Goal: Task Accomplishment & Management: Manage account settings

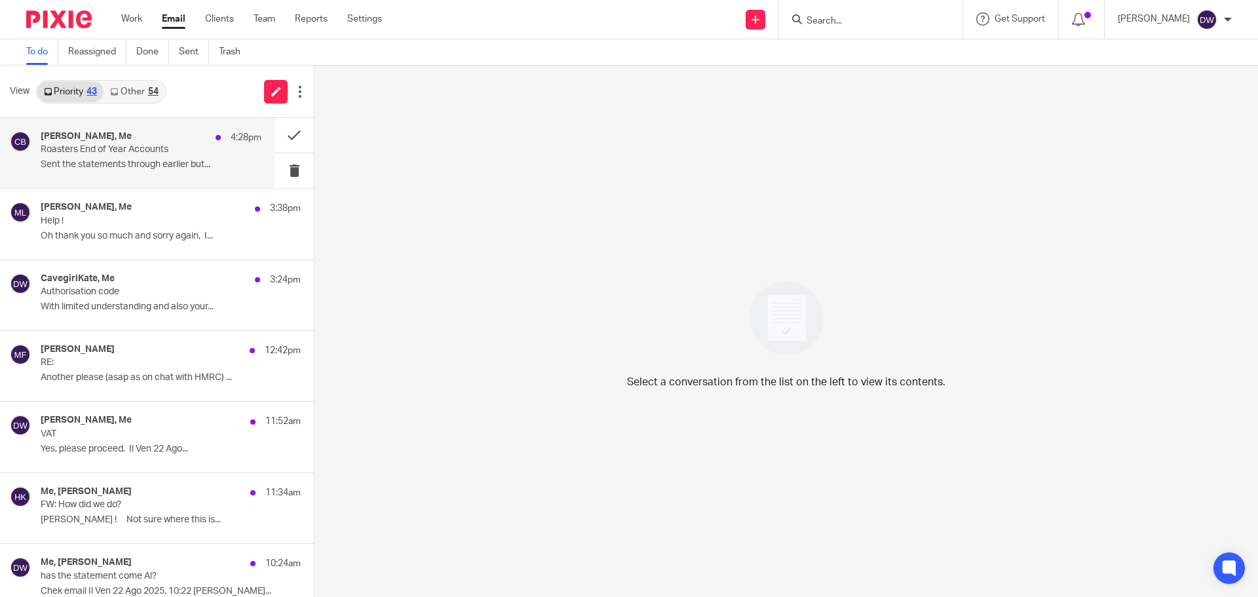
click at [204, 123] on div "[PERSON_NAME], Me 4:28pm Roasters End of Year Accounts Sent the statements thro…" at bounding box center [137, 153] width 274 height 70
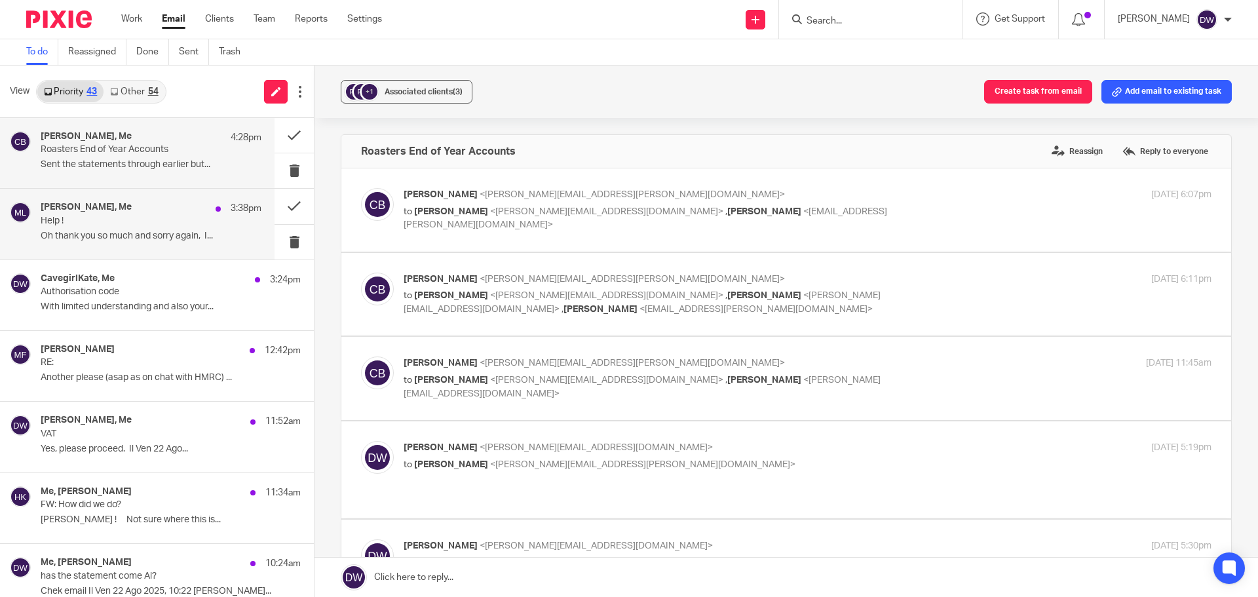
click at [157, 236] on p "Oh thank you so much and sorry again, I..." at bounding box center [151, 236] width 221 height 11
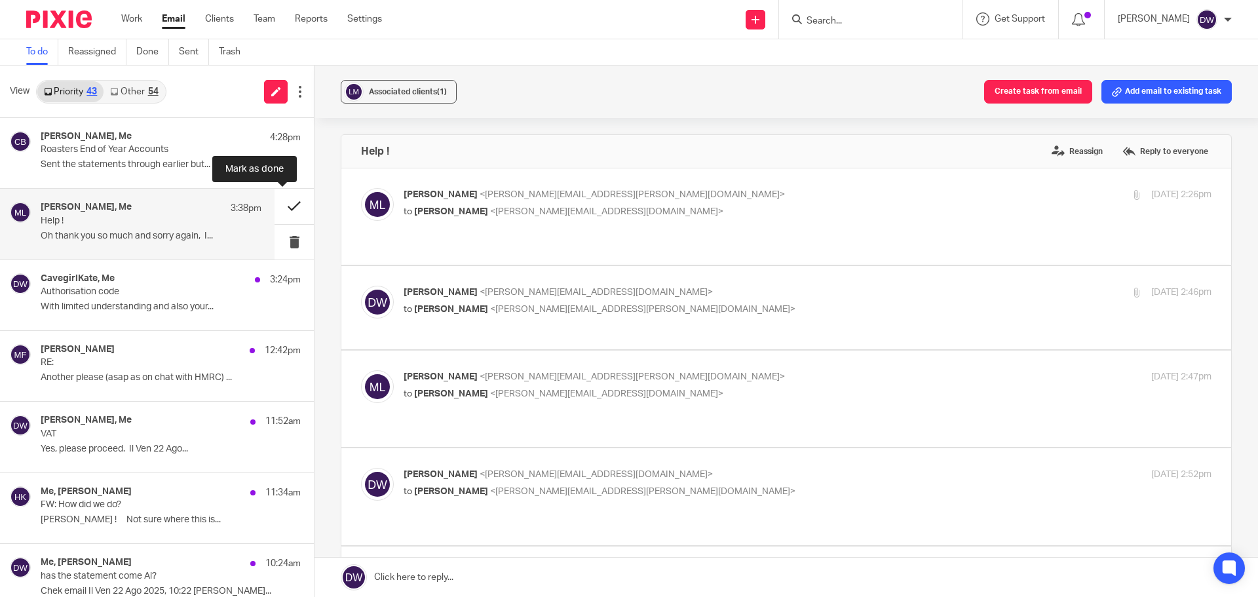
click at [276, 197] on button at bounding box center [293, 206] width 39 height 35
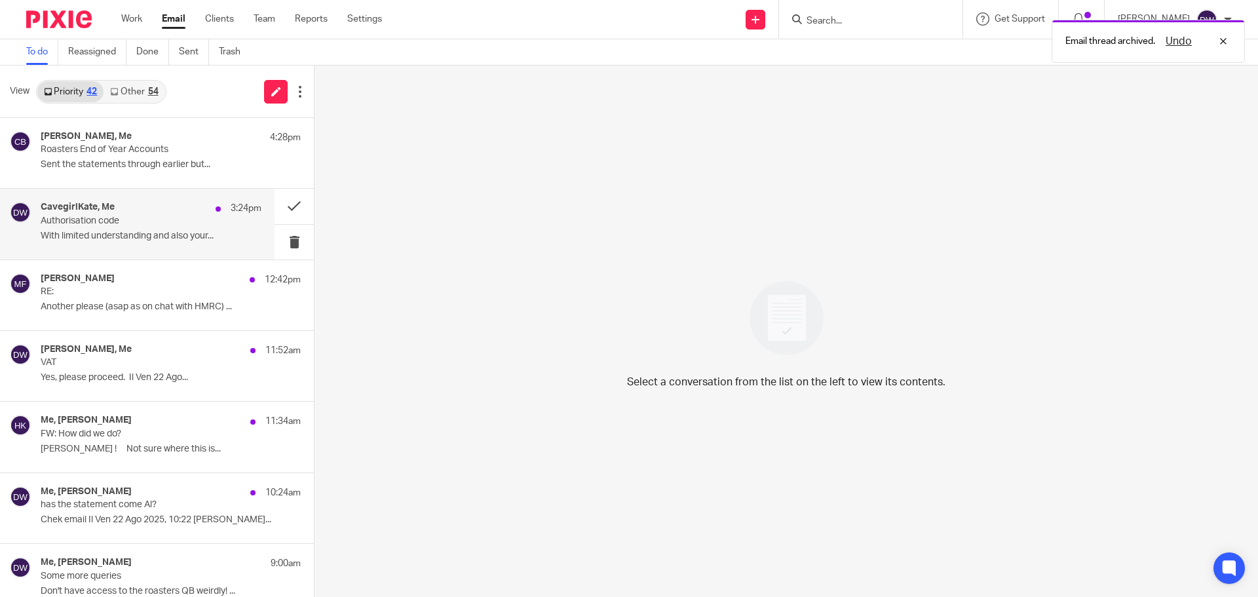
click at [174, 229] on div "CavegirlKate, Me 3:24pm Authorisation code With limited understanding and also …" at bounding box center [151, 224] width 221 height 44
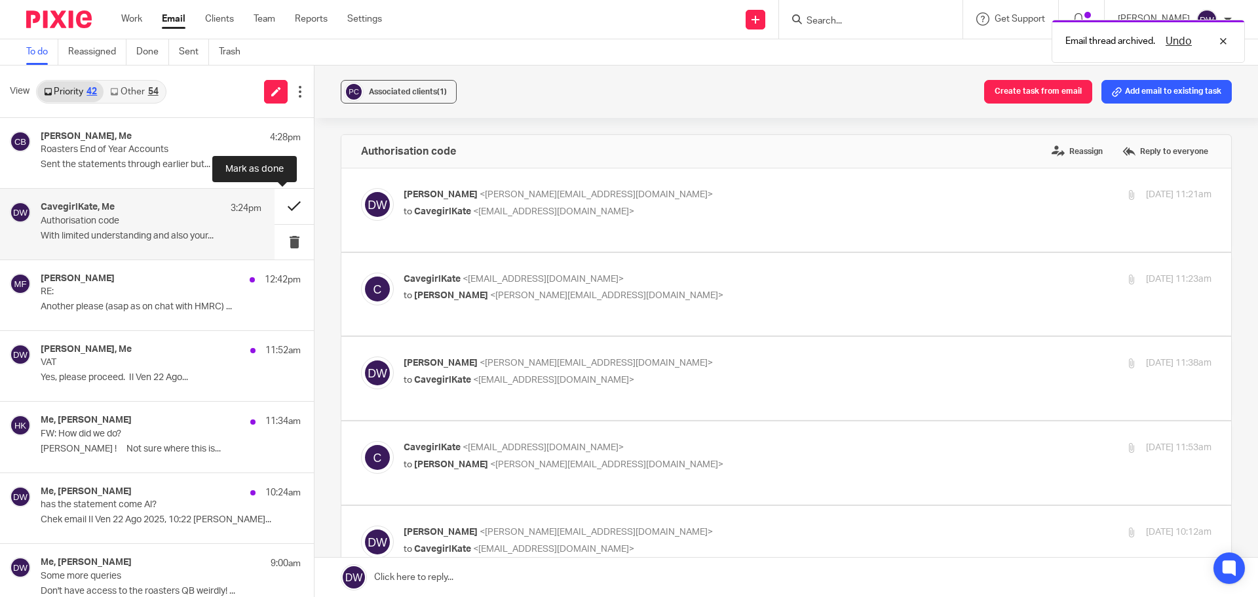
click at [282, 206] on button at bounding box center [293, 206] width 39 height 35
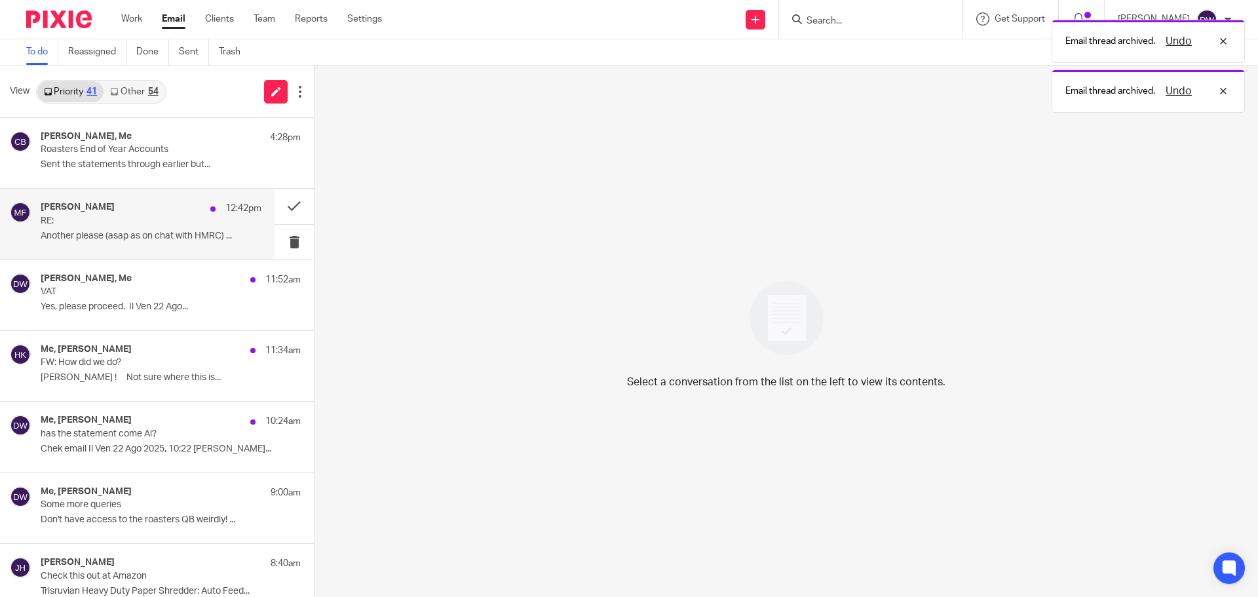
click at [99, 247] on div "Mick Fisher 12:42pm RE: Another please (asap as on chat with HMRC) ..." at bounding box center [137, 224] width 274 height 70
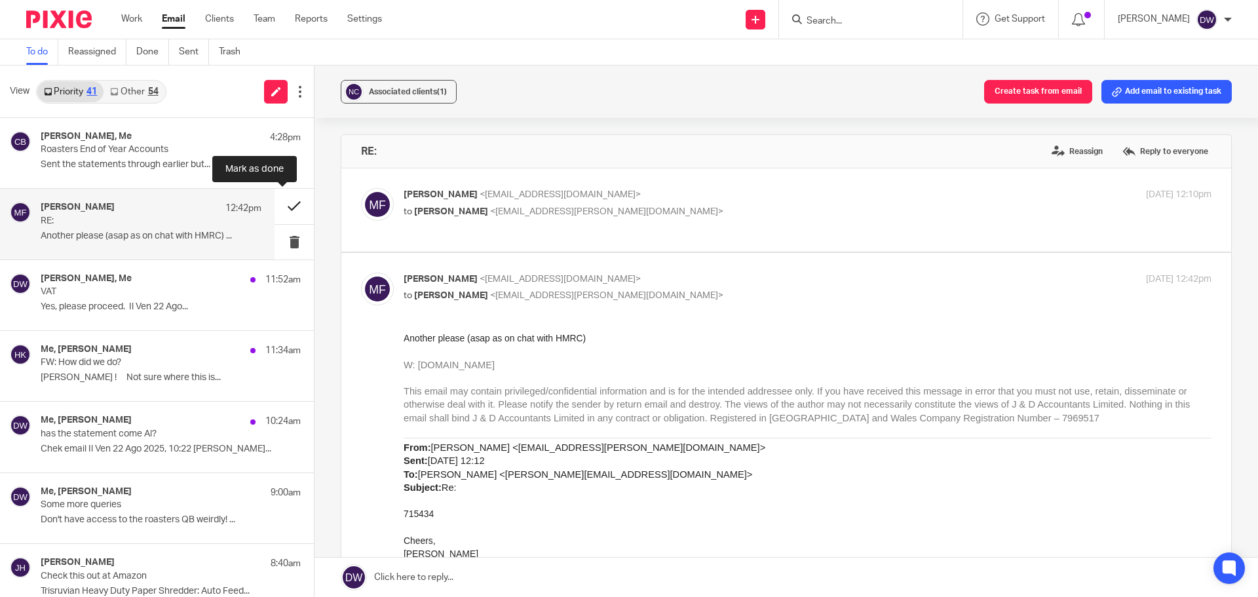
click at [282, 206] on button at bounding box center [293, 206] width 39 height 35
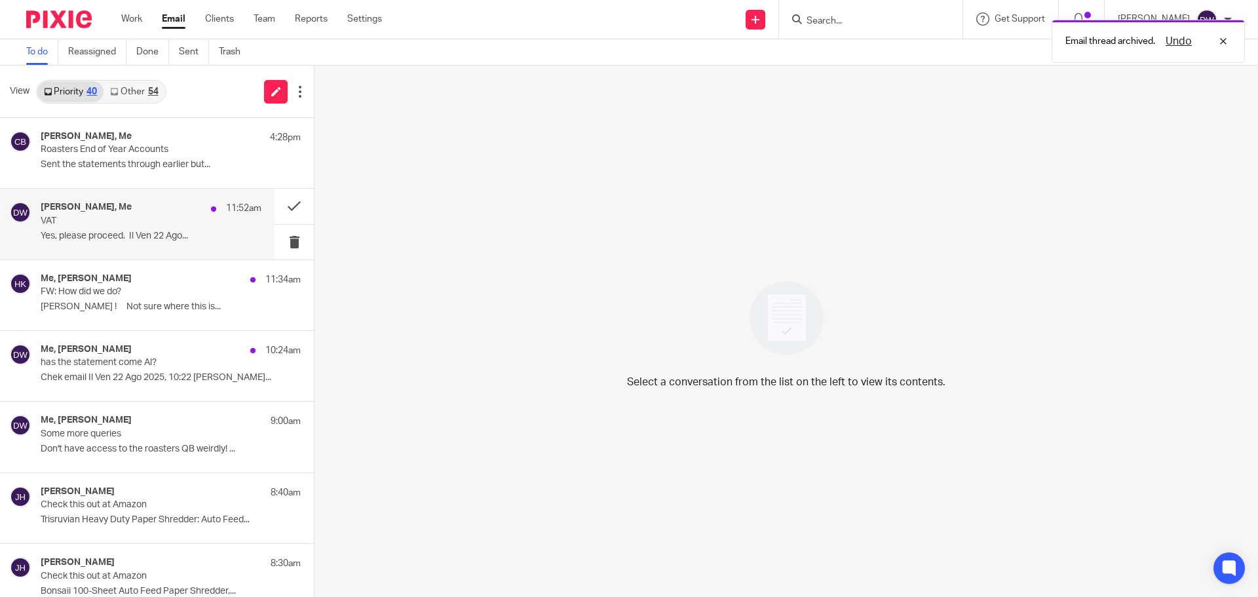
click at [187, 236] on p "Yes, please proceed. Il Ven 22 Ago..." at bounding box center [151, 236] width 221 height 11
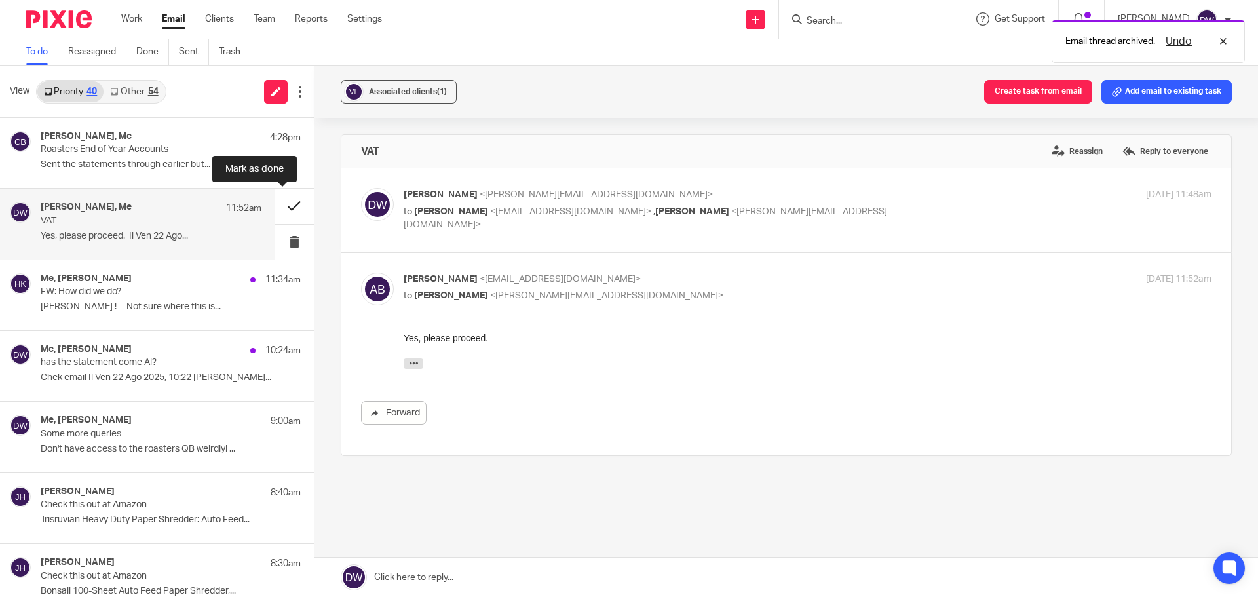
click at [290, 207] on button at bounding box center [293, 206] width 39 height 35
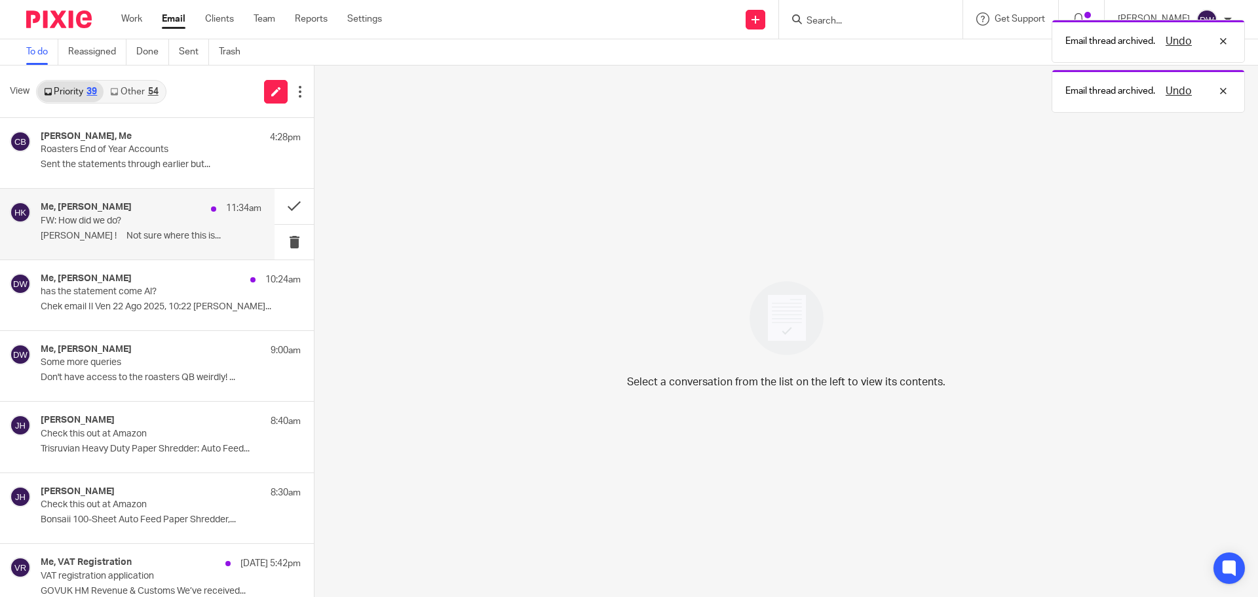
click at [195, 229] on div "Me, Helen Knowles 11:34am FW: How did we do? Hiya ! Not sure where this is..." at bounding box center [151, 224] width 221 height 44
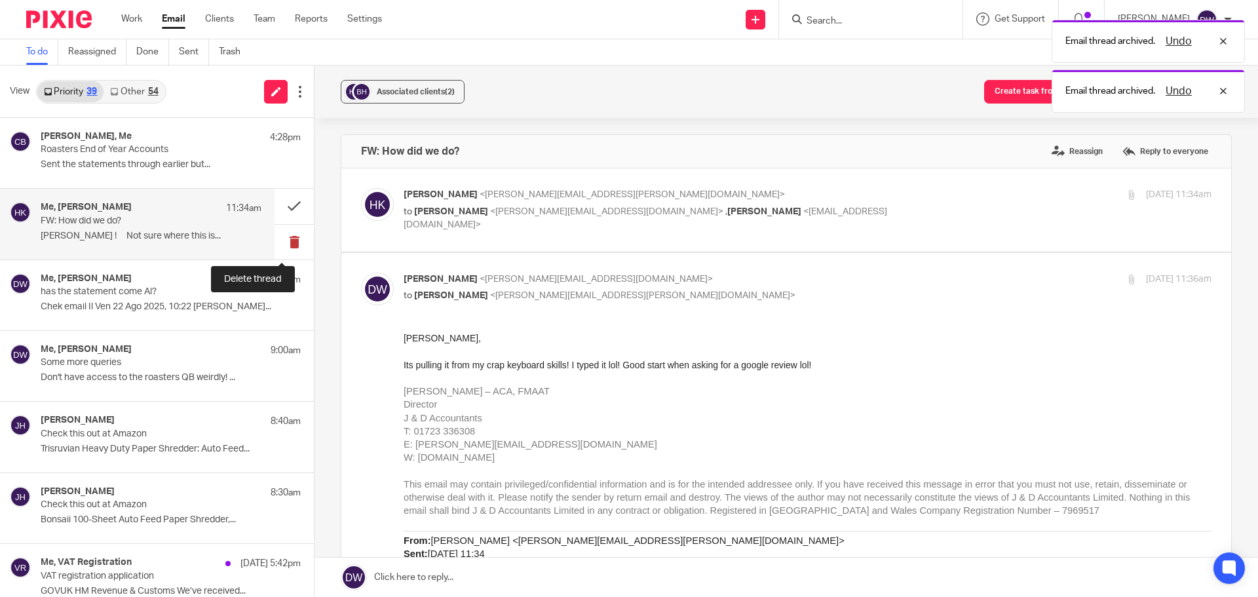
click at [289, 236] on button at bounding box center [293, 242] width 39 height 35
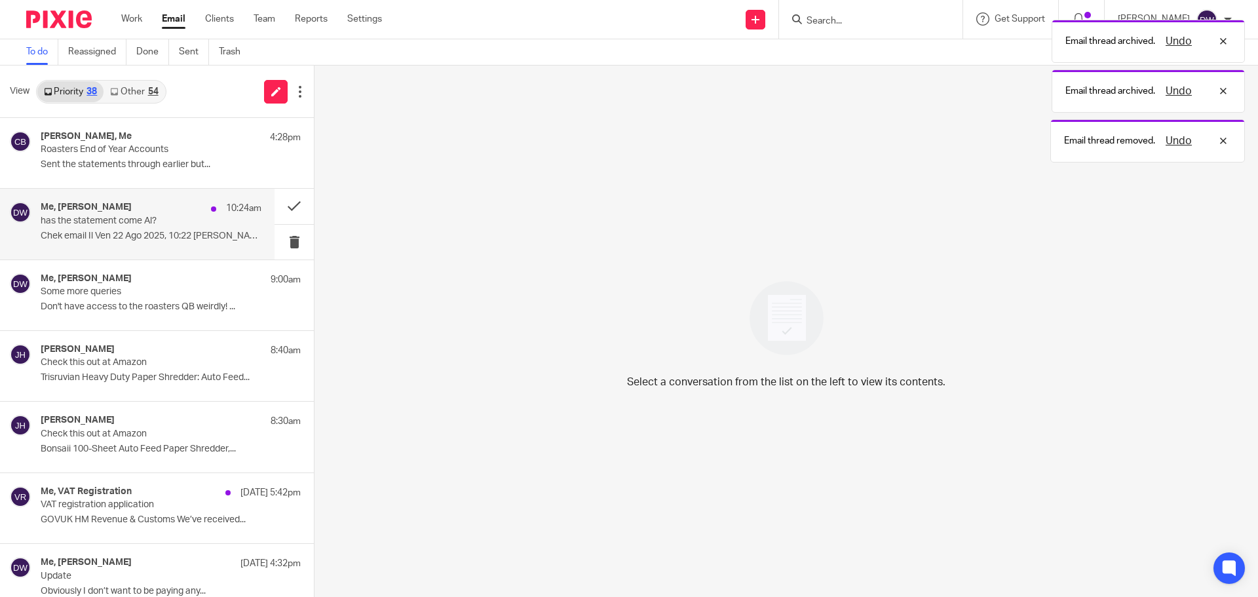
click at [124, 231] on p "Chek email Il Ven 22 Ago 2025, 10:22 Dominic..." at bounding box center [151, 236] width 221 height 11
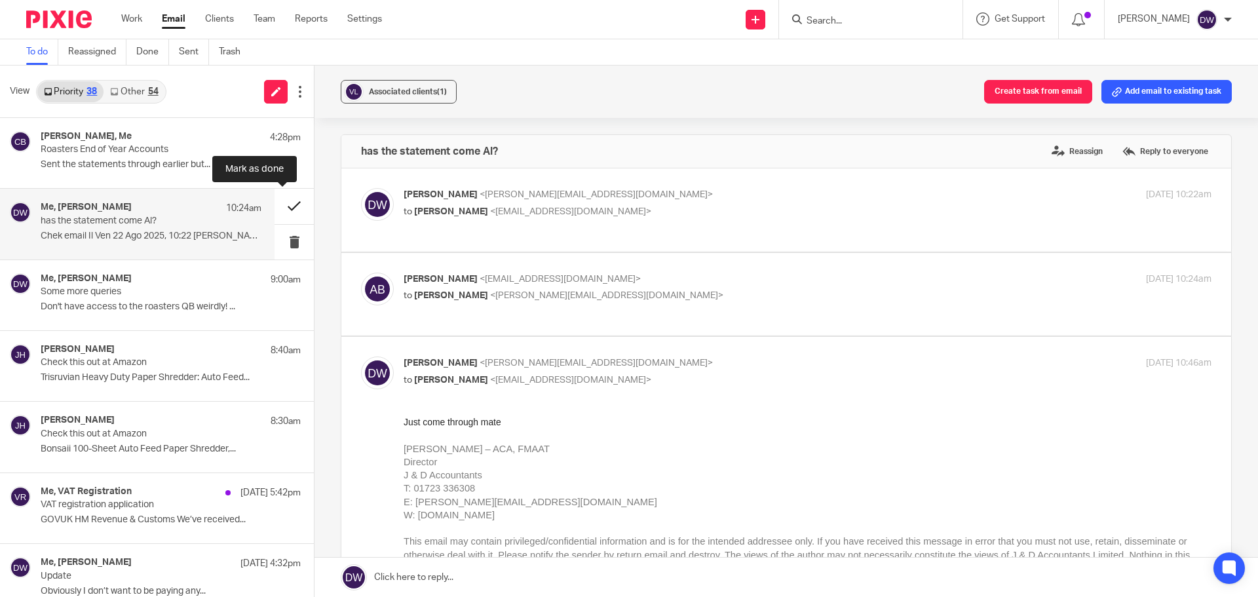
click at [278, 200] on button at bounding box center [293, 206] width 39 height 35
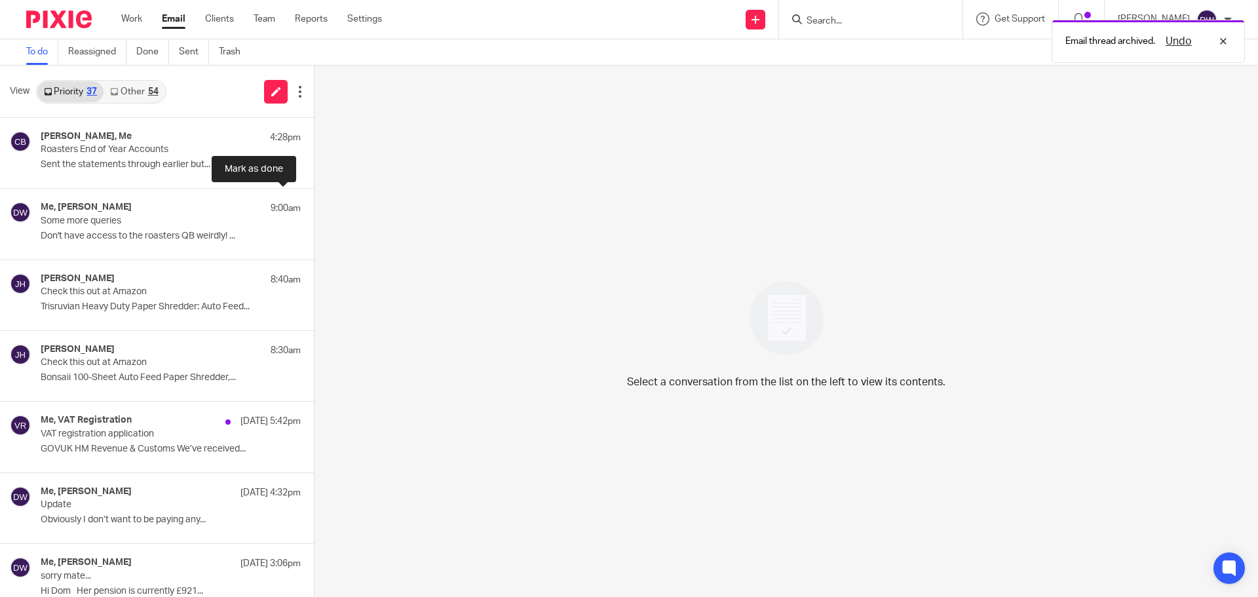
click at [314, 200] on button at bounding box center [319, 206] width 10 height 35
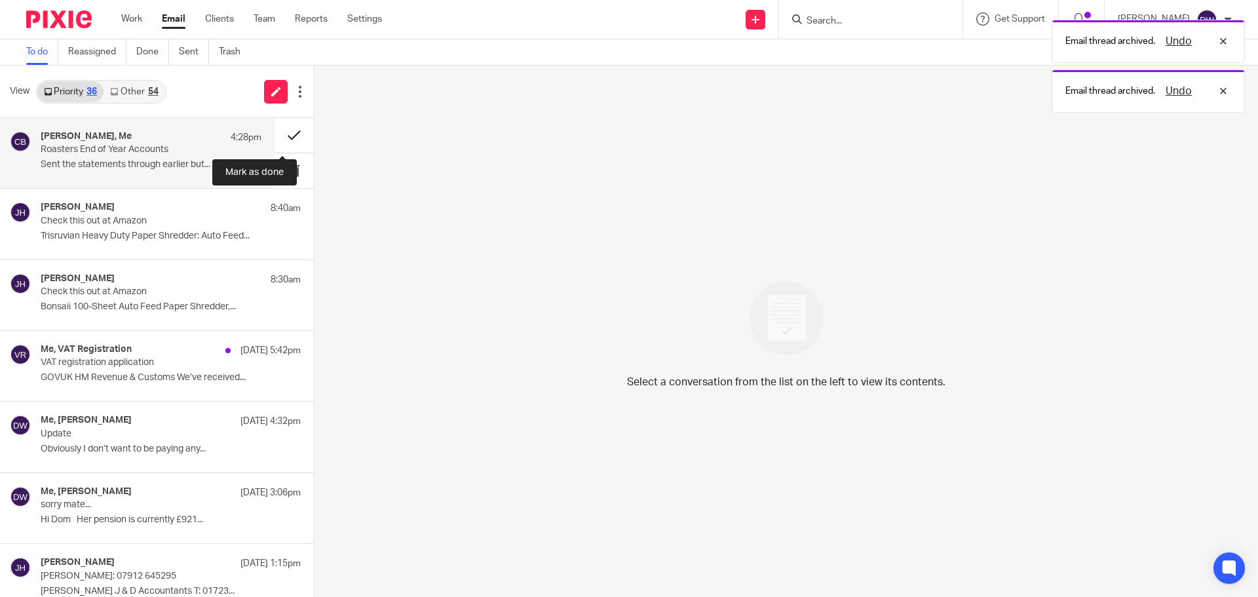
click at [290, 128] on button at bounding box center [293, 135] width 39 height 35
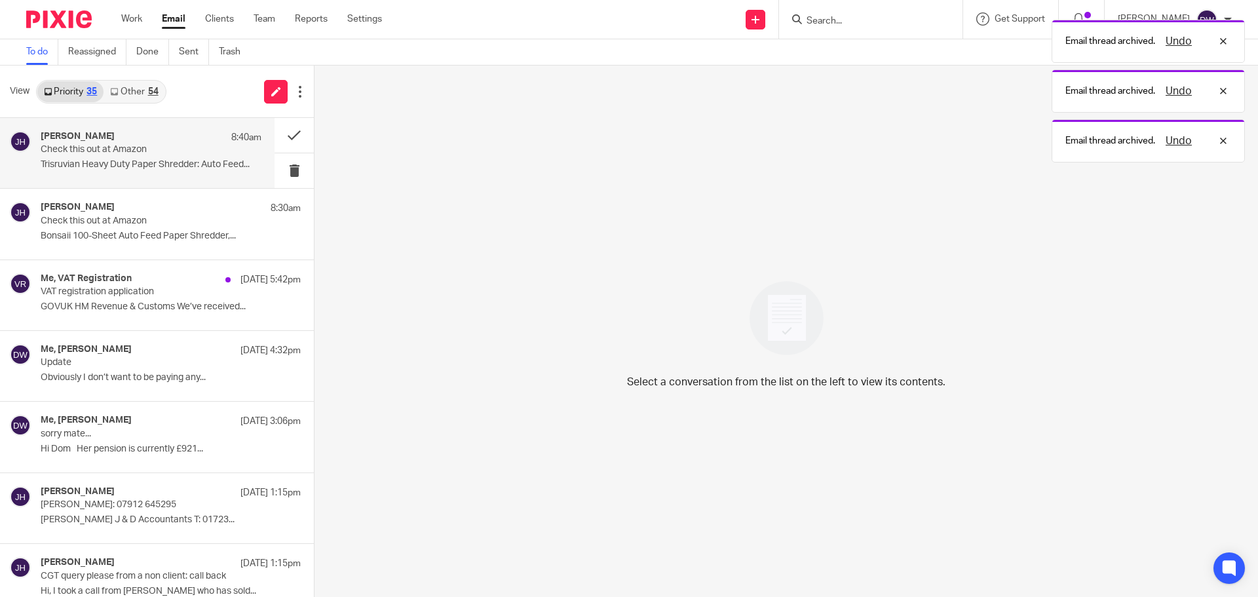
click at [206, 172] on div "Julie Hall 8:40am Check this out at Amazon Trisruvian Heavy Duty Paper Shredder…" at bounding box center [151, 153] width 221 height 44
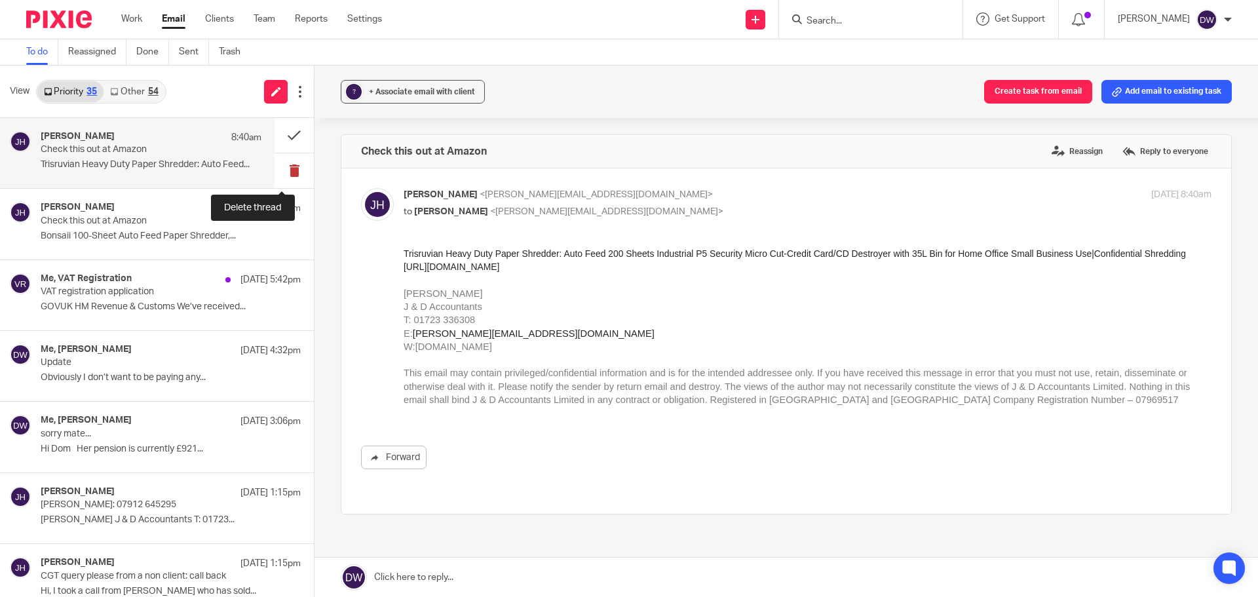
click at [279, 164] on button at bounding box center [293, 170] width 39 height 35
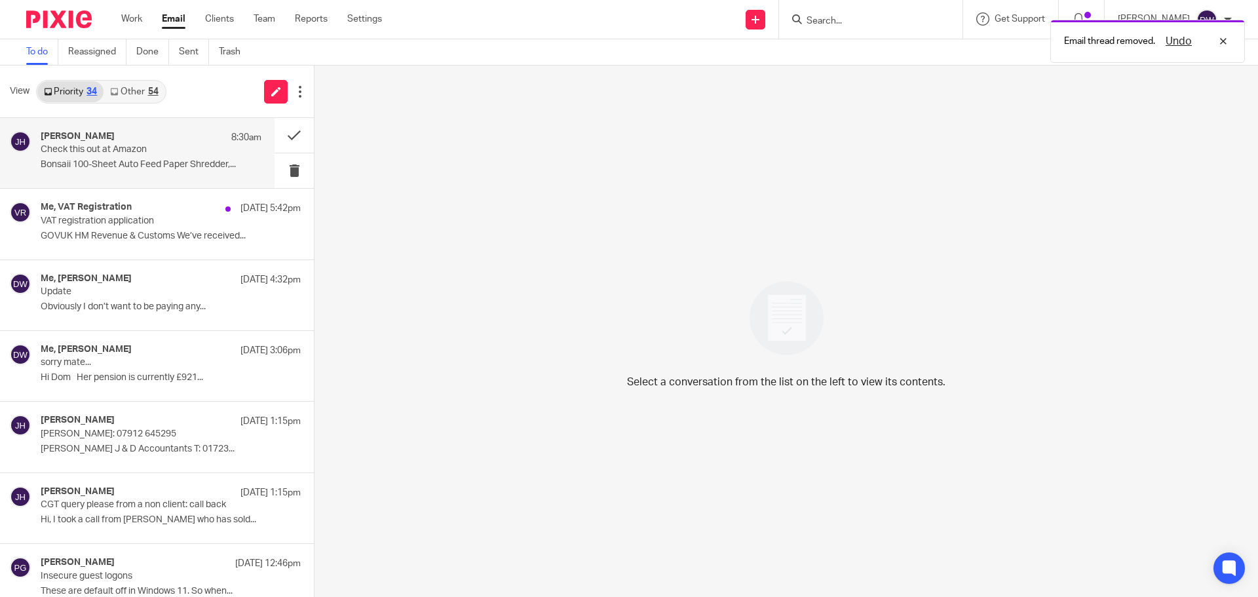
click at [164, 174] on div "Julie Hall 8:30am Check this out at Amazon Bonsaii 100-Sheet Auto Feed Paper Sh…" at bounding box center [151, 153] width 221 height 44
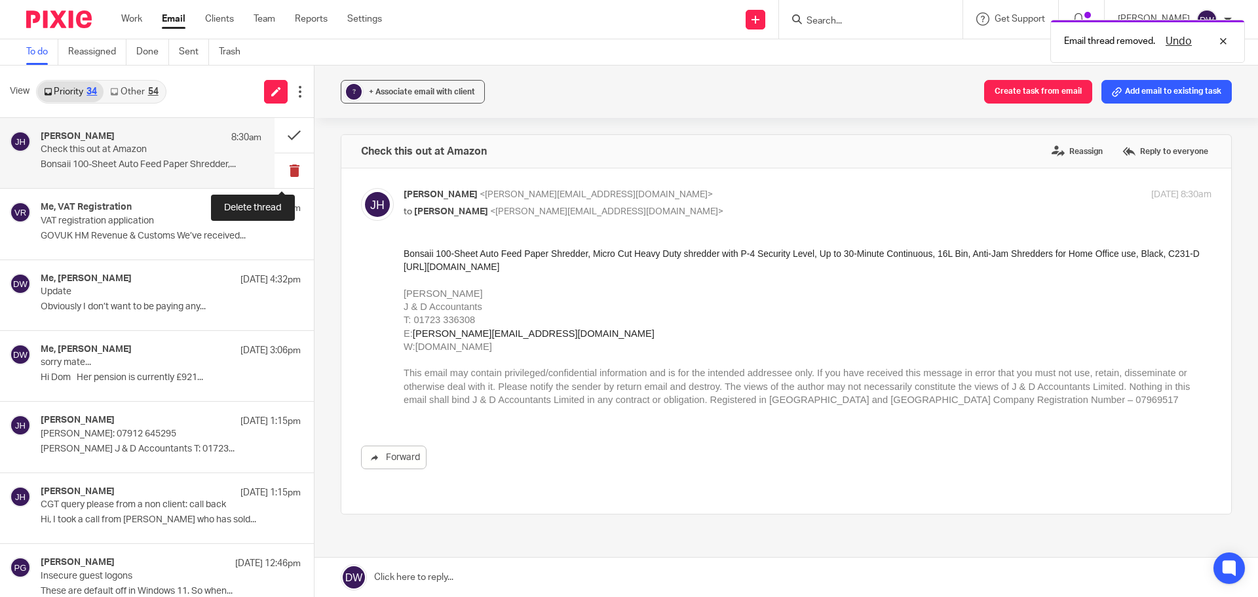
click at [281, 167] on button at bounding box center [293, 170] width 39 height 35
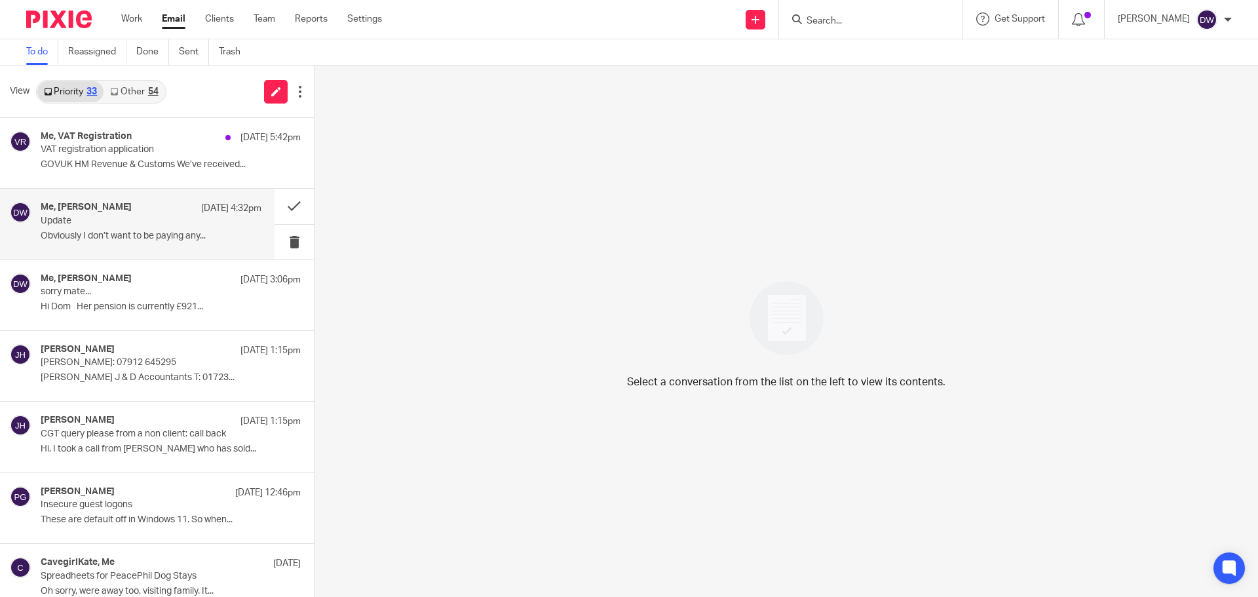
click at [126, 250] on div "Me, Rob Ellerton 21 Aug 4:32pm Update Obviously I don’t want to be paying any..." at bounding box center [137, 224] width 274 height 70
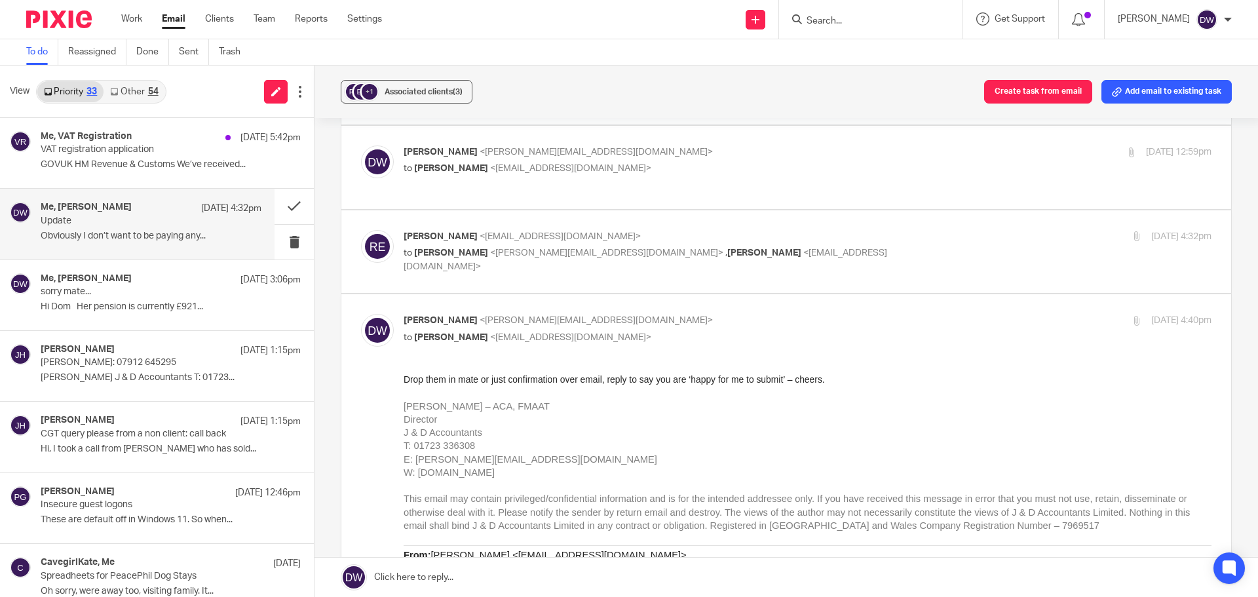
scroll to position [328, 0]
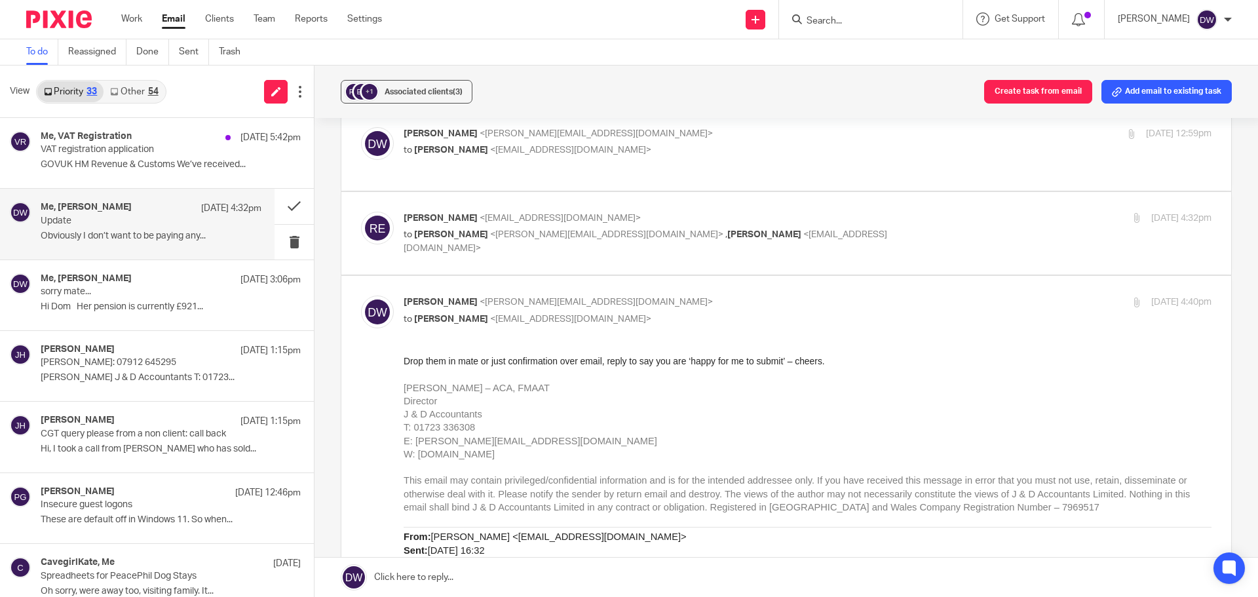
click at [162, 95] on link "Other 54" at bounding box center [134, 91] width 61 height 21
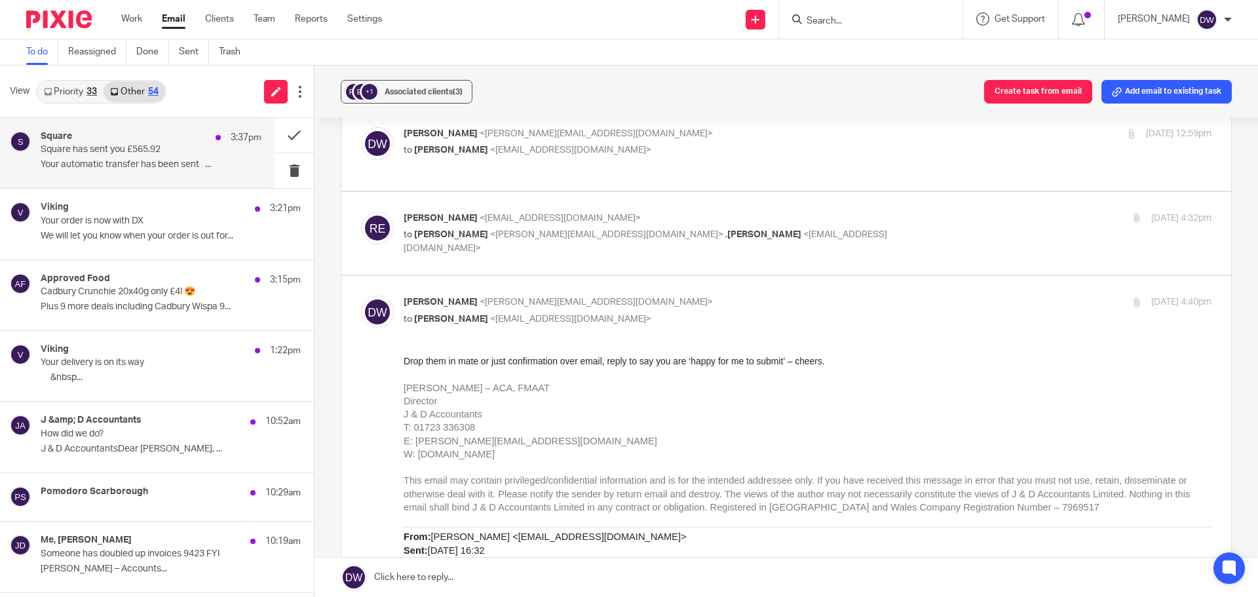
click at [151, 143] on div "Square 3:37pm" at bounding box center [151, 137] width 221 height 13
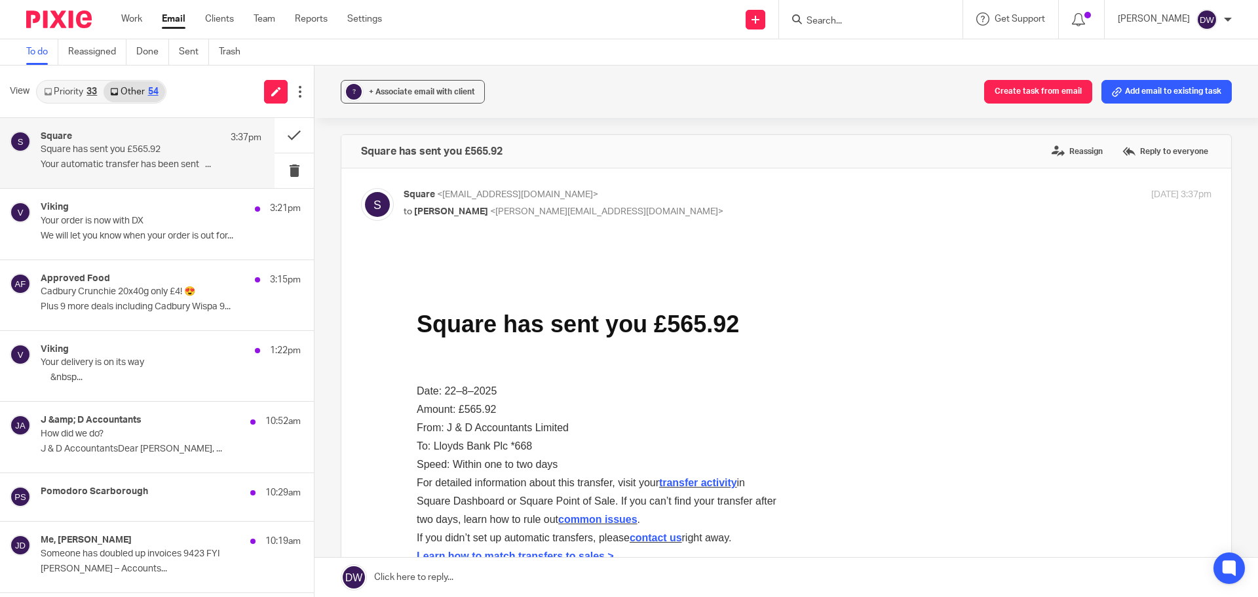
scroll to position [0, 0]
click at [275, 168] on button at bounding box center [293, 170] width 39 height 35
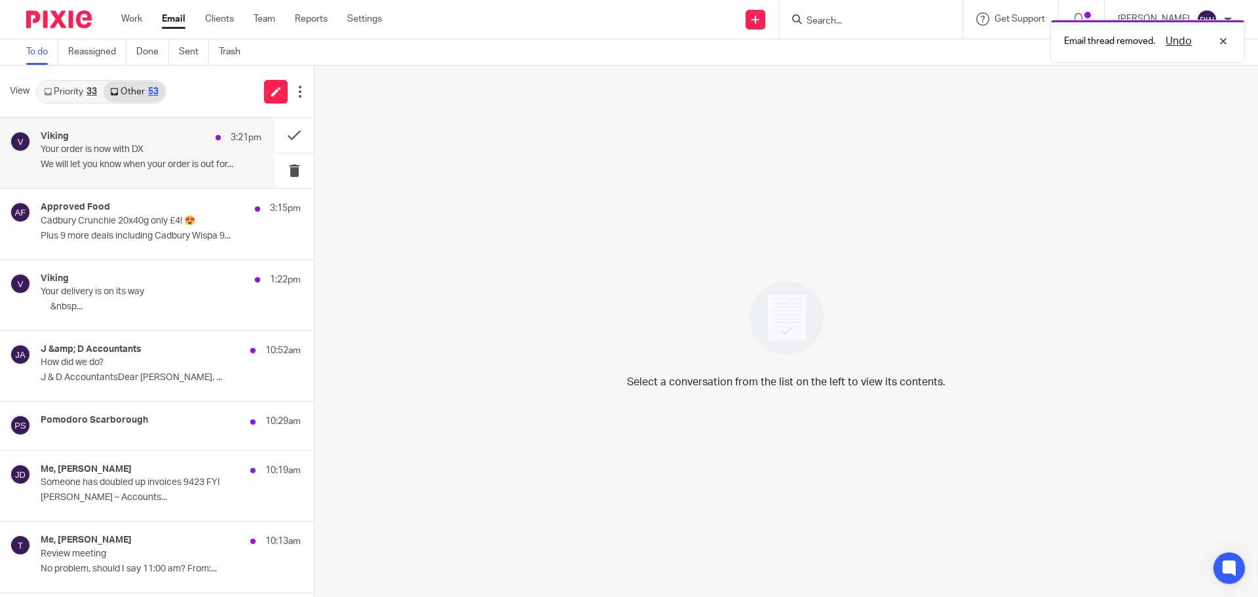
click at [126, 161] on p "We will let you know when your order is out for..." at bounding box center [151, 164] width 221 height 11
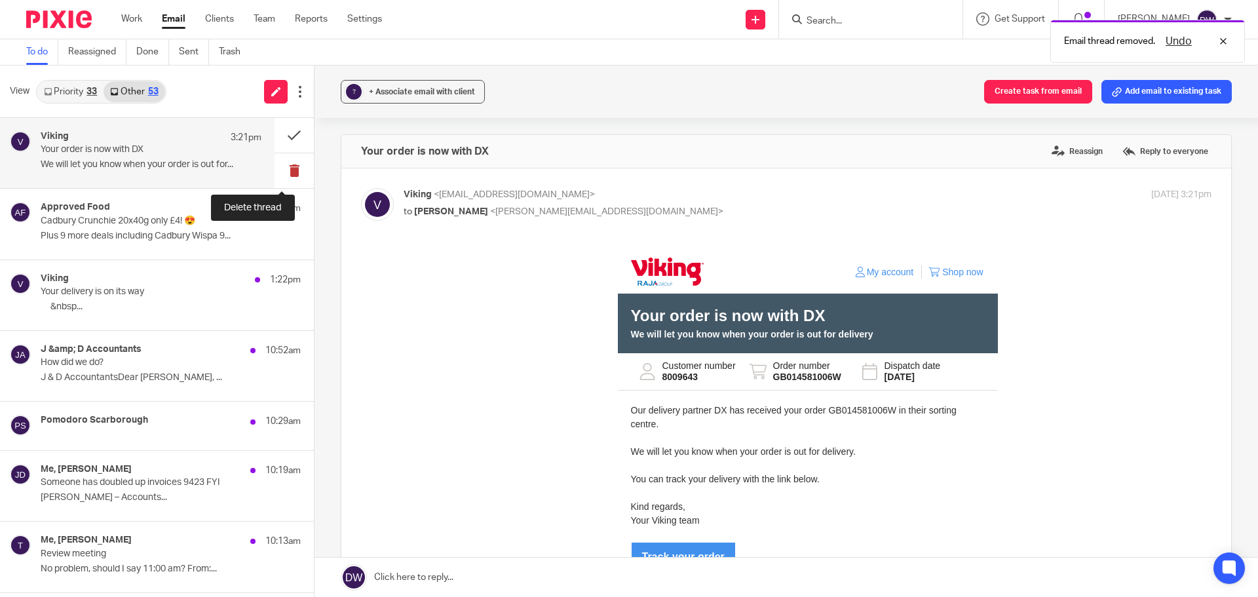
click at [280, 164] on button at bounding box center [293, 170] width 39 height 35
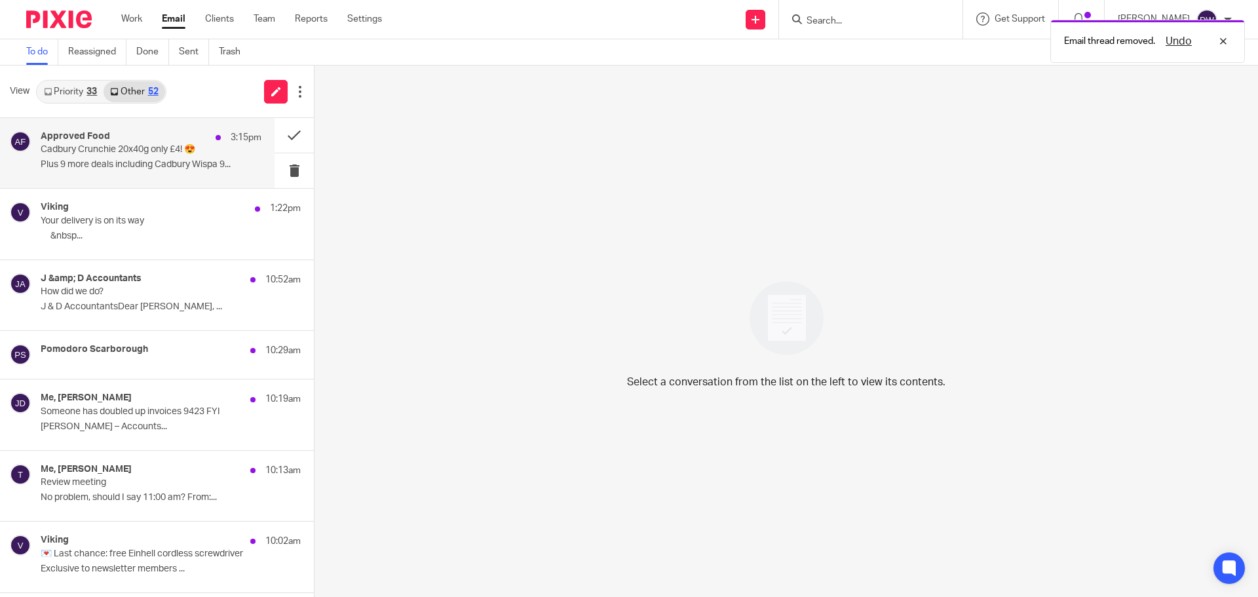
click at [141, 152] on p "Cadbury Crunchie 20x40g only £4! 😍" at bounding box center [129, 149] width 177 height 11
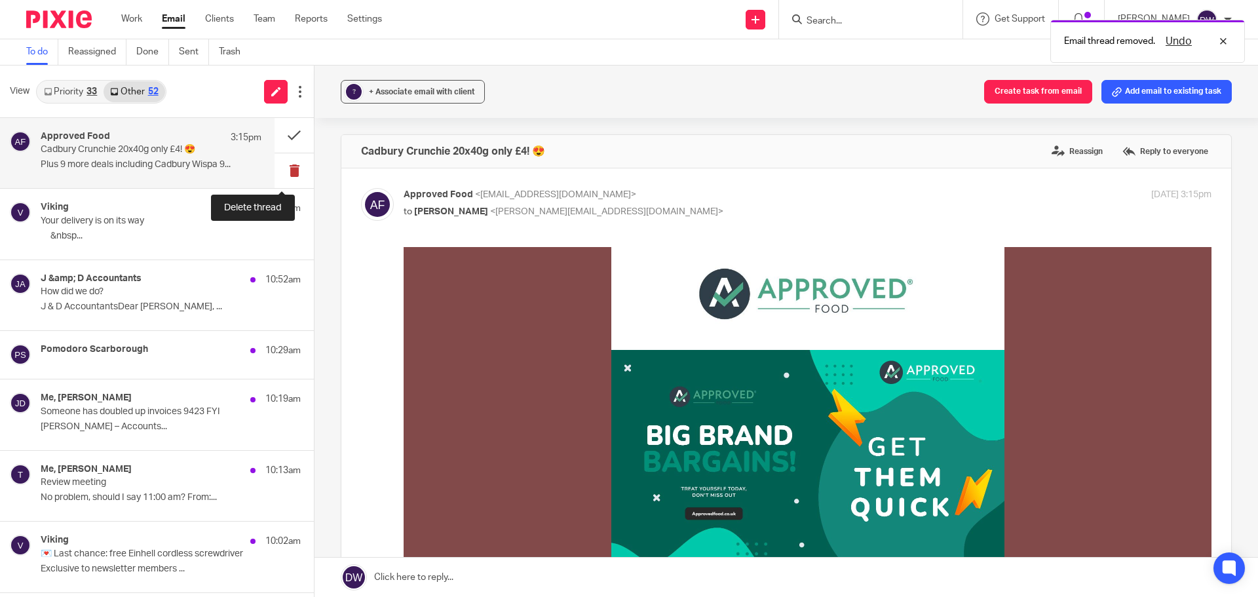
click at [274, 172] on button at bounding box center [293, 170] width 39 height 35
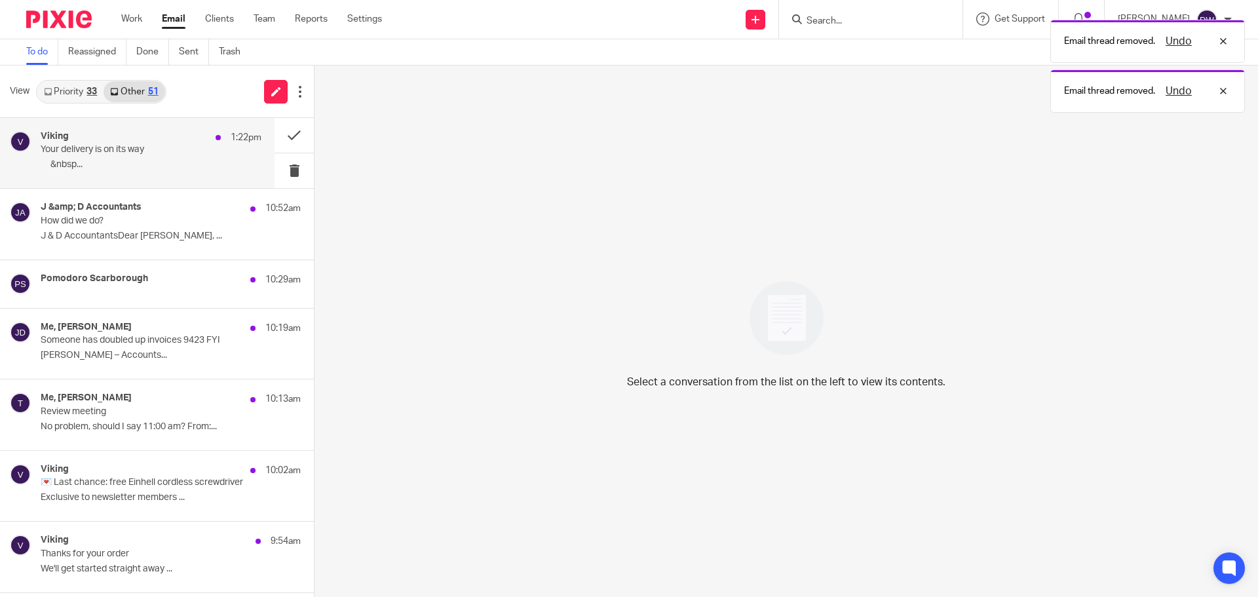
click at [191, 157] on div "Viking 1:22pm Your delivery is on its way ‌ ‌ ‌ ‌ ‌ ‌&nbsp..." at bounding box center [151, 153] width 221 height 44
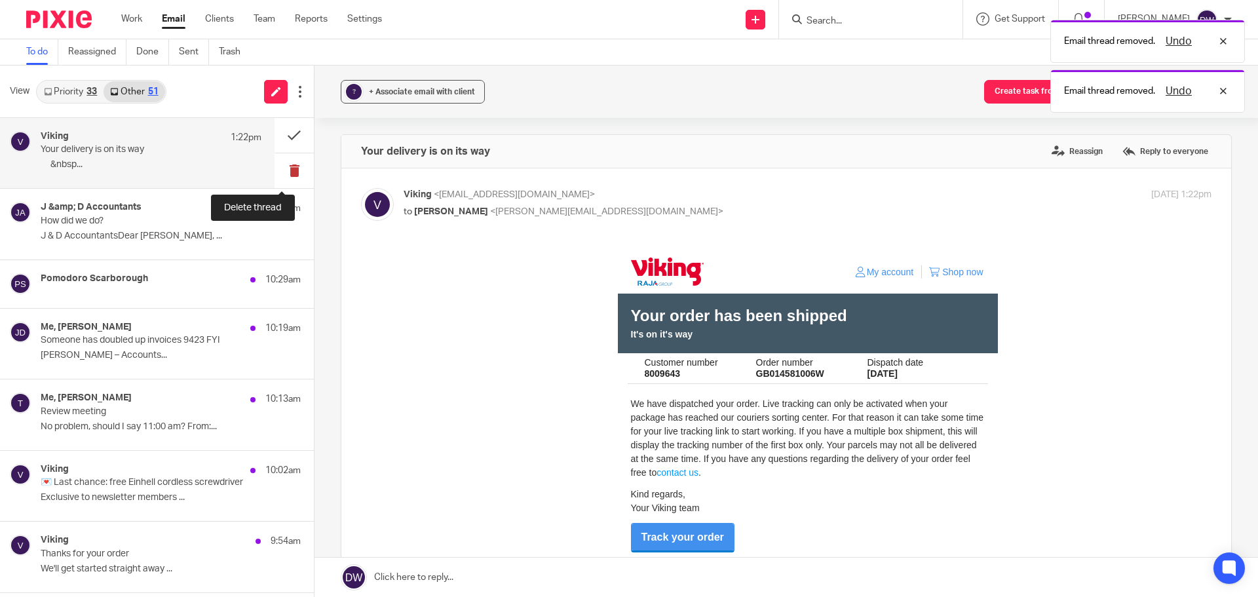
click at [276, 165] on button at bounding box center [293, 170] width 39 height 35
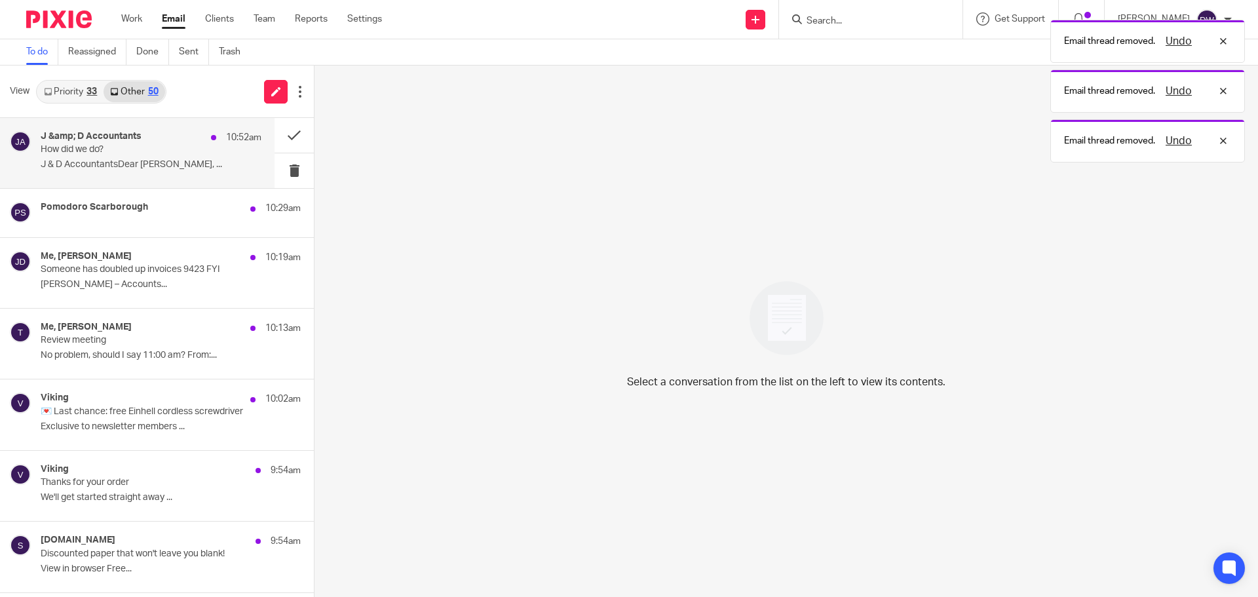
click at [160, 165] on p "J & D AccountantsDear dominic watkins, ..." at bounding box center [151, 164] width 221 height 11
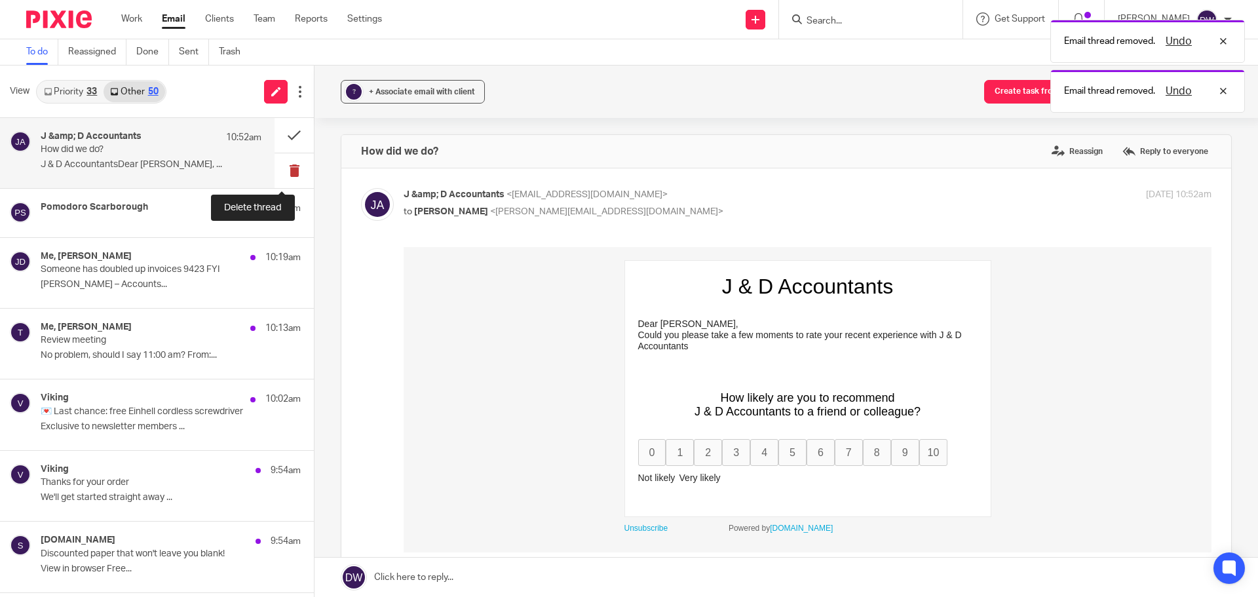
click at [284, 164] on button at bounding box center [293, 170] width 39 height 35
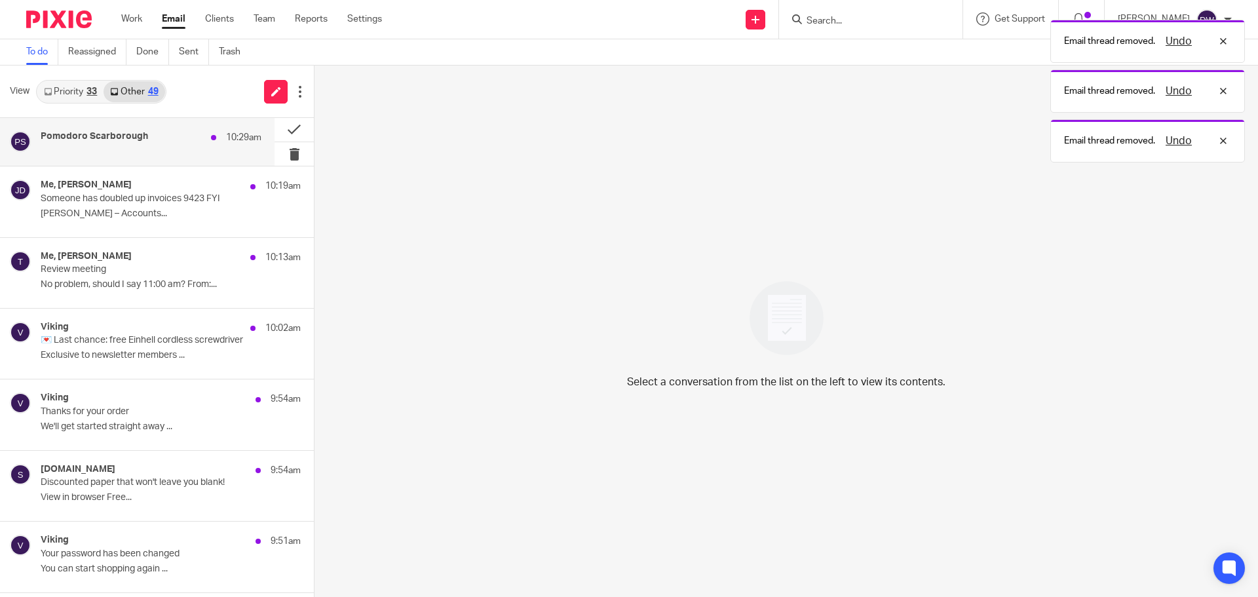
click at [176, 160] on div "Pomodoro Scarborough 10:29am" at bounding box center [137, 142] width 274 height 48
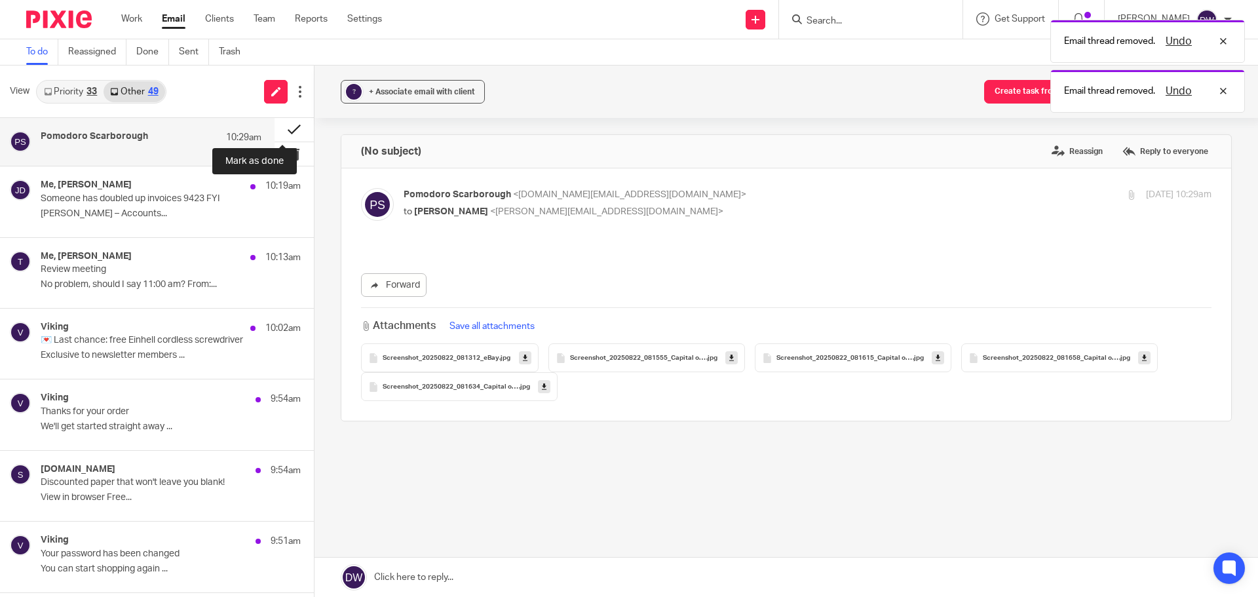
click at [286, 129] on button at bounding box center [293, 130] width 39 height 24
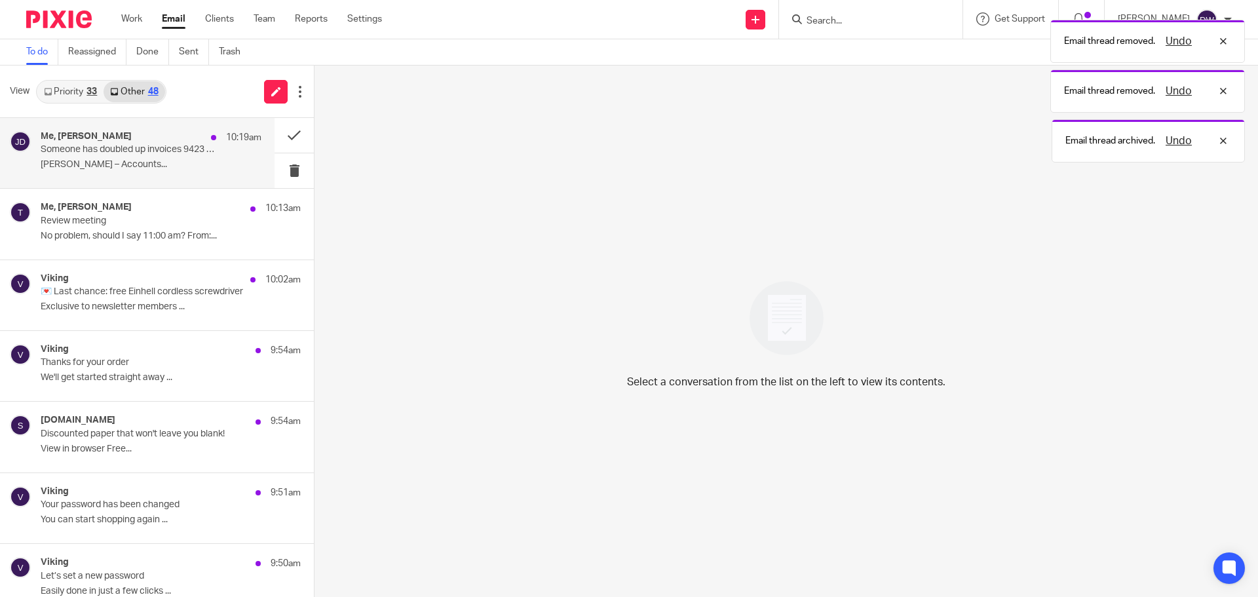
click at [192, 151] on p "Someone has doubled up invoices 9423 FYI" at bounding box center [129, 149] width 177 height 11
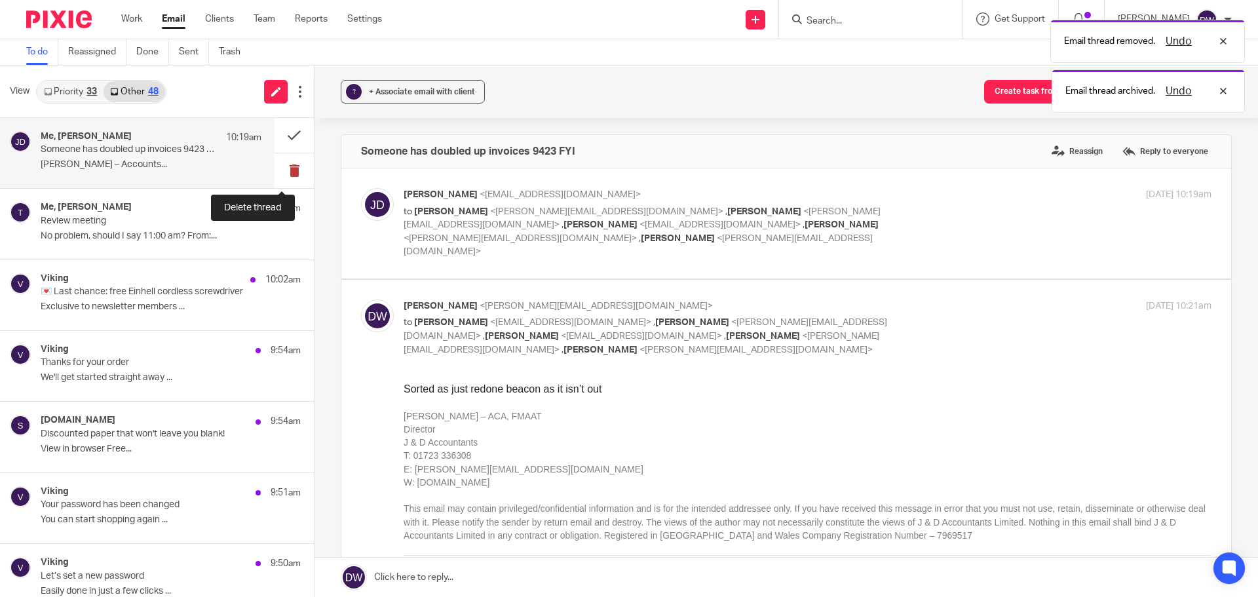
click at [277, 163] on button at bounding box center [293, 170] width 39 height 35
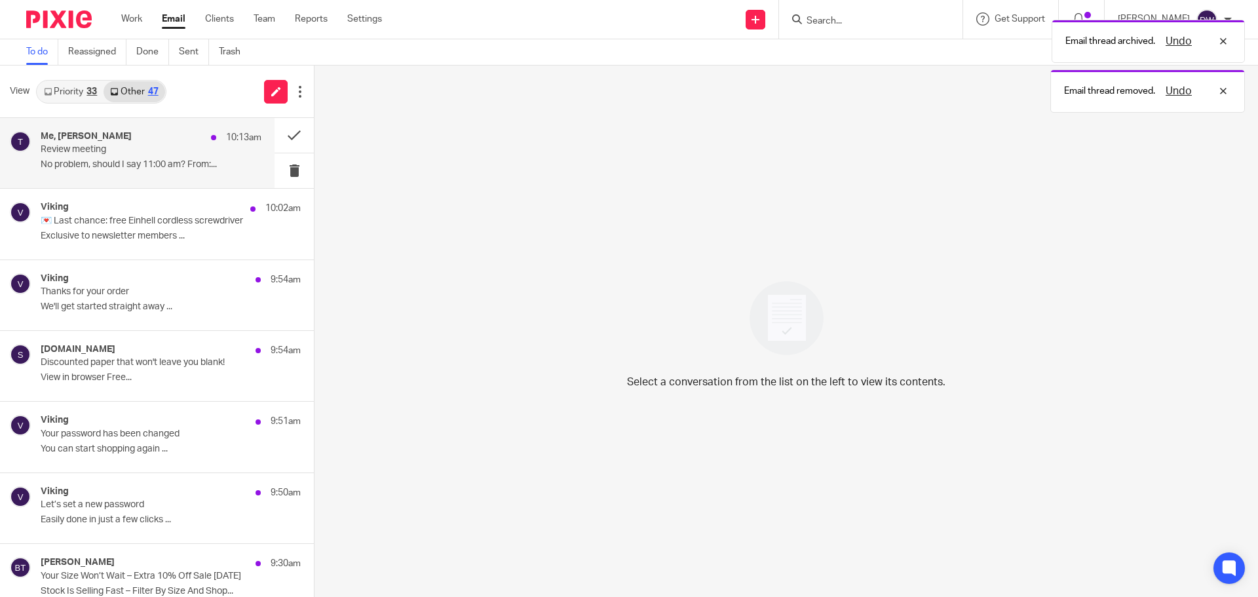
click at [183, 172] on div "Me, Tian 10:13am Review meeting No problem, should I say 11:00 am? From:..." at bounding box center [151, 153] width 221 height 44
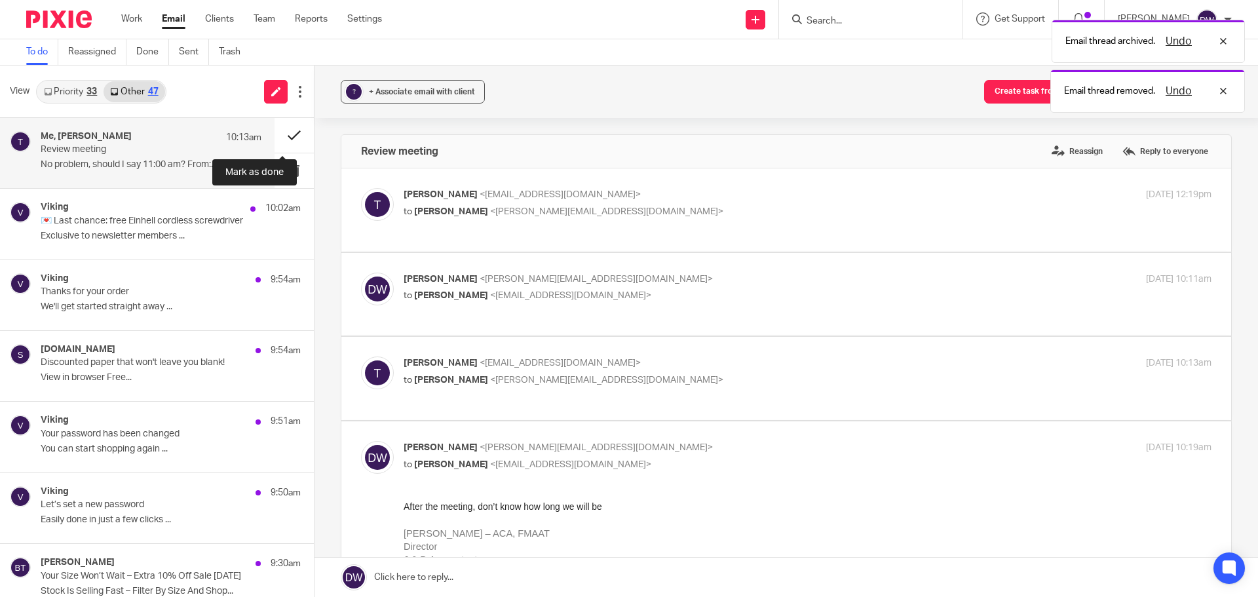
click at [280, 136] on button at bounding box center [293, 135] width 39 height 35
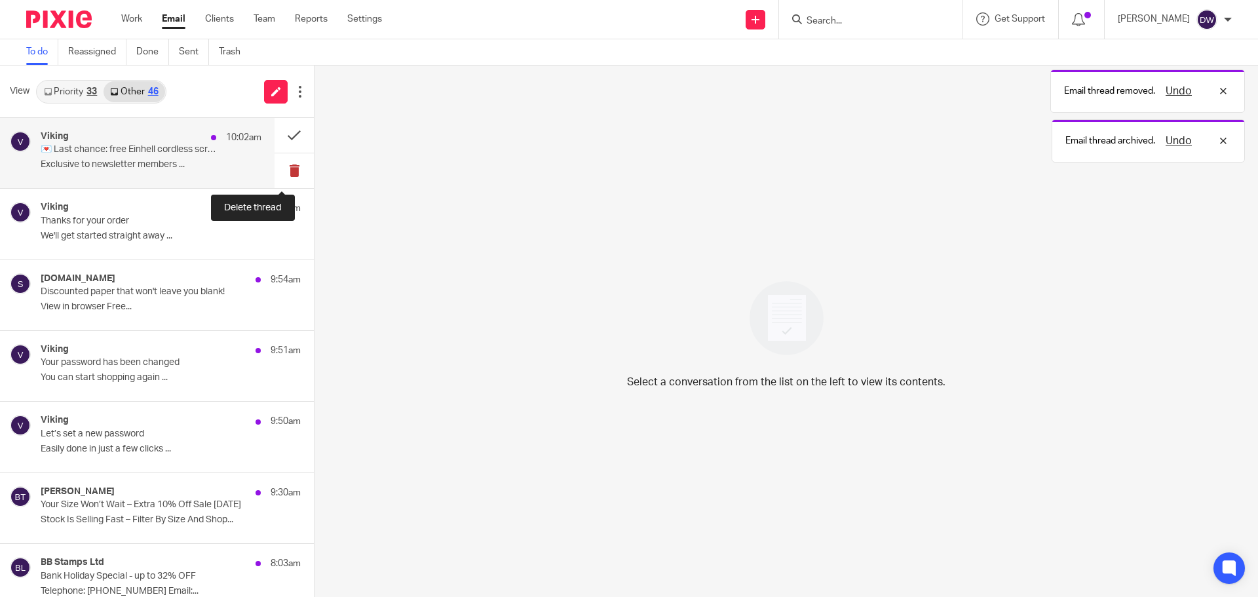
click at [279, 168] on button at bounding box center [293, 170] width 39 height 35
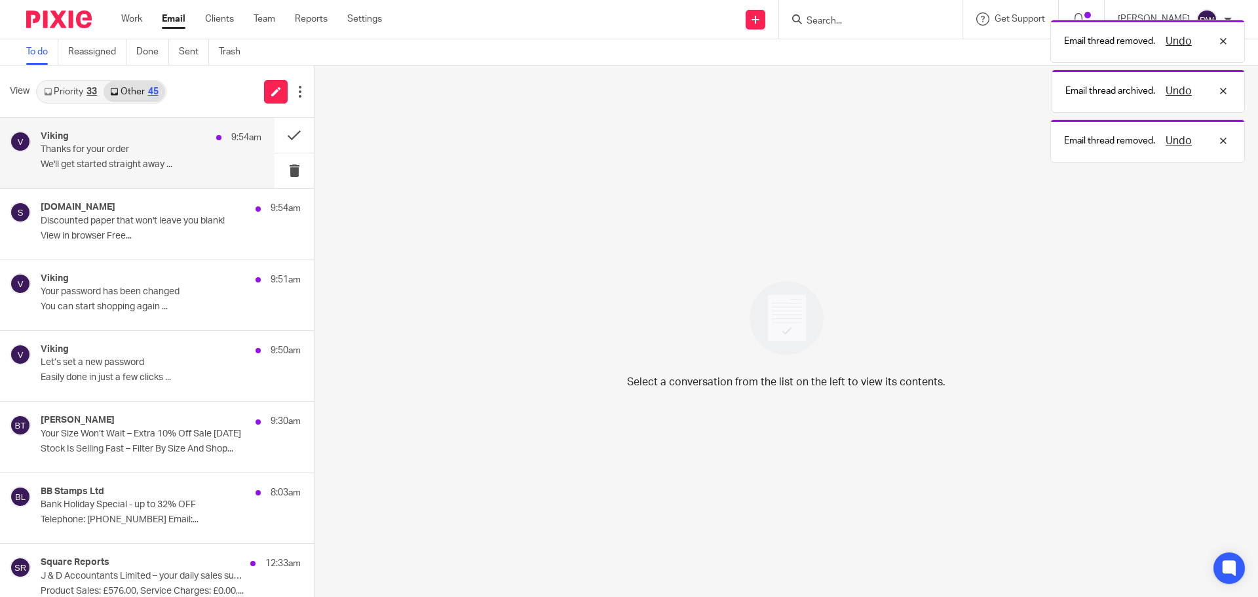
click at [145, 172] on div "Viking 9:54am Thanks for your order We'll get started straight away ..." at bounding box center [151, 153] width 221 height 44
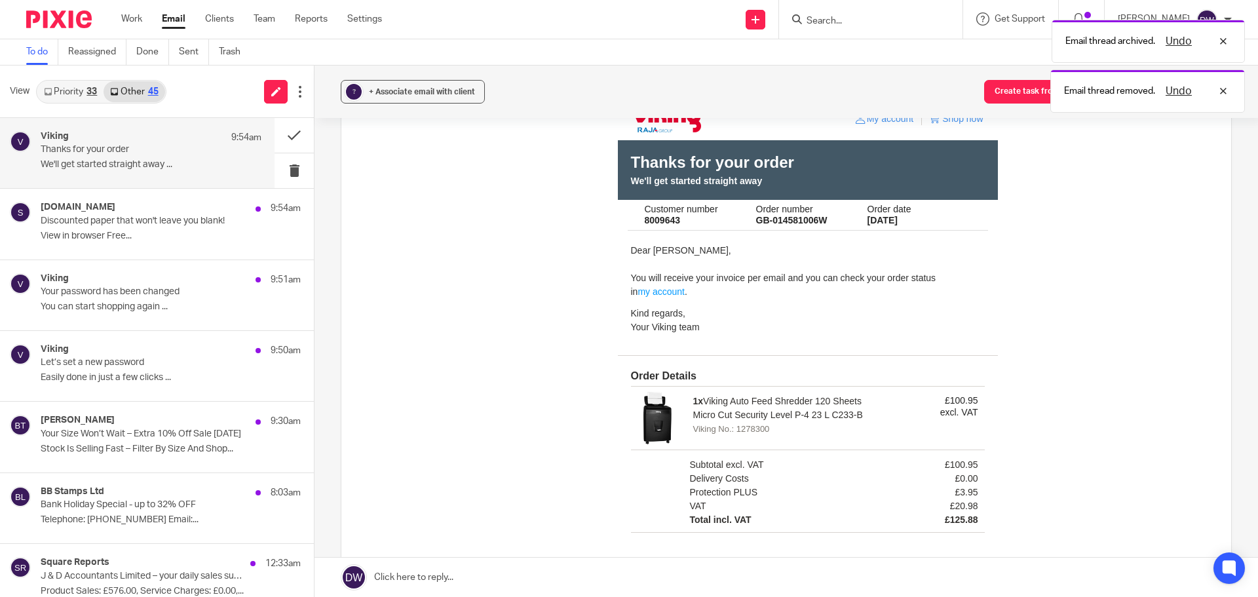
scroll to position [393, 0]
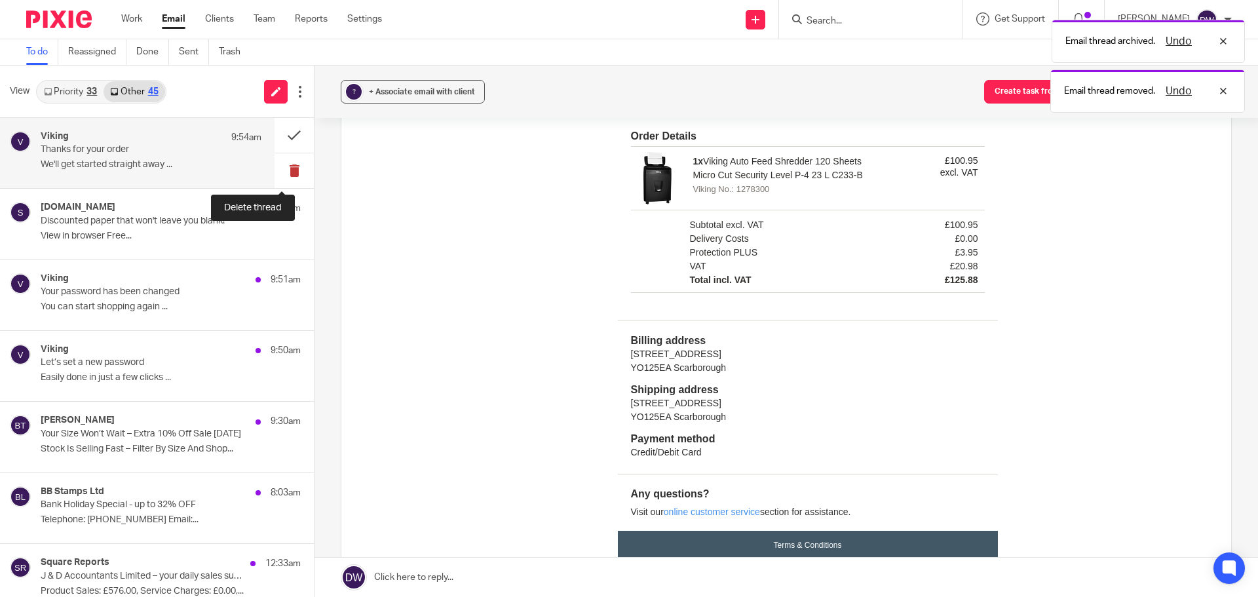
click at [287, 172] on button at bounding box center [293, 170] width 39 height 35
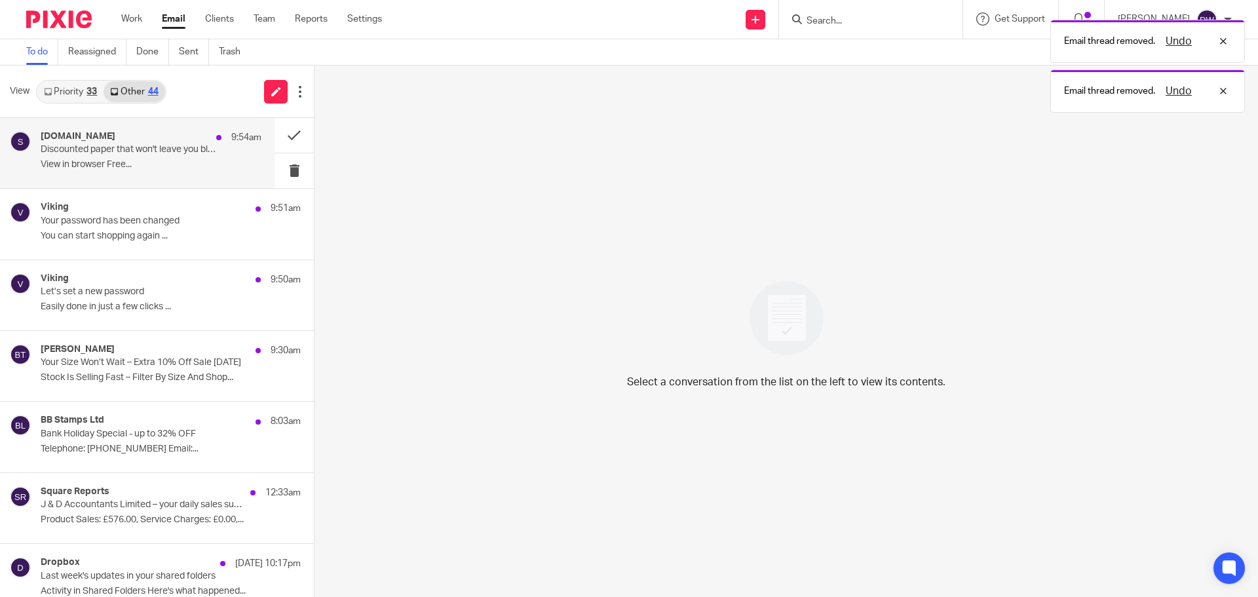
click at [174, 161] on p "View in browser Free..." at bounding box center [151, 164] width 221 height 11
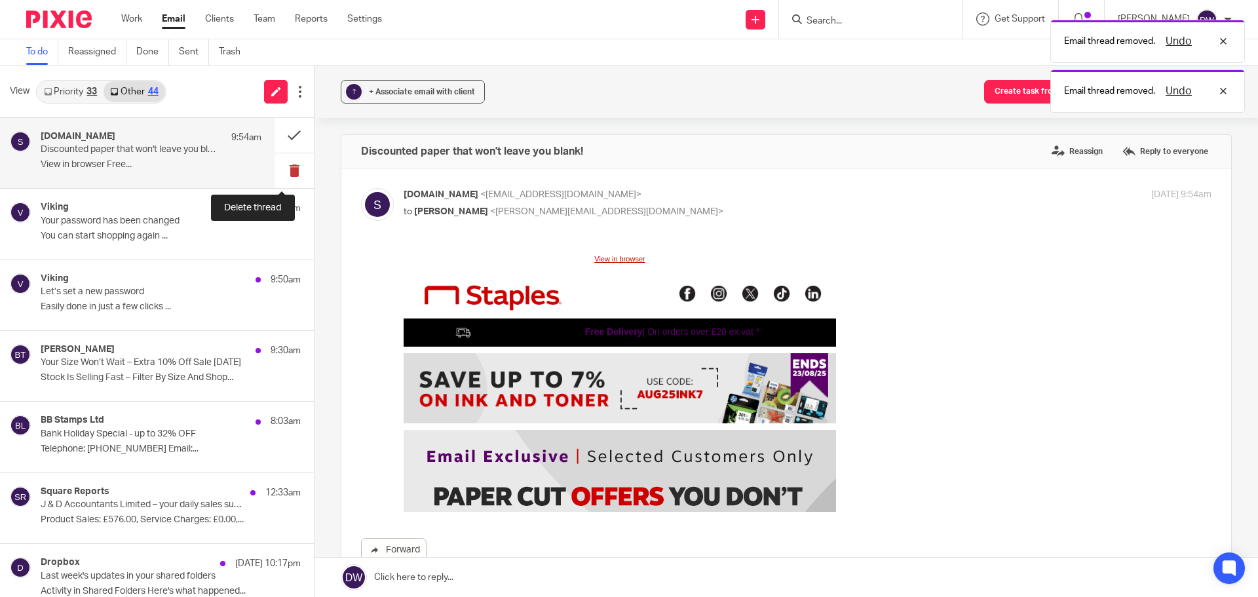
scroll to position [0, 0]
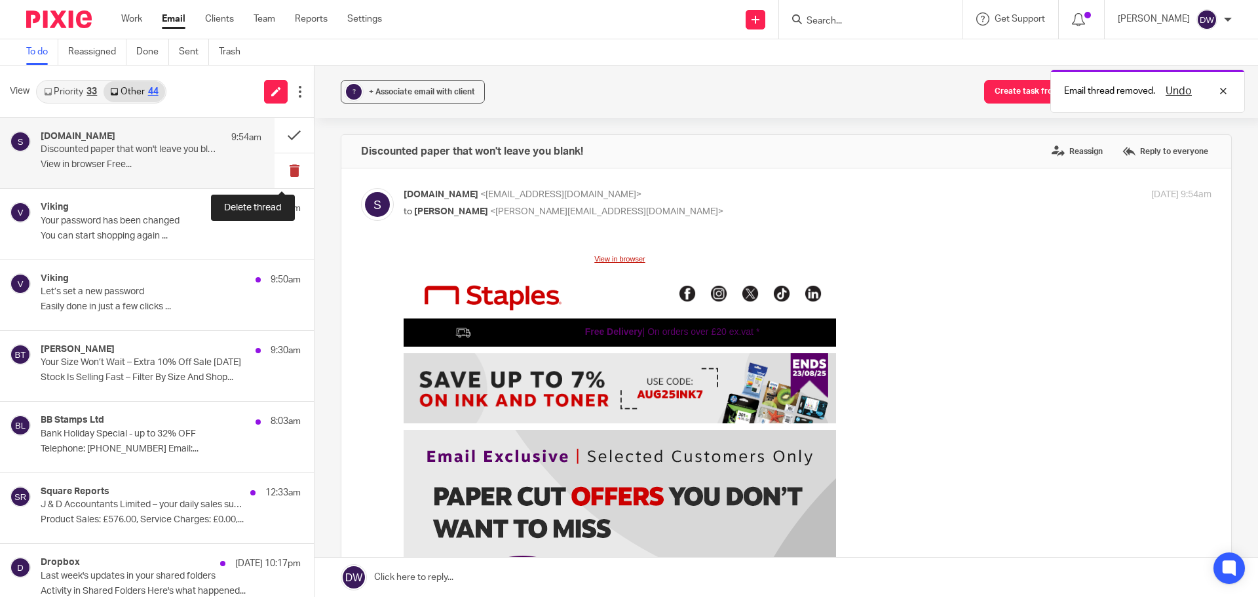
click at [283, 164] on button at bounding box center [293, 170] width 39 height 35
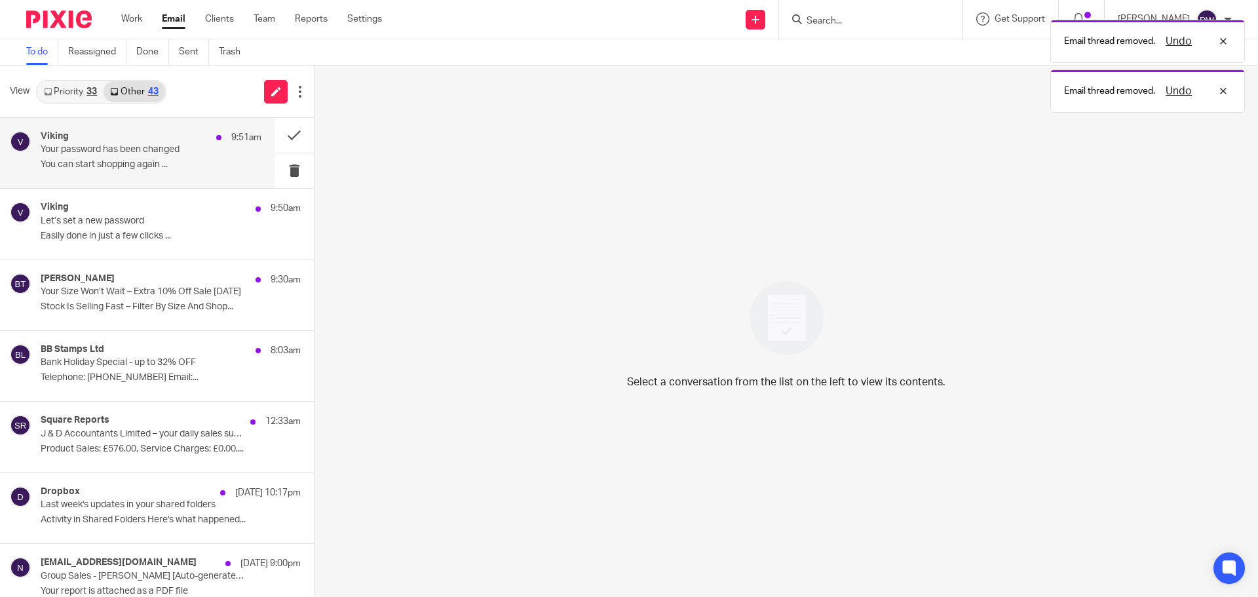
click at [196, 157] on div "Viking 9:51am Your password has been changed You can start shopping again ..." at bounding box center [151, 153] width 221 height 44
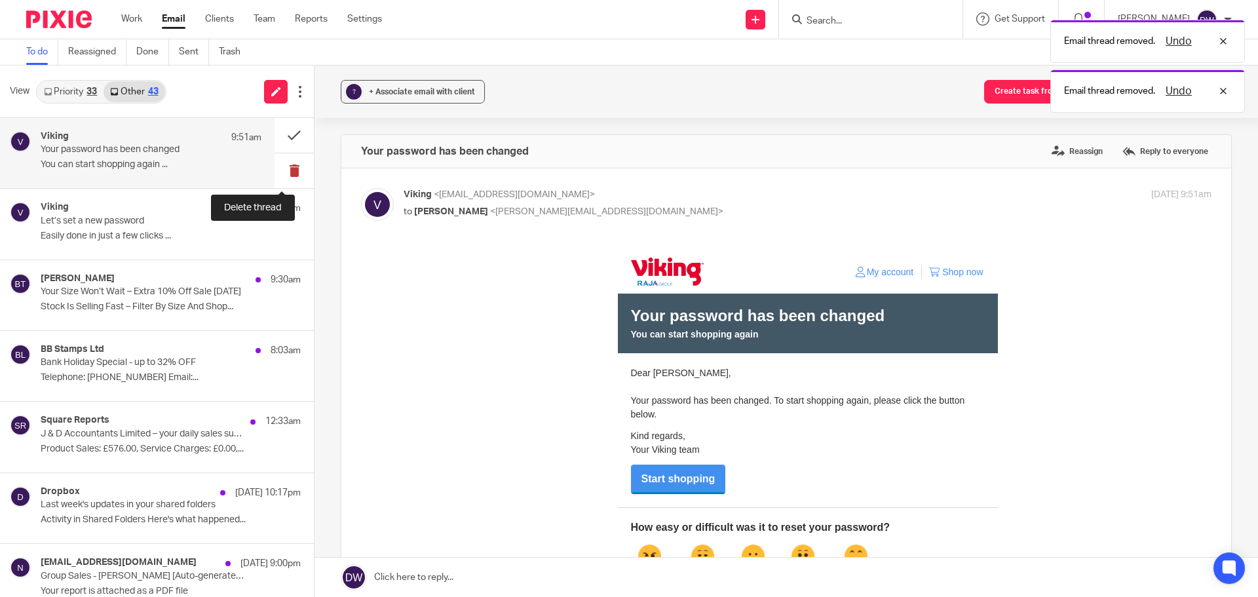
click at [289, 164] on button at bounding box center [293, 170] width 39 height 35
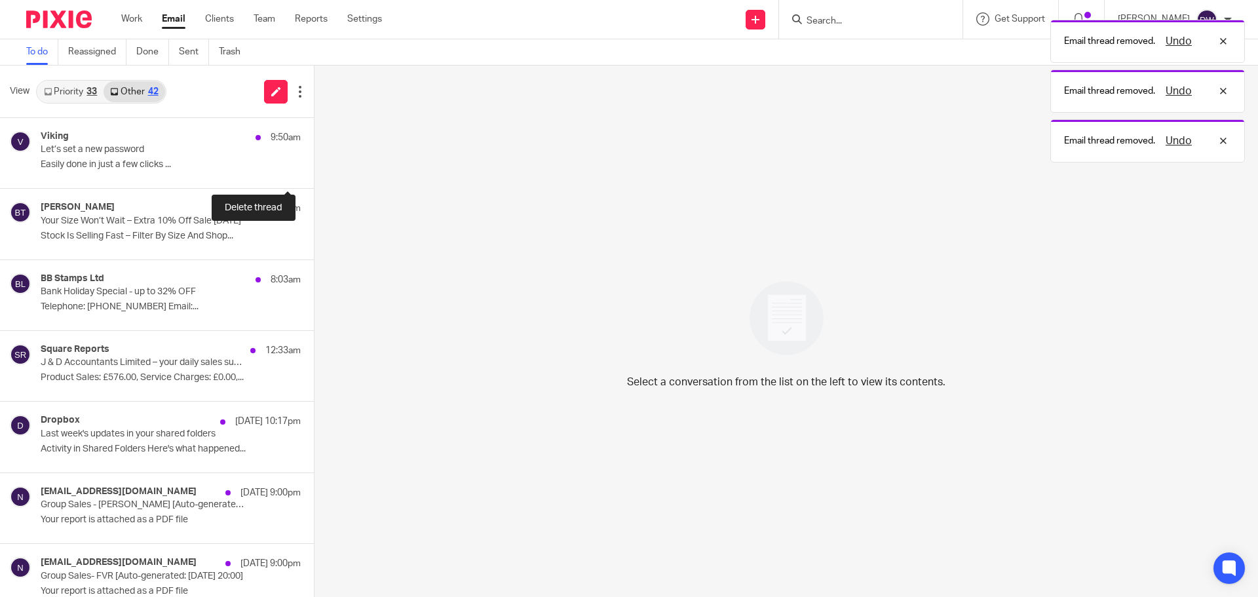
click at [314, 164] on button at bounding box center [319, 170] width 10 height 35
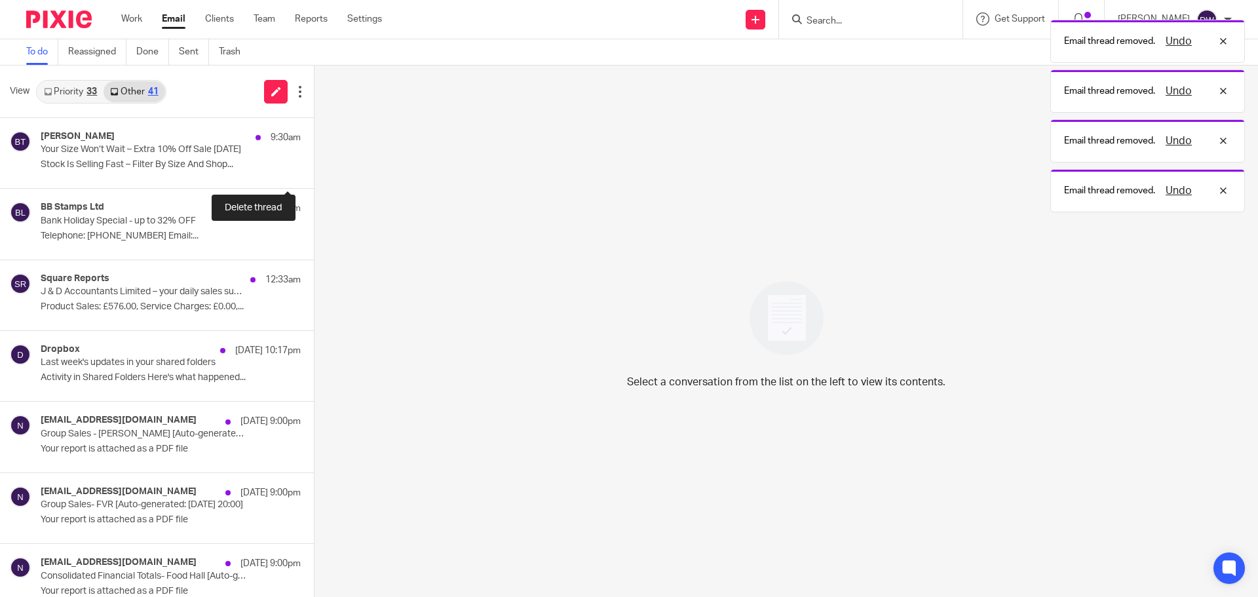
click at [314, 164] on button at bounding box center [319, 170] width 10 height 35
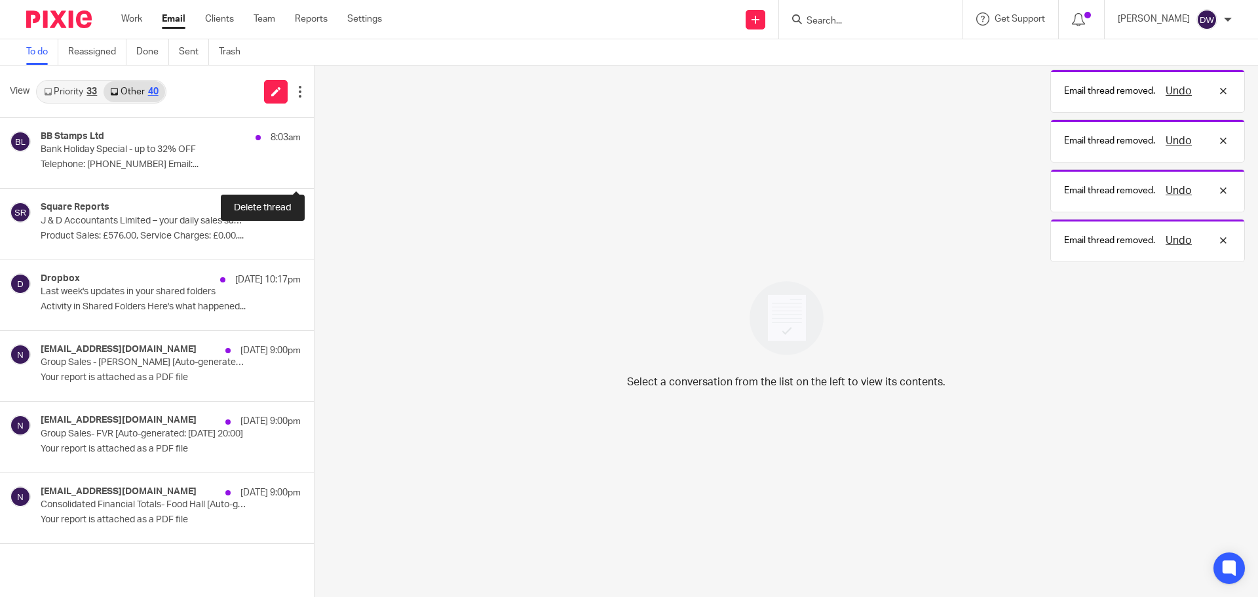
click at [314, 164] on button at bounding box center [319, 170] width 10 height 35
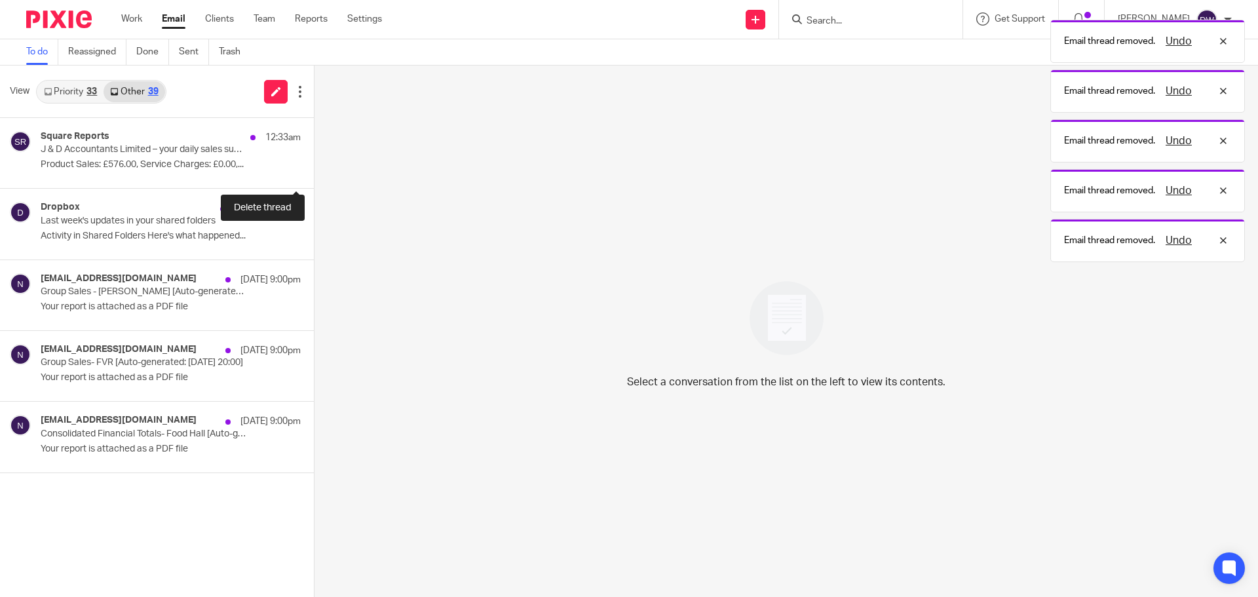
click at [314, 164] on button at bounding box center [319, 170] width 10 height 35
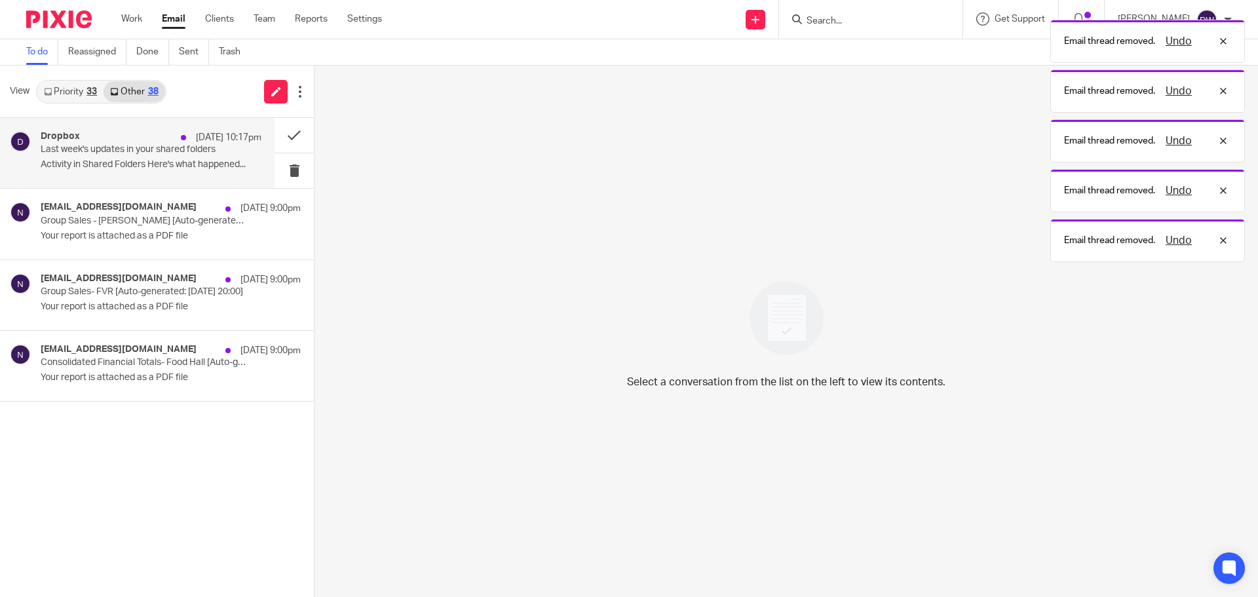
click at [198, 181] on div "Dropbox 21 Aug 10:17pm Last week's updates in your shared folders Activity in S…" at bounding box center [137, 153] width 274 height 70
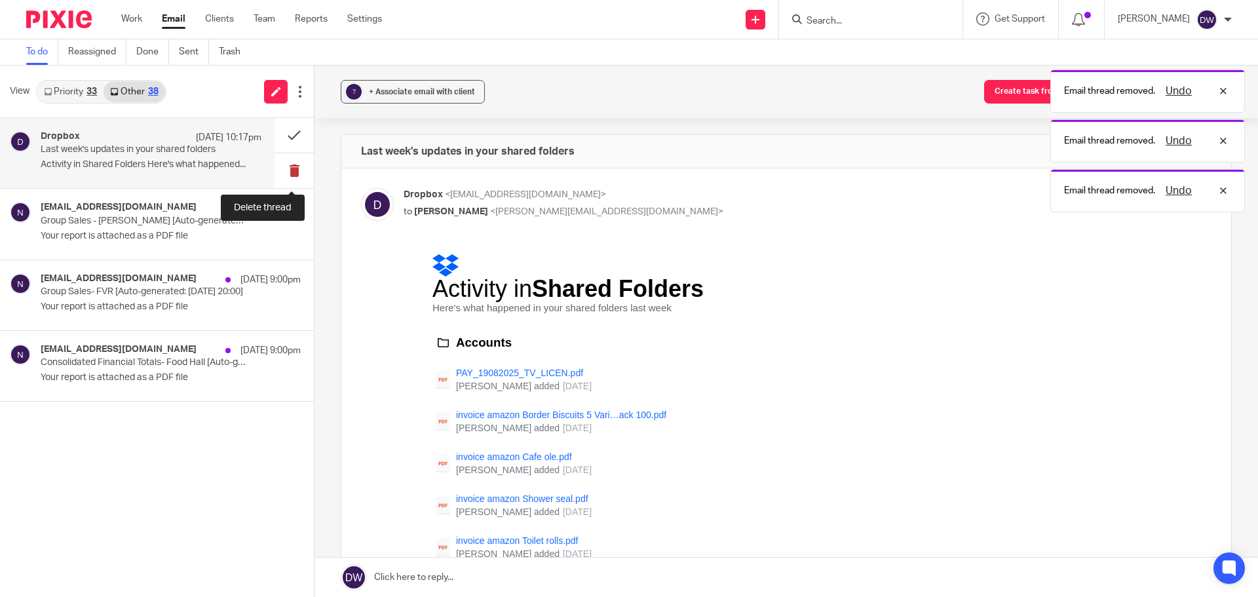
click at [292, 162] on button at bounding box center [293, 170] width 39 height 35
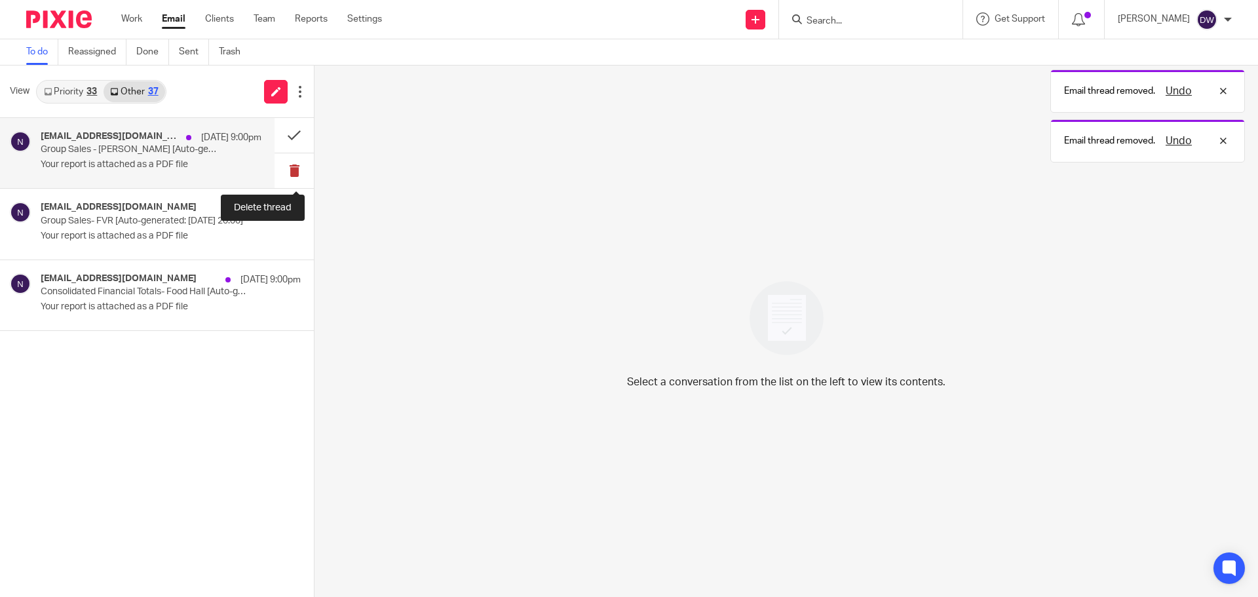
click at [292, 160] on button at bounding box center [293, 170] width 39 height 35
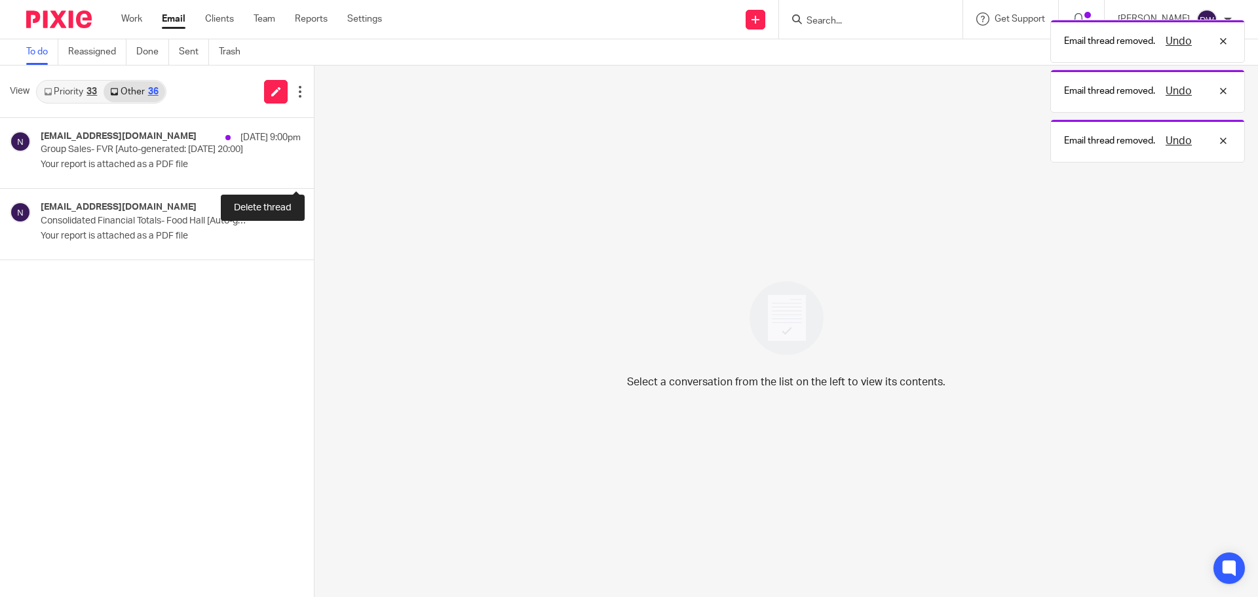
click at [292, 160] on div "no-reply@samtouchoffice.com 21 Aug 9:00pm Group Sales- FVR [Auto-generated: 21/…" at bounding box center [157, 153] width 314 height 71
click at [314, 160] on button at bounding box center [319, 170] width 10 height 35
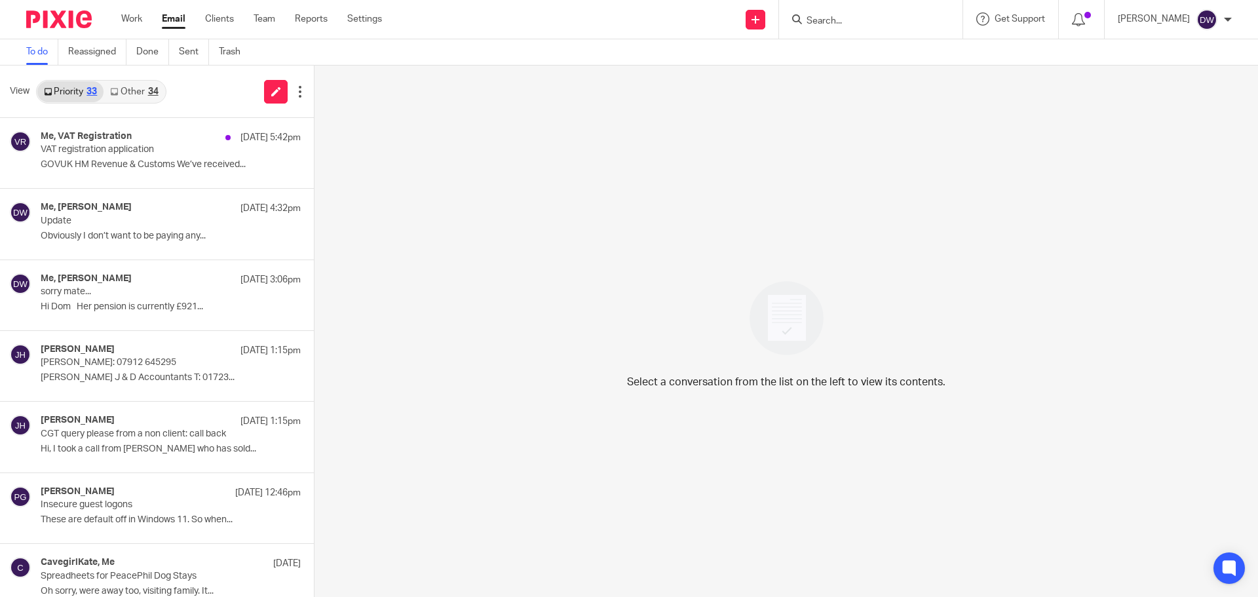
click at [149, 92] on div "34" at bounding box center [153, 91] width 10 height 9
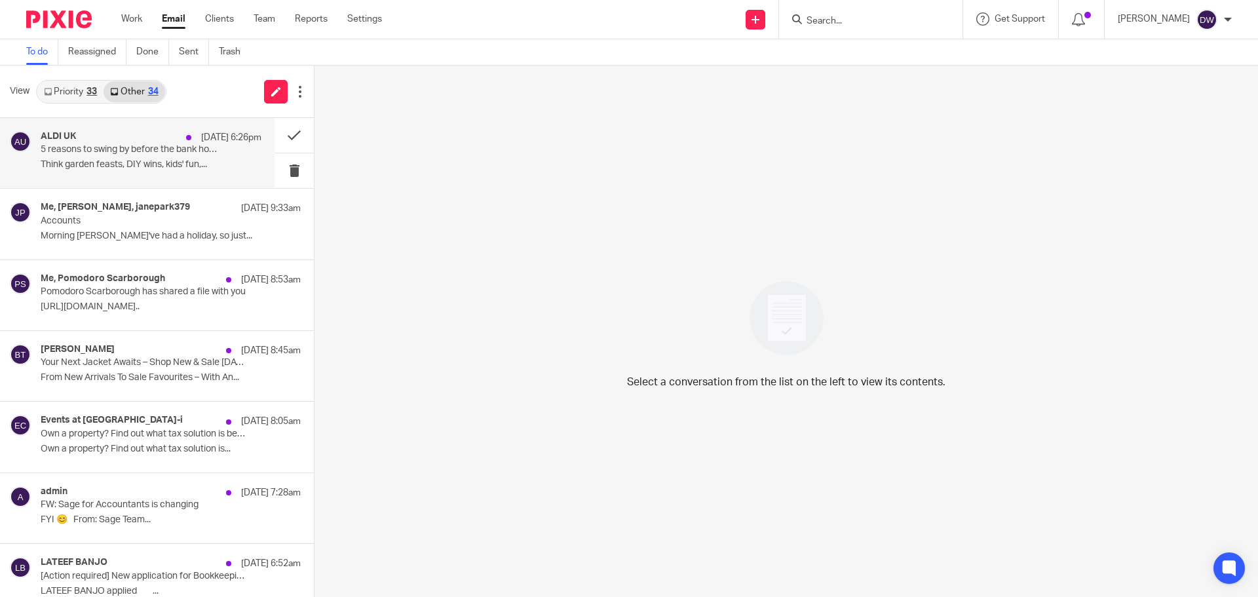
click at [162, 127] on div "ALDI UK [DATE] 6:26pm 5 reasons to swing by before the bank holiday – you’ll th…" at bounding box center [137, 153] width 274 height 70
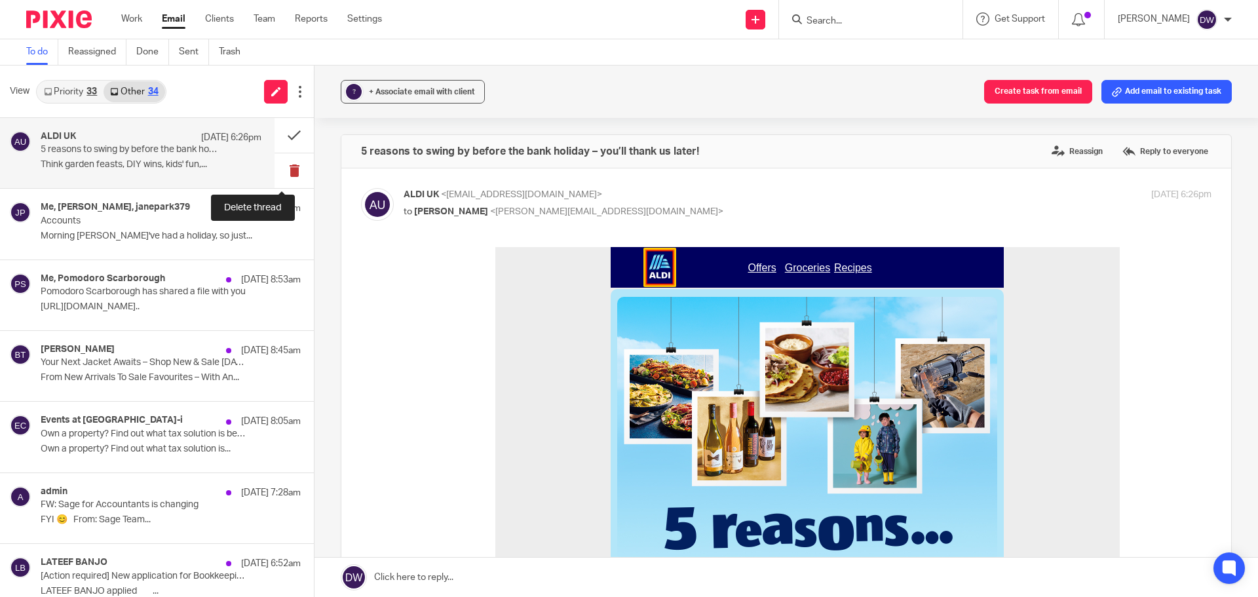
click at [274, 170] on button at bounding box center [293, 170] width 39 height 35
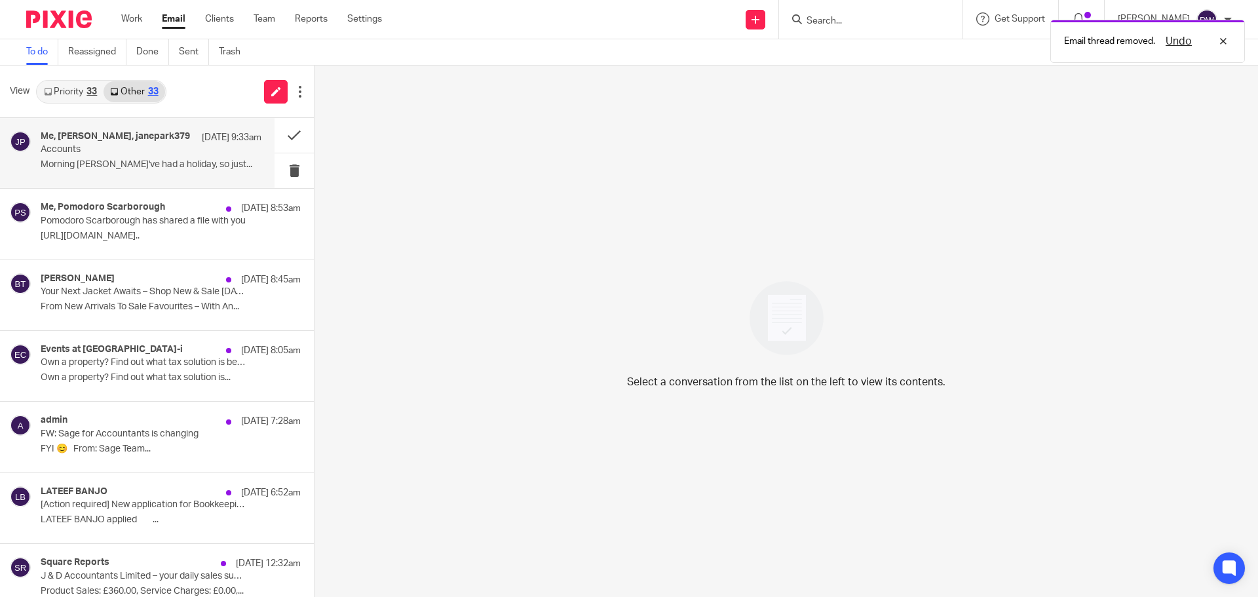
click at [179, 177] on div "Me, [PERSON_NAME], janepark379 [DATE] 9:33am Accounts Morning [PERSON_NAME]'ve …" at bounding box center [137, 153] width 274 height 70
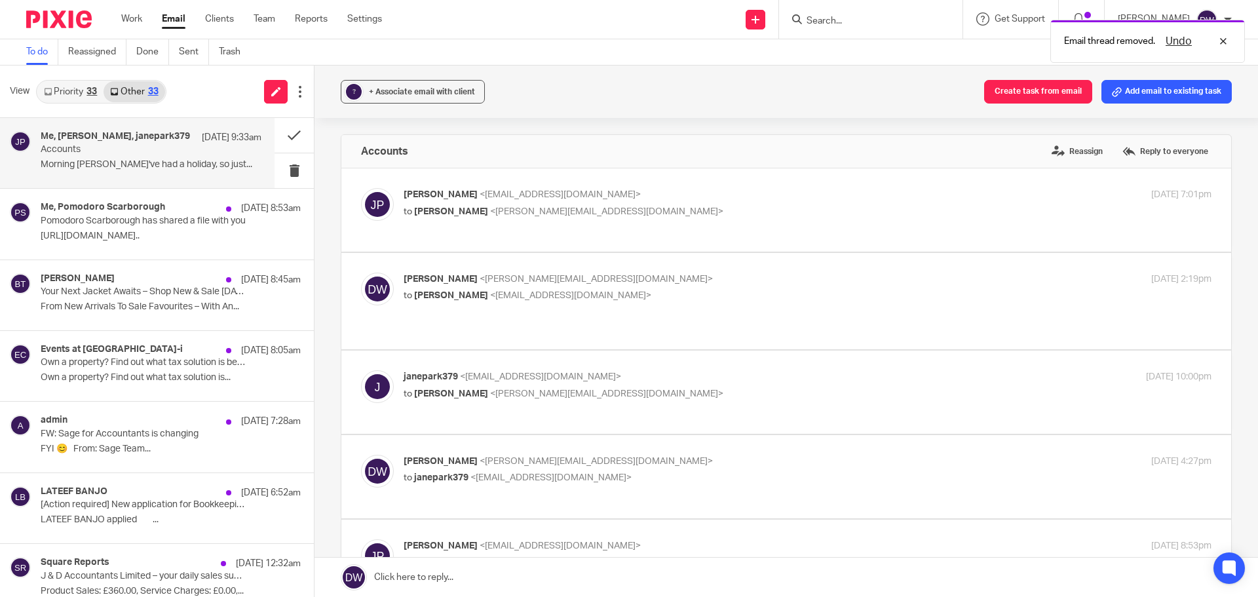
click at [470, 76] on div "? + Associate email with client Create task from email Add email to existing ta…" at bounding box center [785, 92] width 943 height 52
click at [462, 86] on div "+ Associate email with client" at bounding box center [422, 91] width 106 height 13
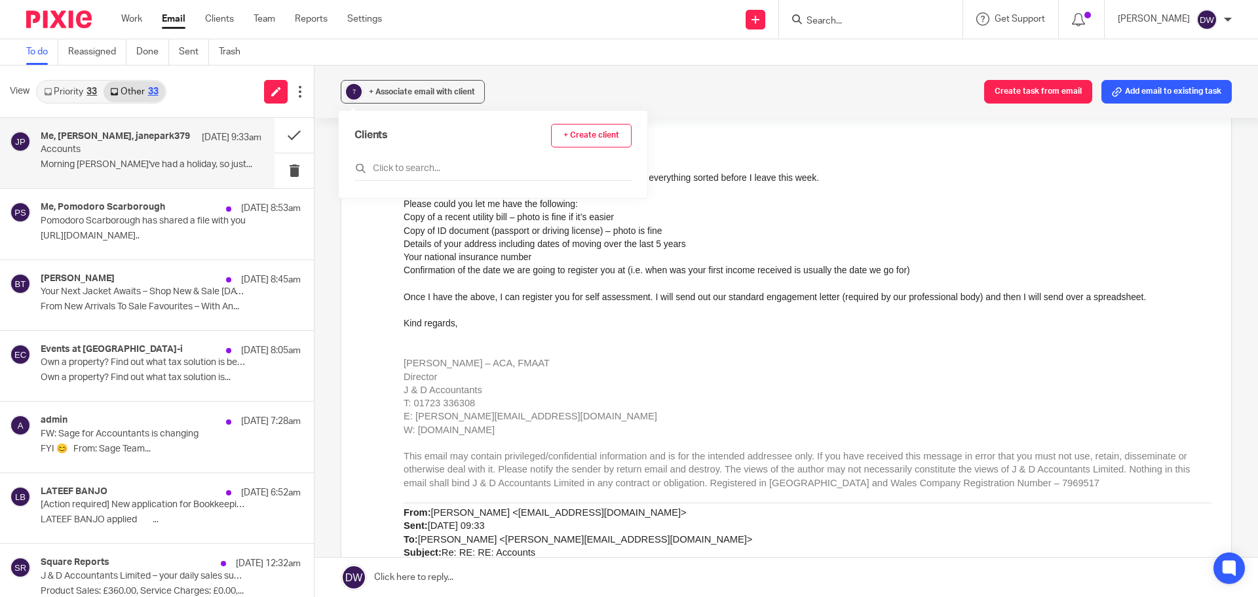
scroll to position [721, 0]
click at [162, 219] on p "Pomodoro Scarborough has shared a file with you" at bounding box center [129, 221] width 177 height 11
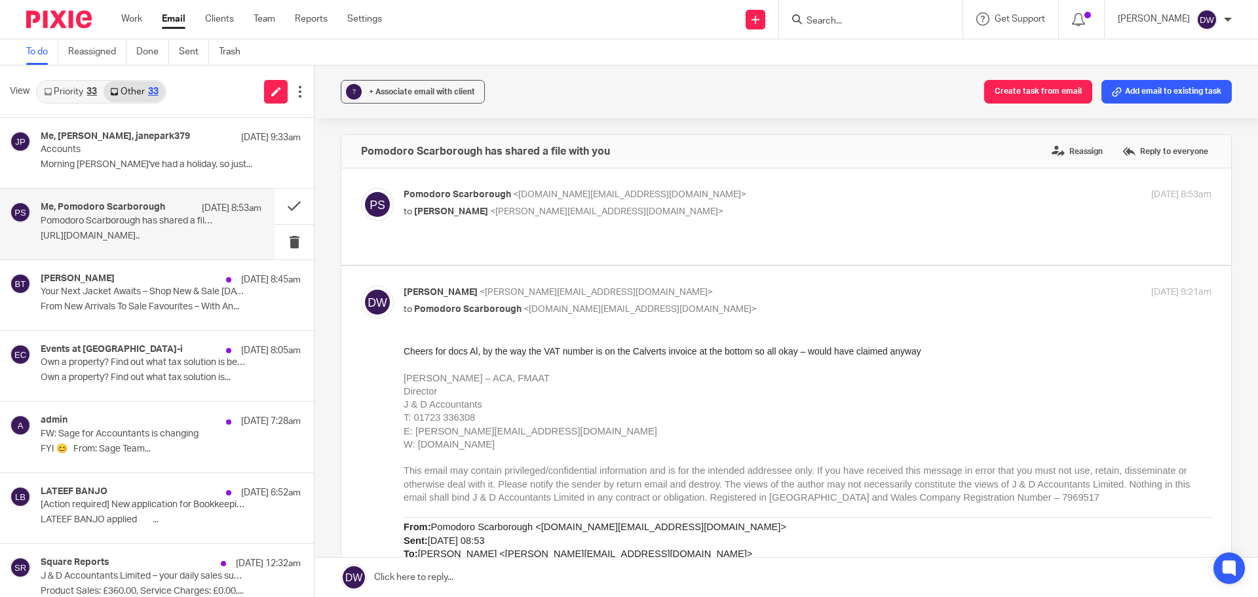
scroll to position [0, 0]
click at [429, 82] on button "? + Associate email with client" at bounding box center [413, 92] width 144 height 24
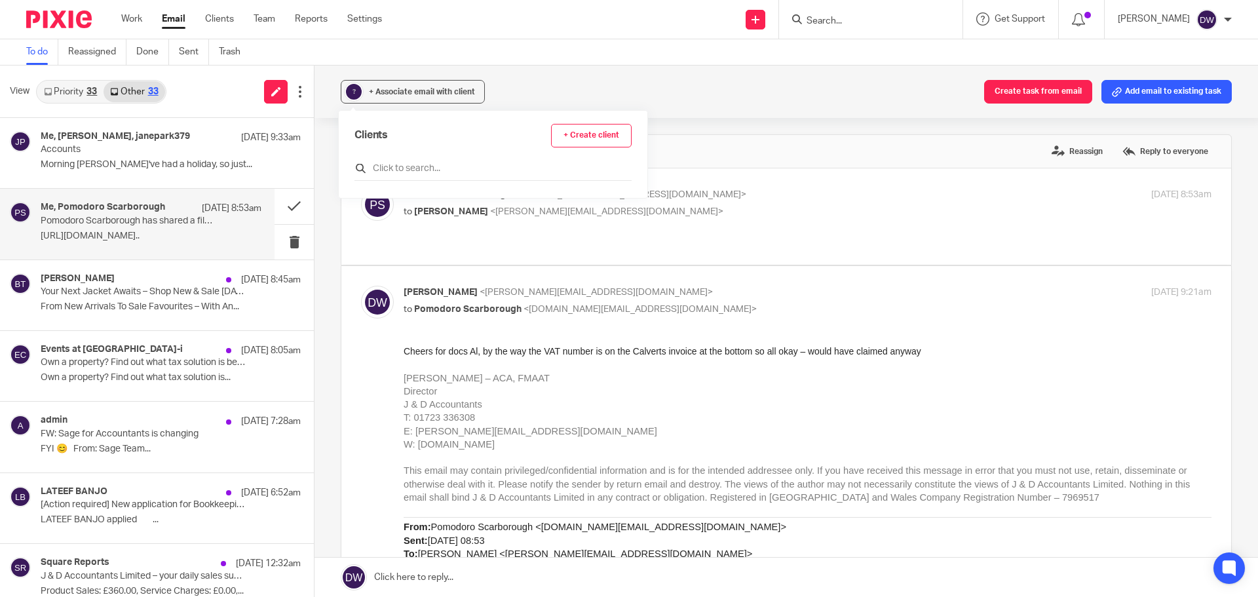
click at [426, 166] on input "text" at bounding box center [492, 168] width 277 height 13
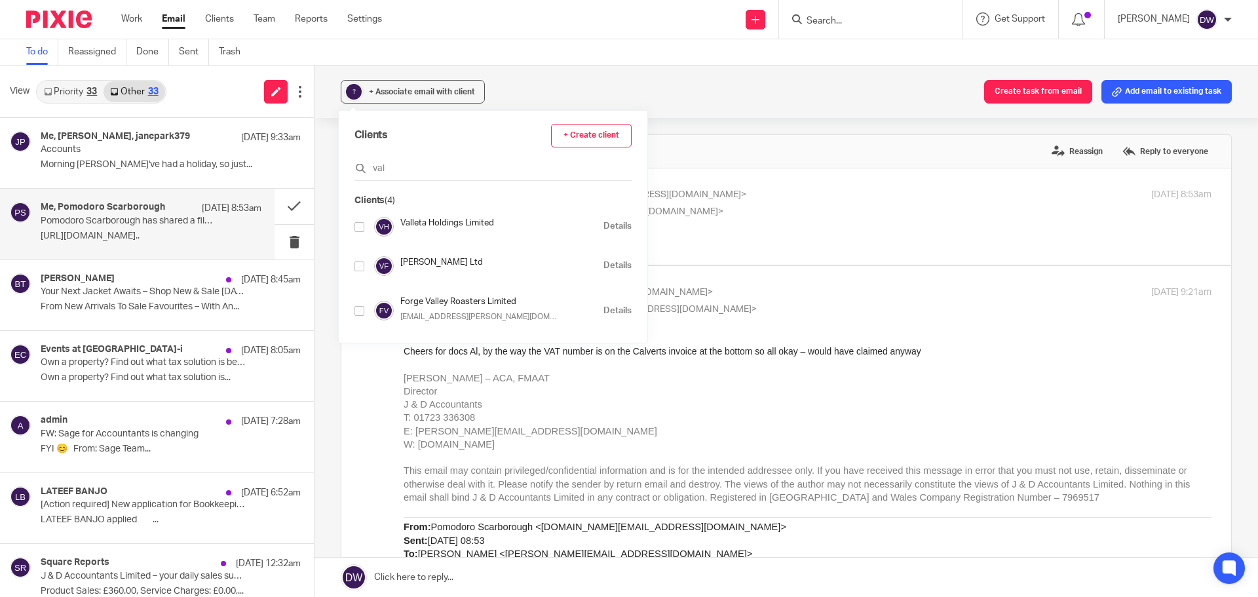
type input "val"
click at [365, 266] on div "[PERSON_NAME] Ltd Details" at bounding box center [492, 266] width 277 height 20
click at [361, 265] on input "checkbox" at bounding box center [359, 266] width 10 height 10
checkbox input "true"
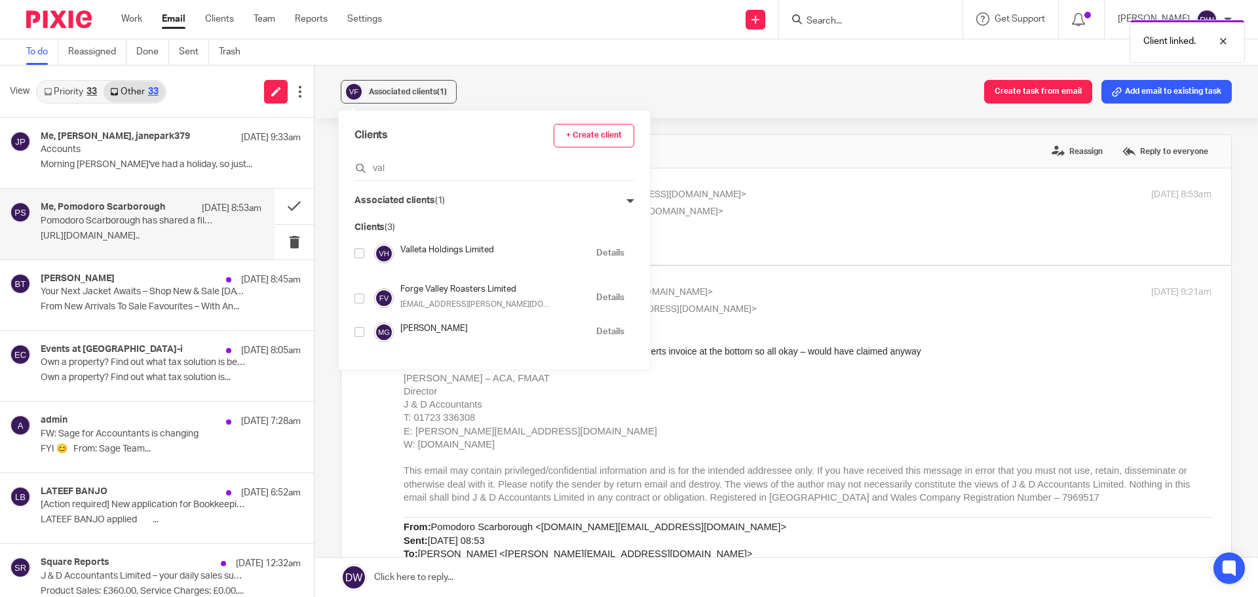
click at [533, 433] on span "E: [PERSON_NAME][EMAIL_ADDRESS][DOMAIN_NAME]" at bounding box center [531, 431] width 254 height 10
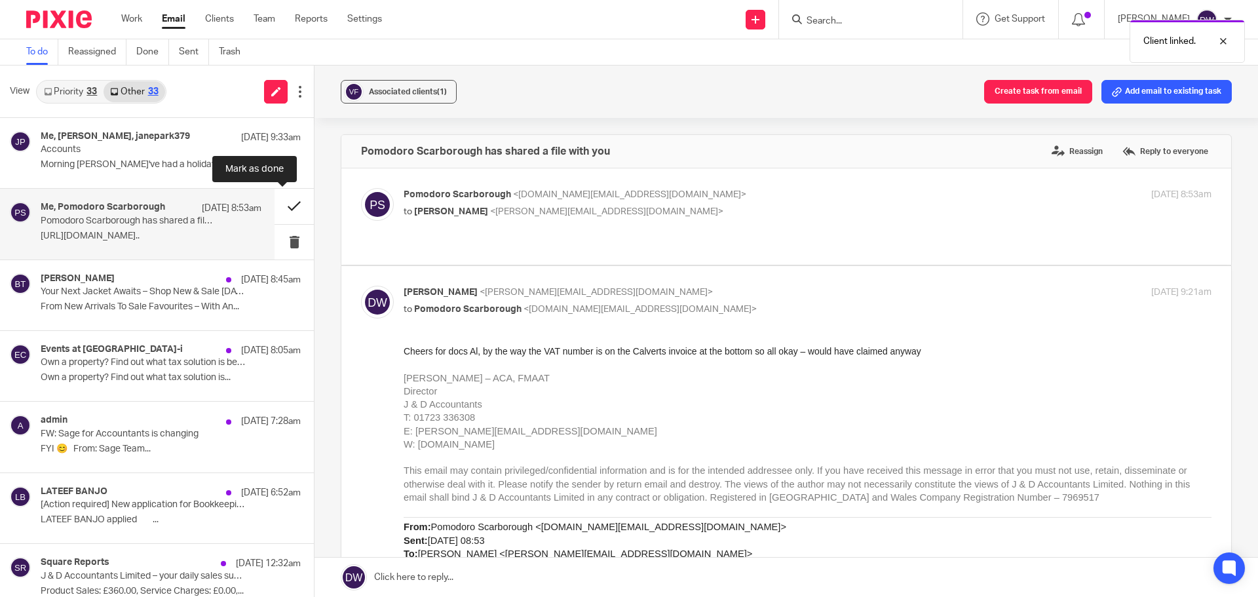
click at [286, 206] on button at bounding box center [293, 206] width 39 height 35
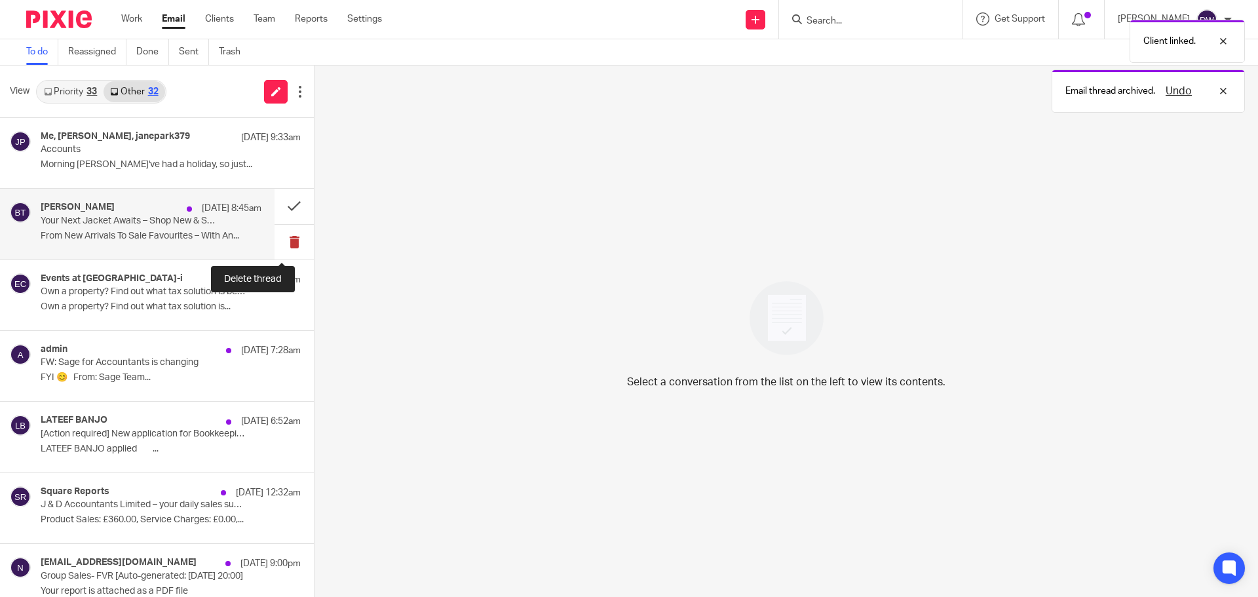
click at [284, 232] on button at bounding box center [293, 242] width 39 height 35
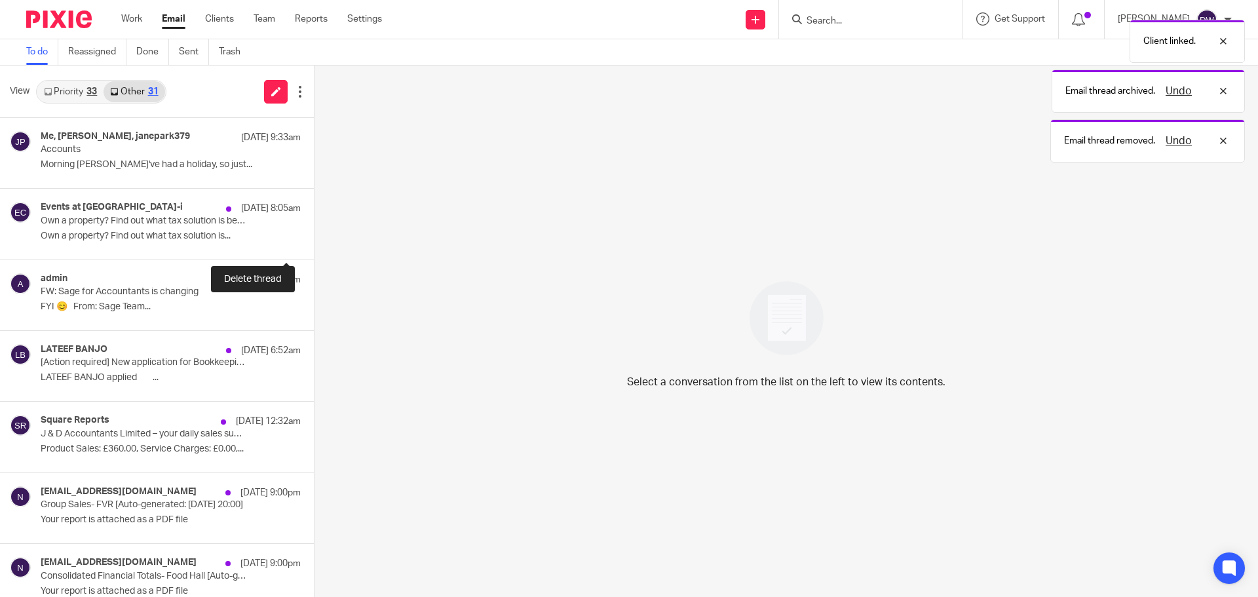
click at [314, 232] on button at bounding box center [319, 242] width 10 height 35
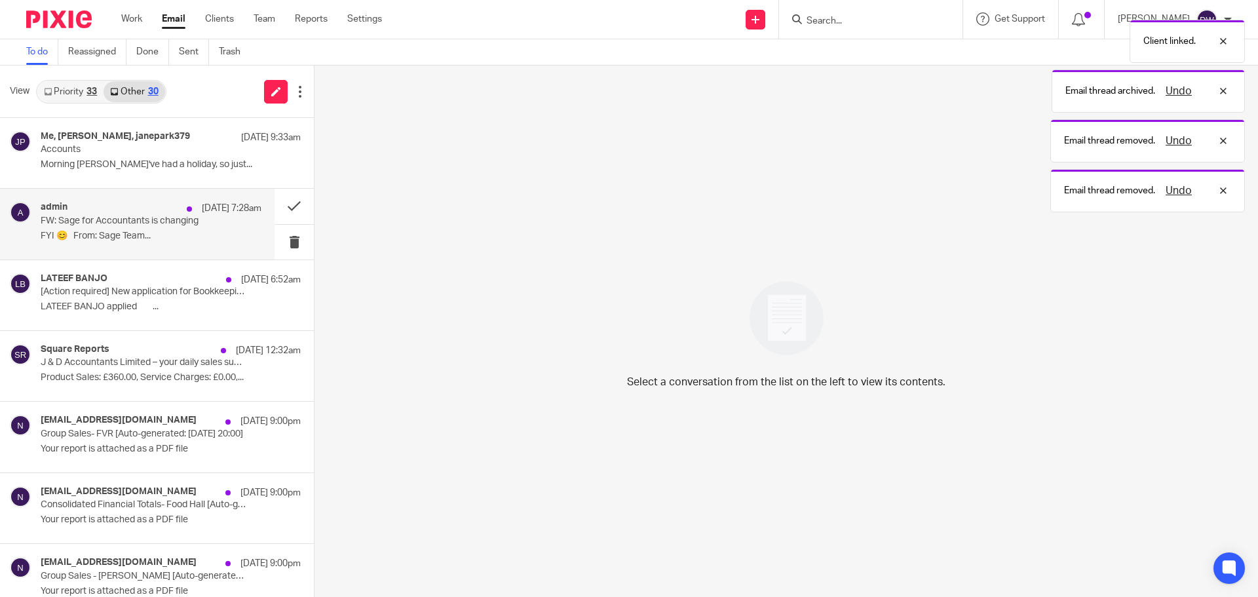
click at [190, 224] on p "FW: Sage for Accountants is changing" at bounding box center [129, 221] width 177 height 11
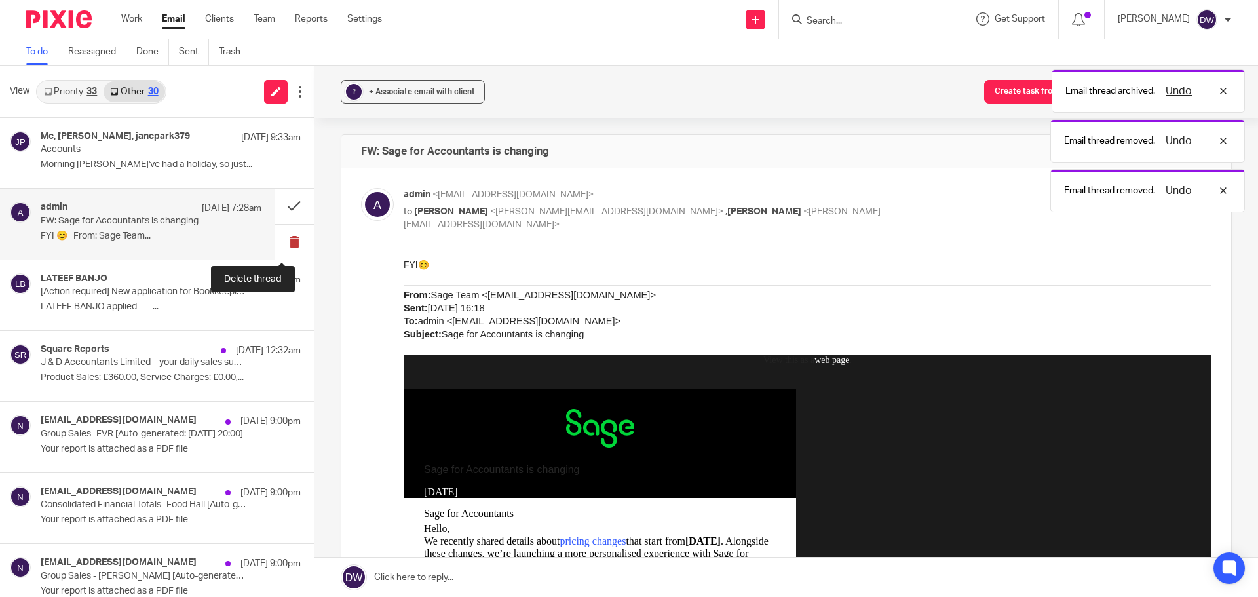
click at [284, 239] on button at bounding box center [293, 242] width 39 height 35
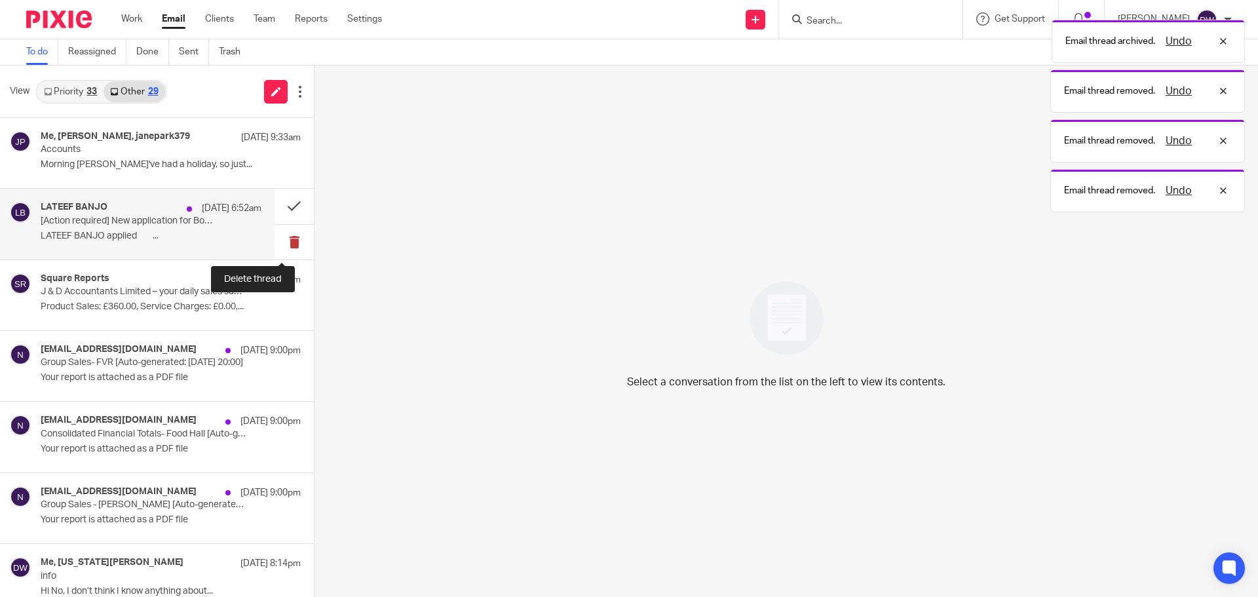
click at [285, 234] on button at bounding box center [293, 242] width 39 height 35
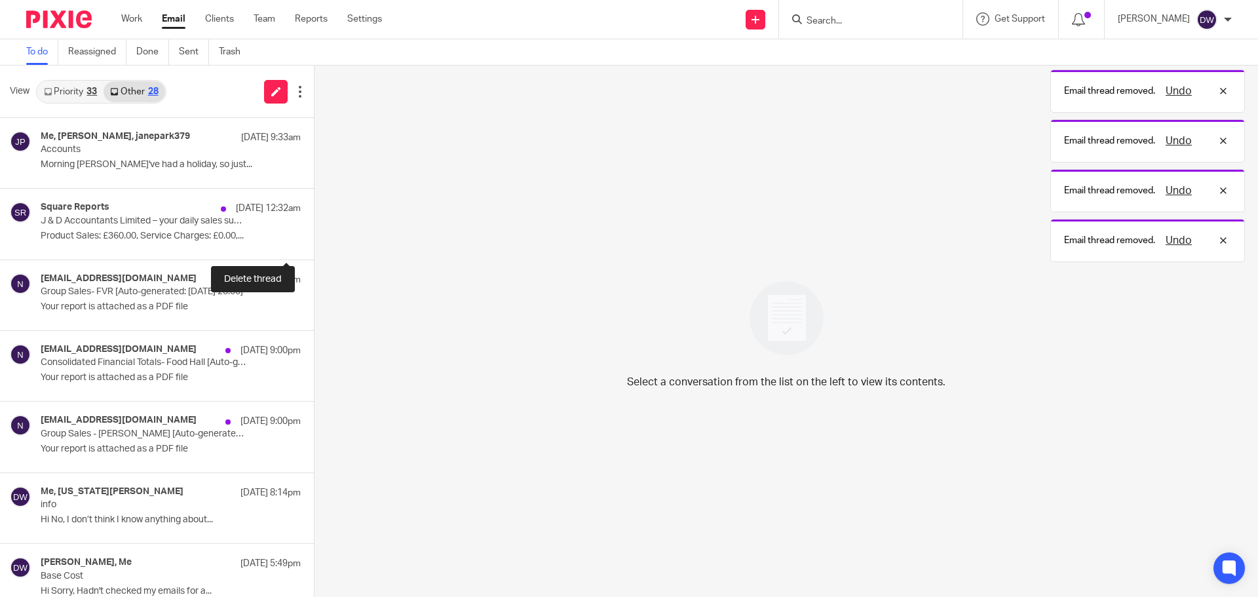
click at [314, 234] on button at bounding box center [319, 242] width 10 height 35
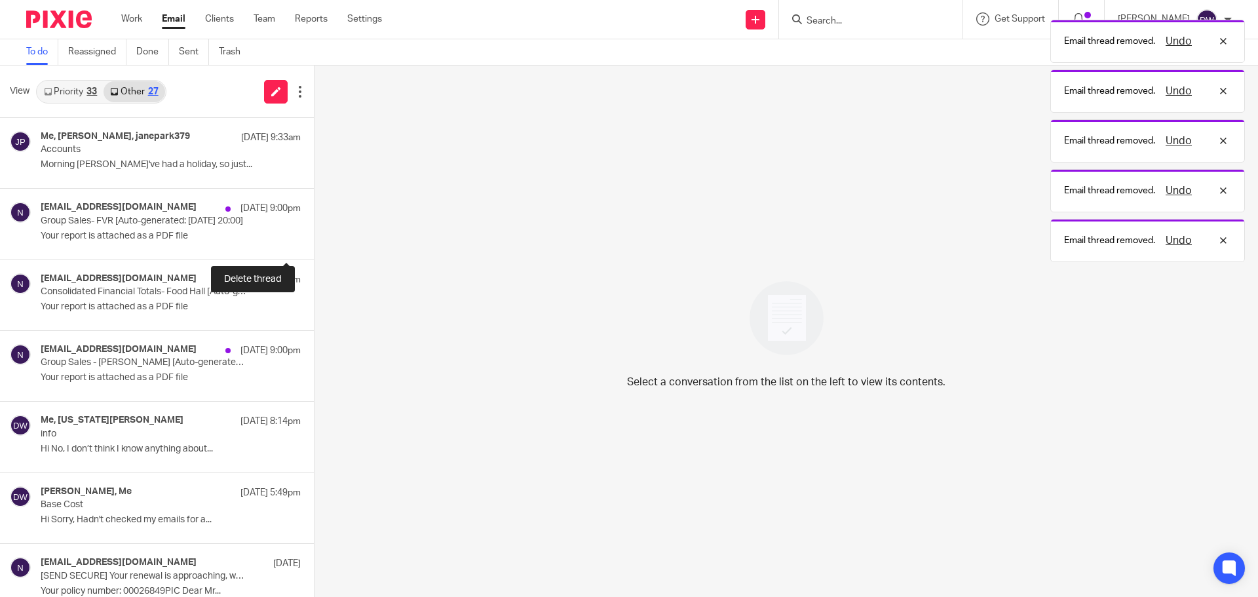
click at [314, 234] on button at bounding box center [319, 242] width 10 height 35
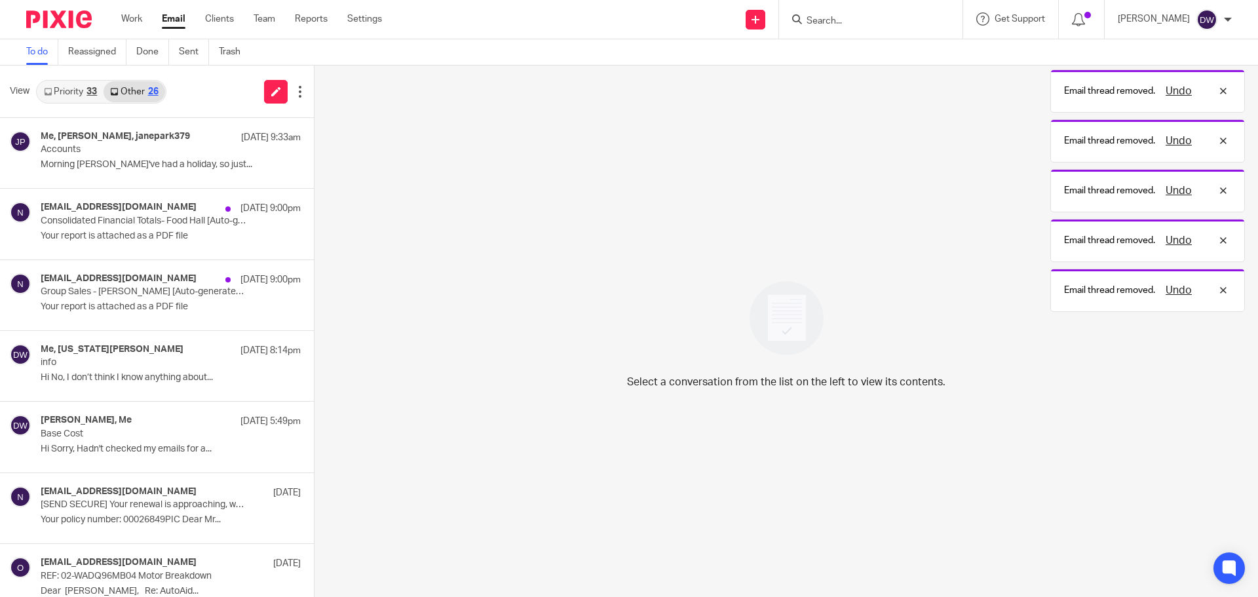
click at [314, 234] on button at bounding box center [319, 242] width 10 height 35
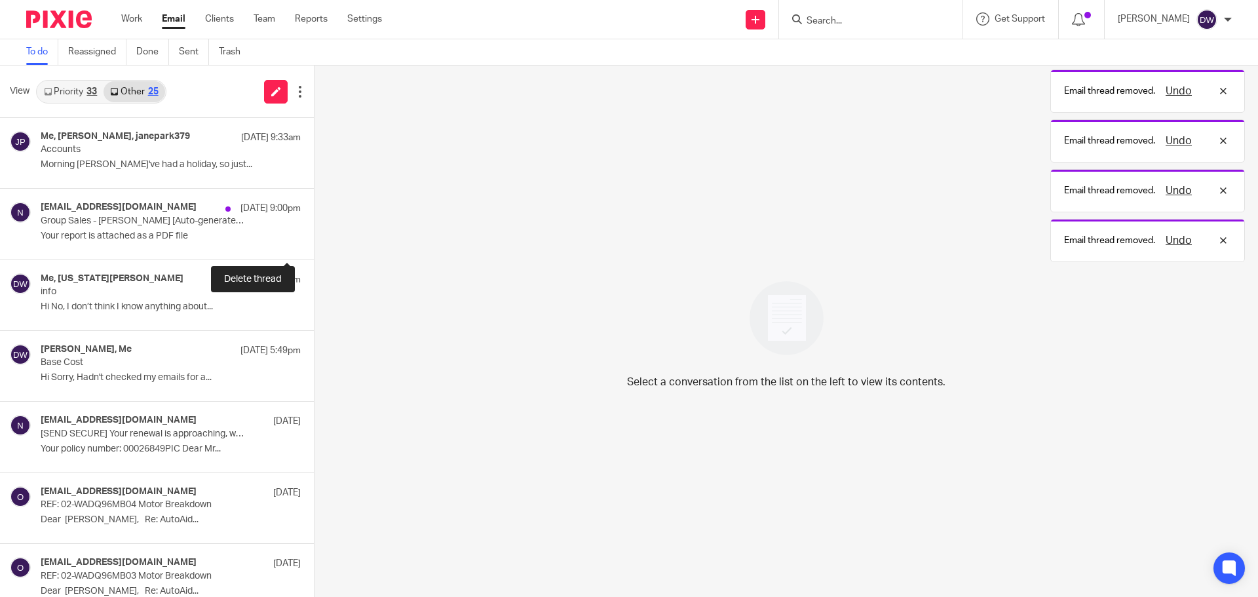
click at [314, 234] on button at bounding box center [319, 242] width 10 height 35
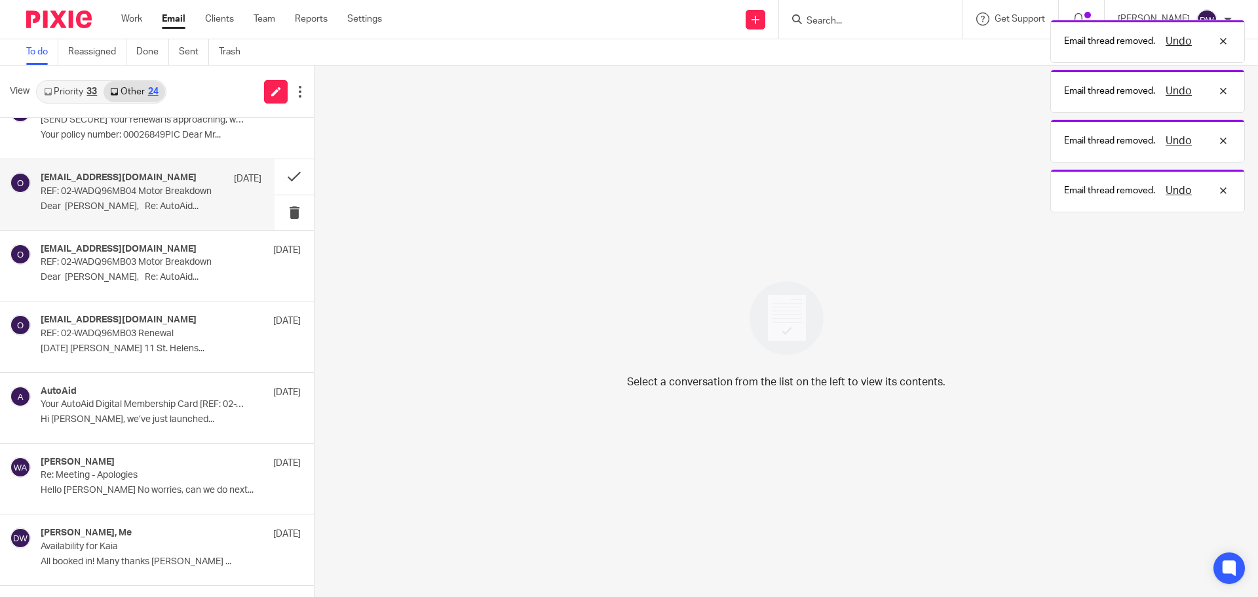
scroll to position [262, 0]
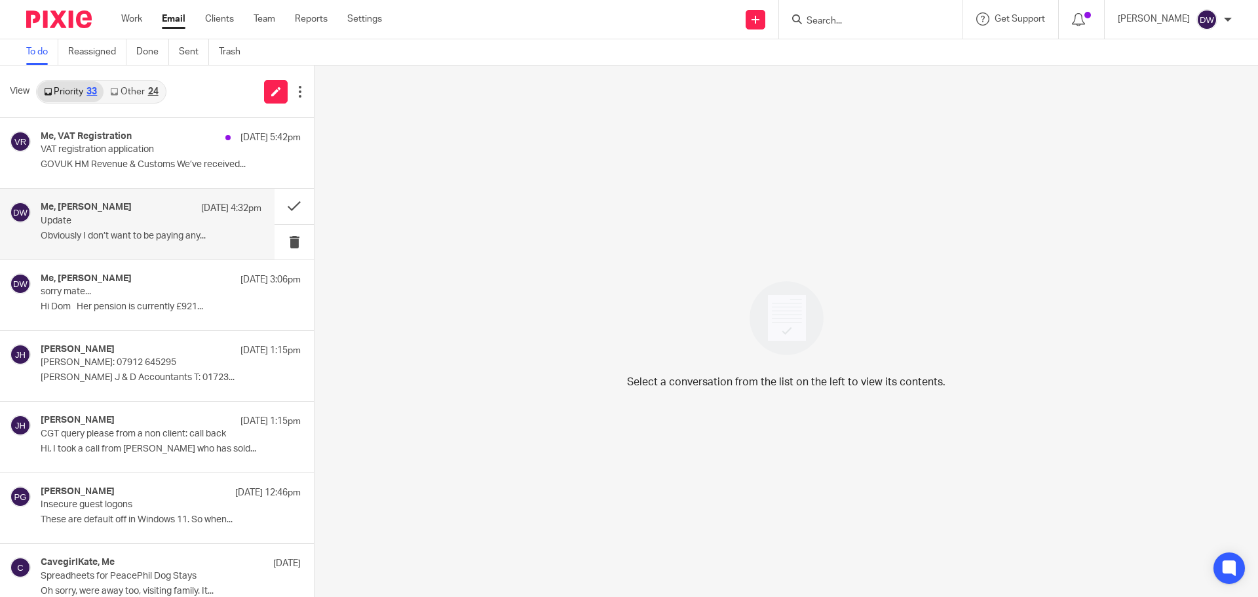
click at [166, 222] on p "Update" at bounding box center [129, 221] width 177 height 11
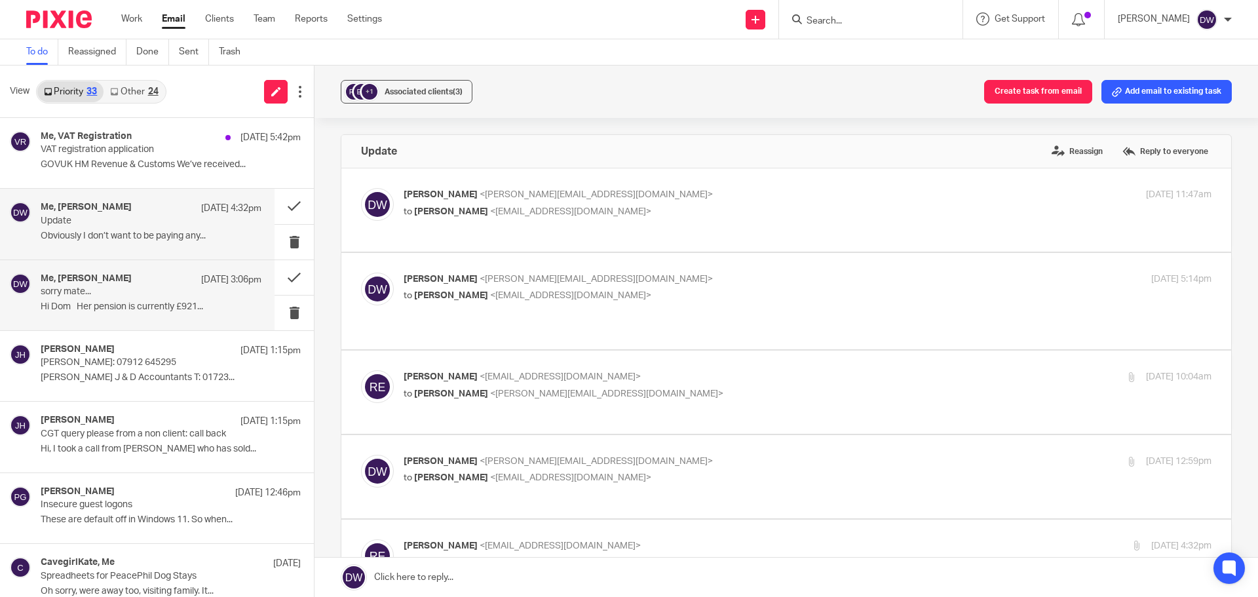
click at [104, 322] on div "Me, Carl Breton 21 Aug 3:06pm sorry mate... Hi Dom Her pension is currently £92…" at bounding box center [137, 295] width 274 height 70
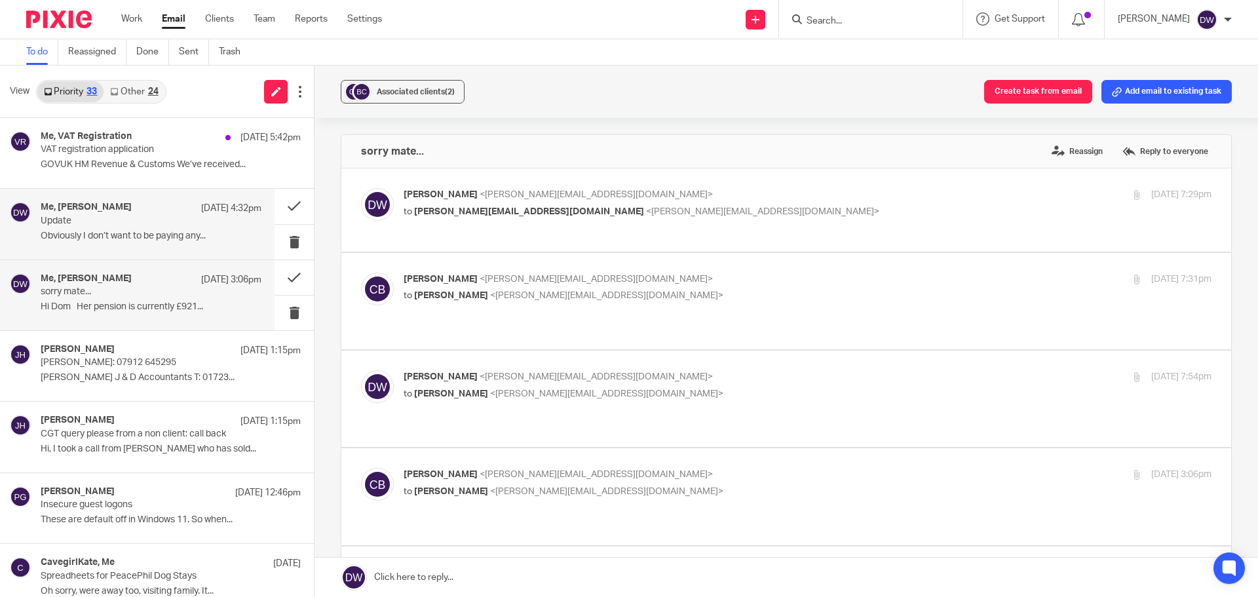
click at [96, 243] on div "Me, [PERSON_NAME] [DATE] 4:32pm Update Obviously I don’t want to be paying any.…" at bounding box center [151, 224] width 221 height 44
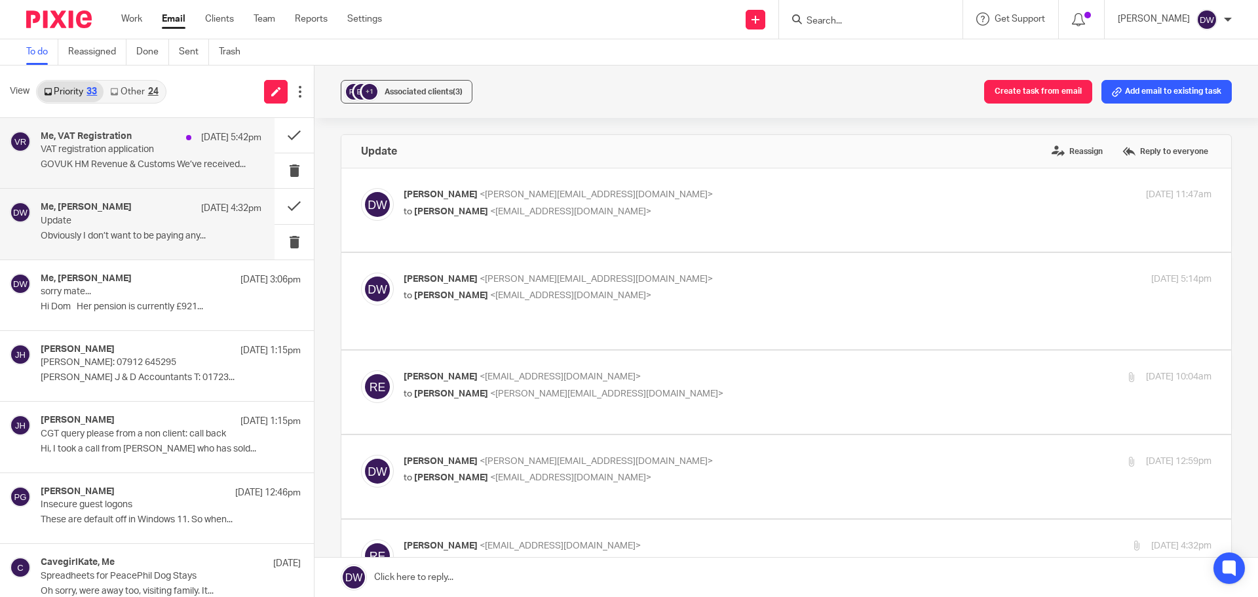
click at [172, 158] on div "Me, VAT Registration 21 Aug 5:42pm VAT registration application GOVUK HM Revenu…" at bounding box center [151, 153] width 221 height 44
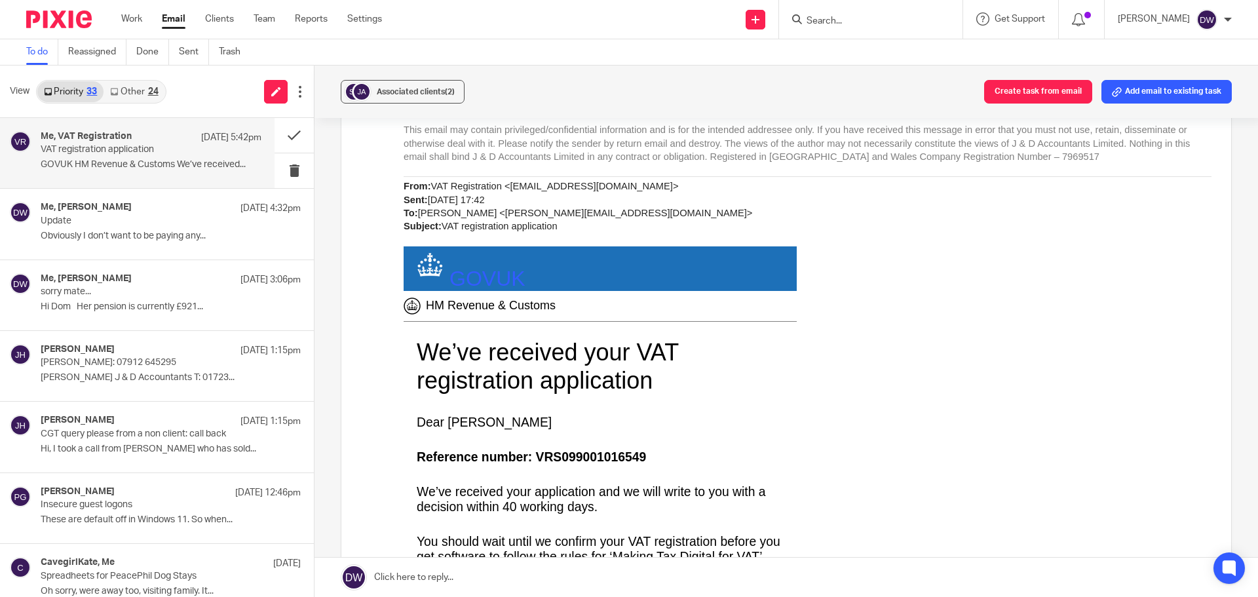
scroll to position [393, 0]
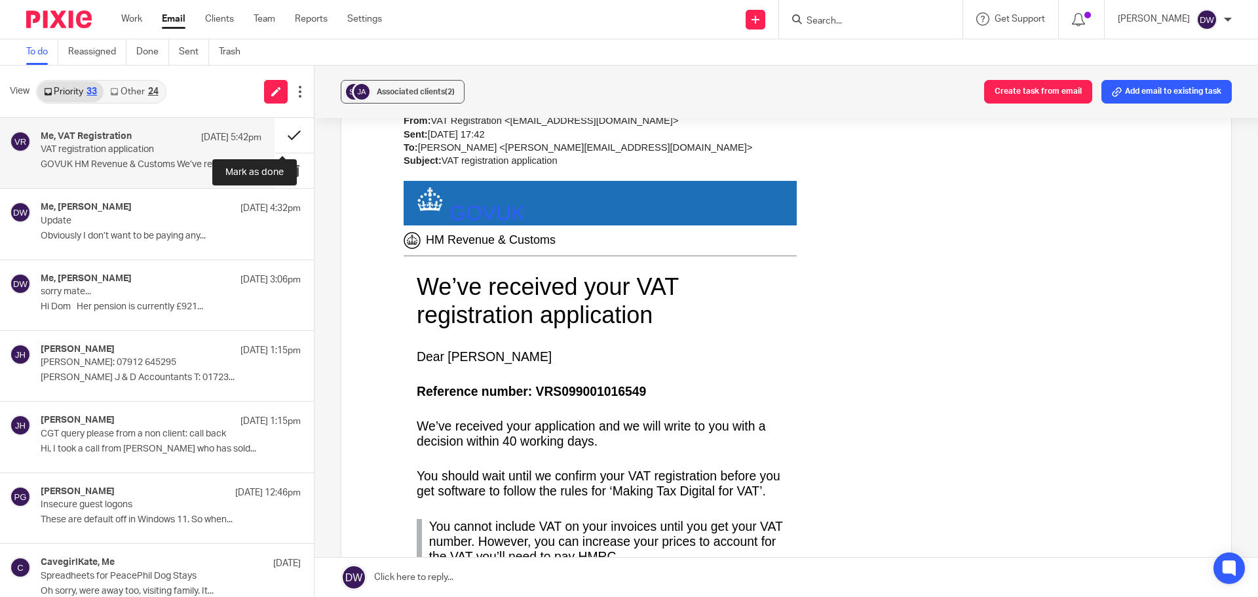
click at [282, 136] on button at bounding box center [293, 135] width 39 height 35
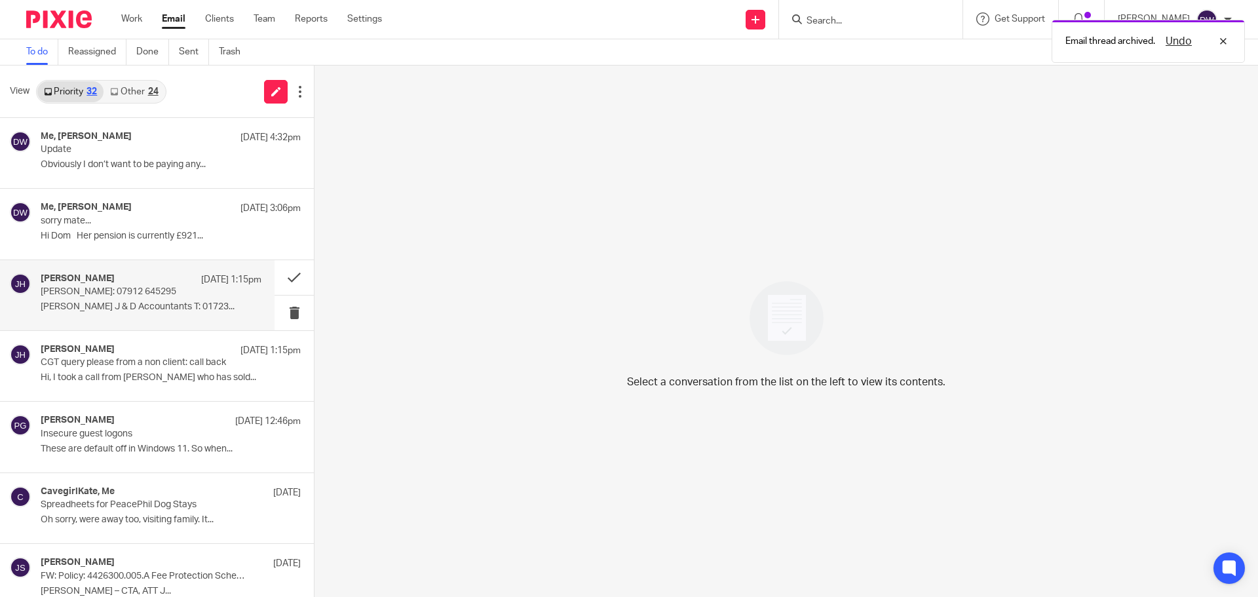
click at [152, 285] on div "Julie Hall 20 Aug 1:15pm" at bounding box center [151, 279] width 221 height 13
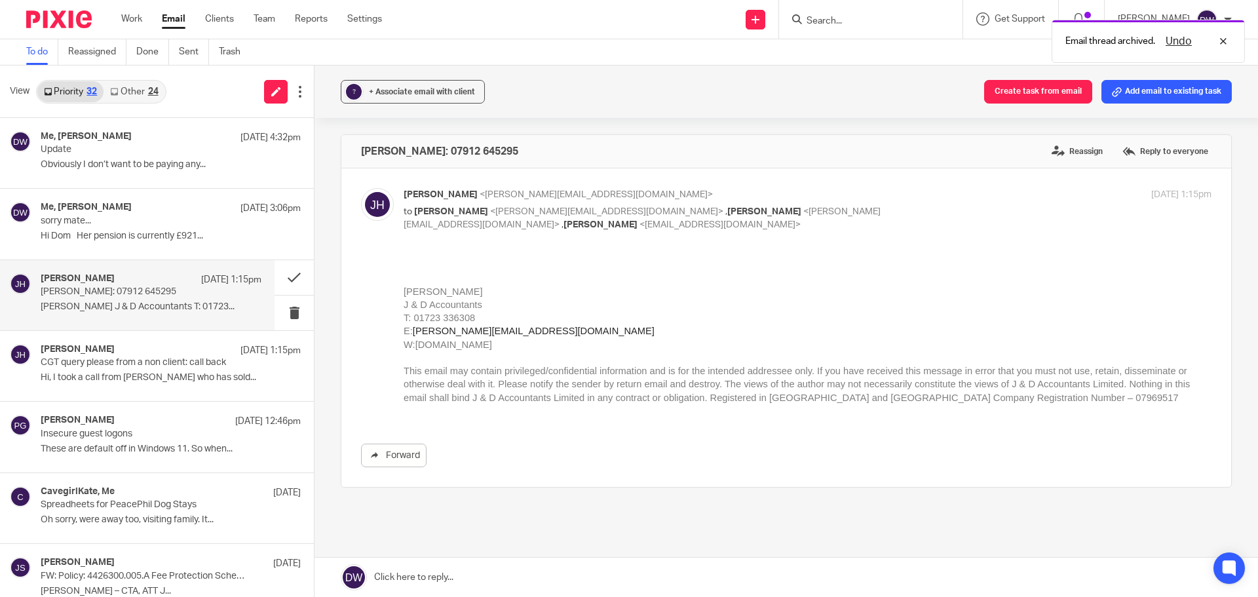
scroll to position [0, 0]
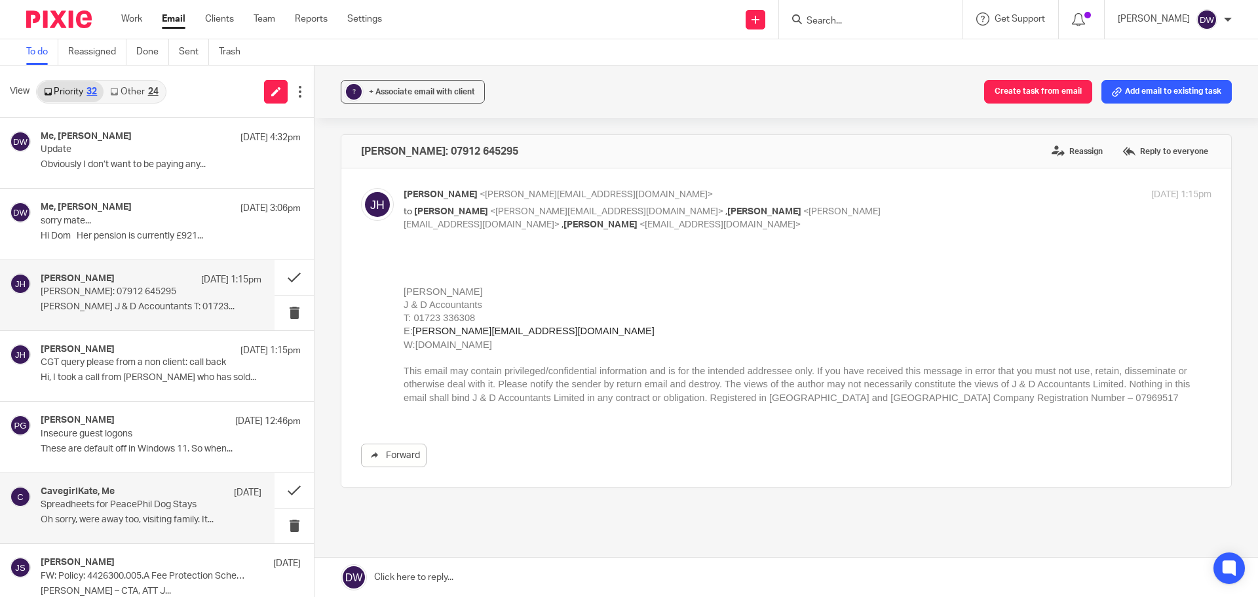
click at [149, 518] on p "Oh sorry, were away too, visiting family. It..." at bounding box center [151, 519] width 221 height 11
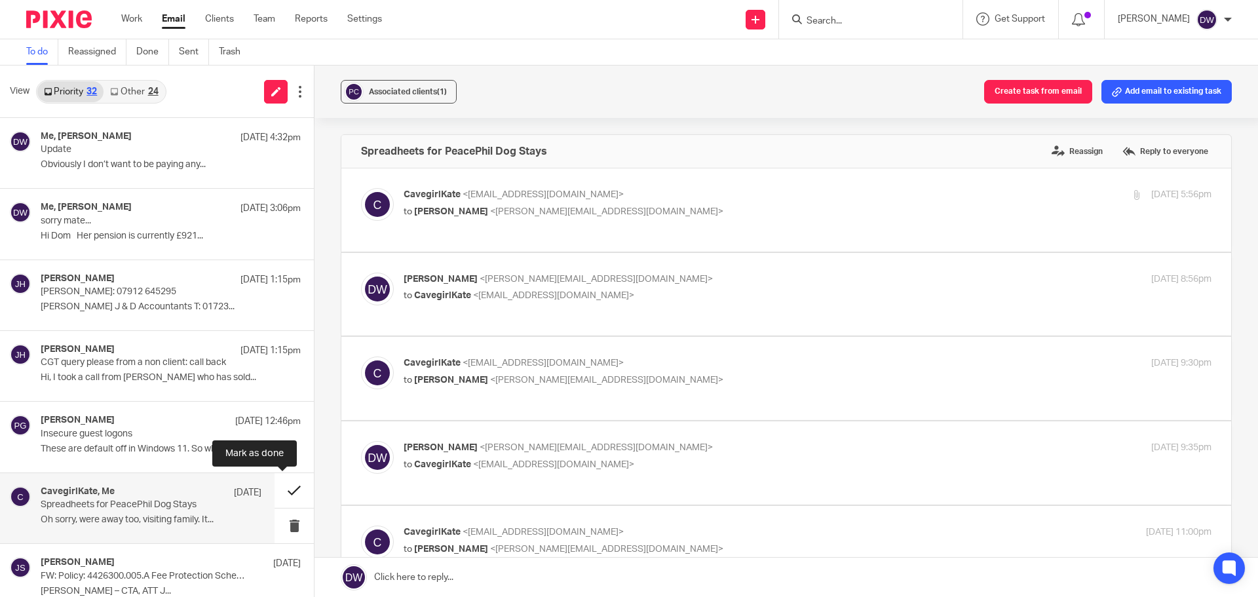
click at [286, 489] on button at bounding box center [293, 490] width 39 height 35
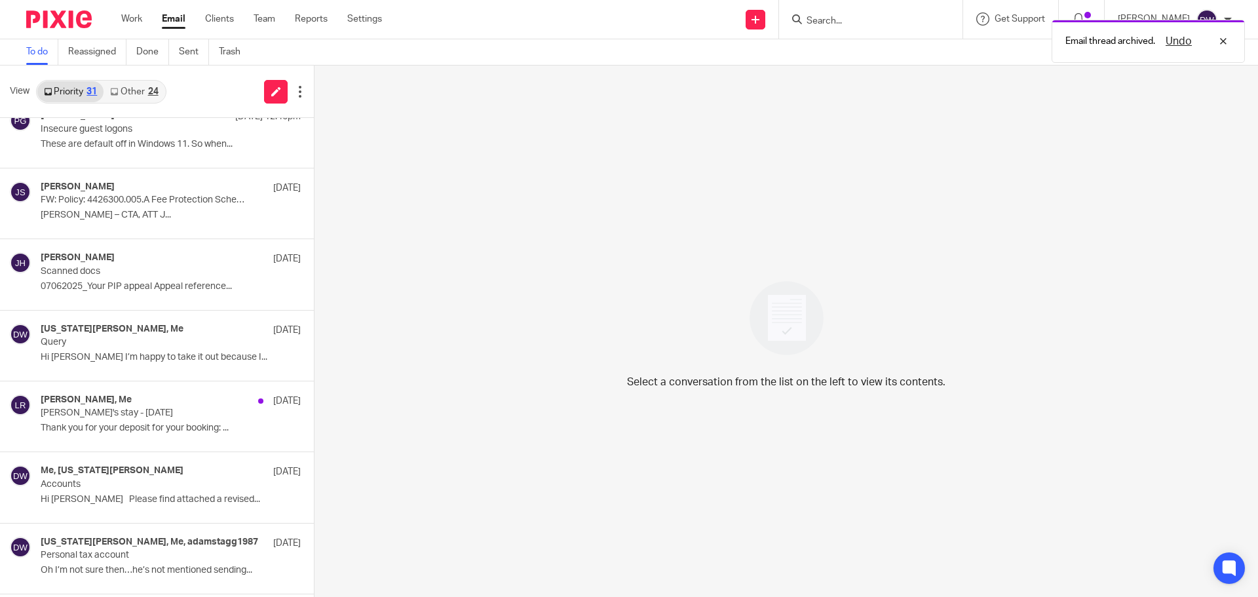
scroll to position [590, 0]
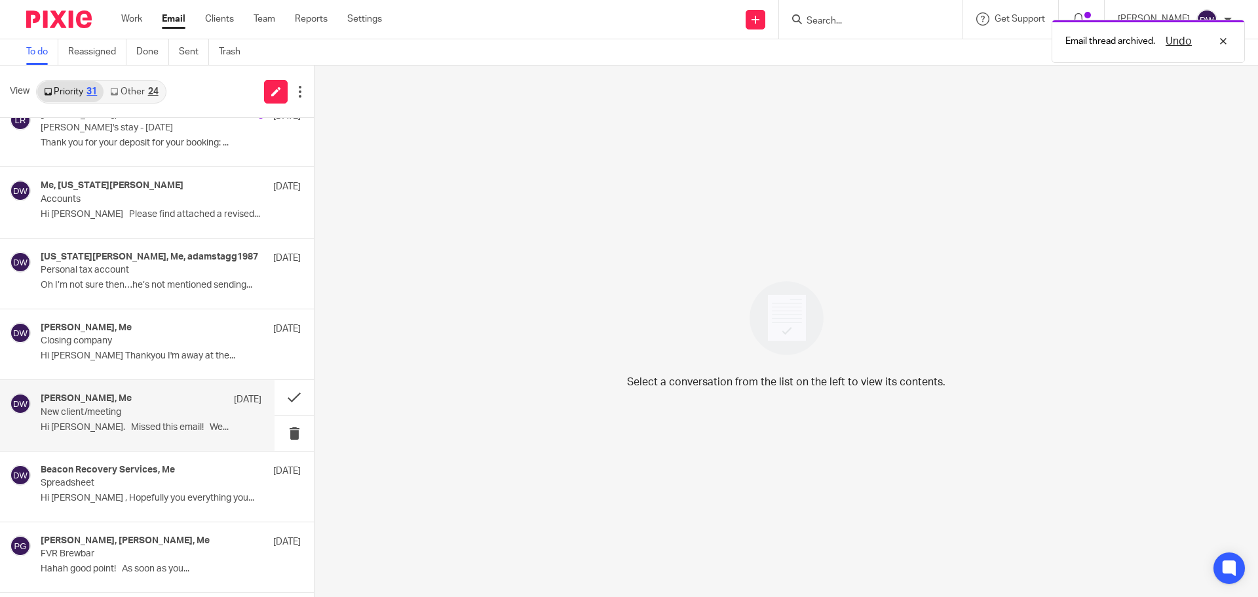
click at [203, 395] on div "Rob Ellerton, Me 7 Jul" at bounding box center [151, 399] width 221 height 13
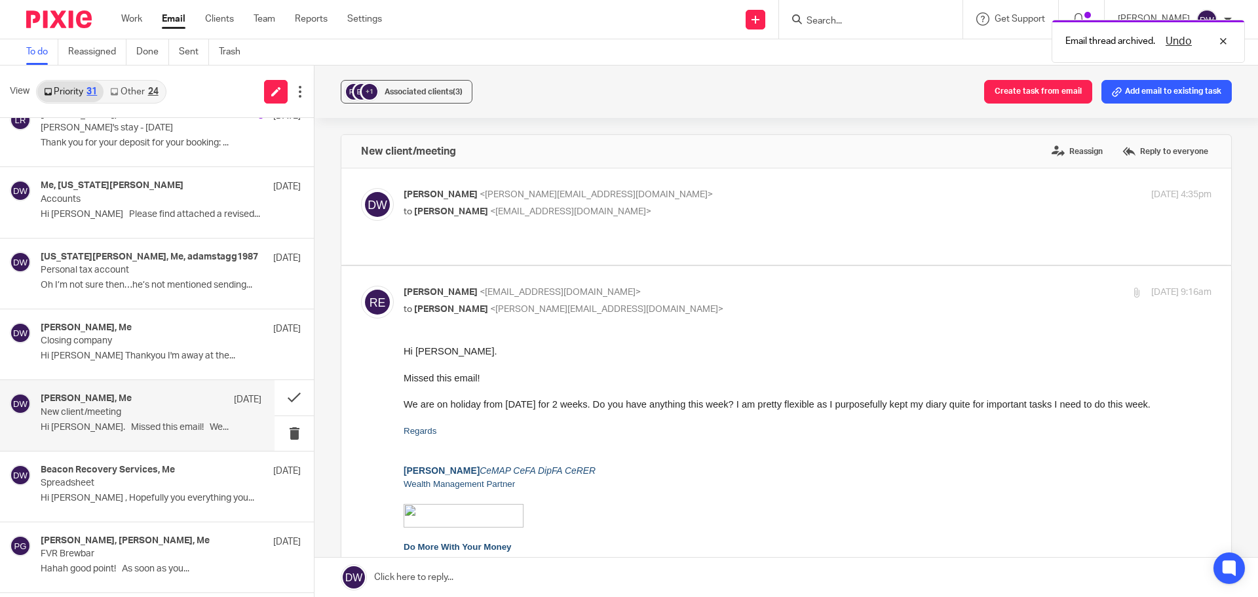
scroll to position [0, 0]
click at [442, 205] on p "to Rob Ellerton <robellerton@tpllp.com>" at bounding box center [673, 212] width 538 height 14
checkbox input "true"
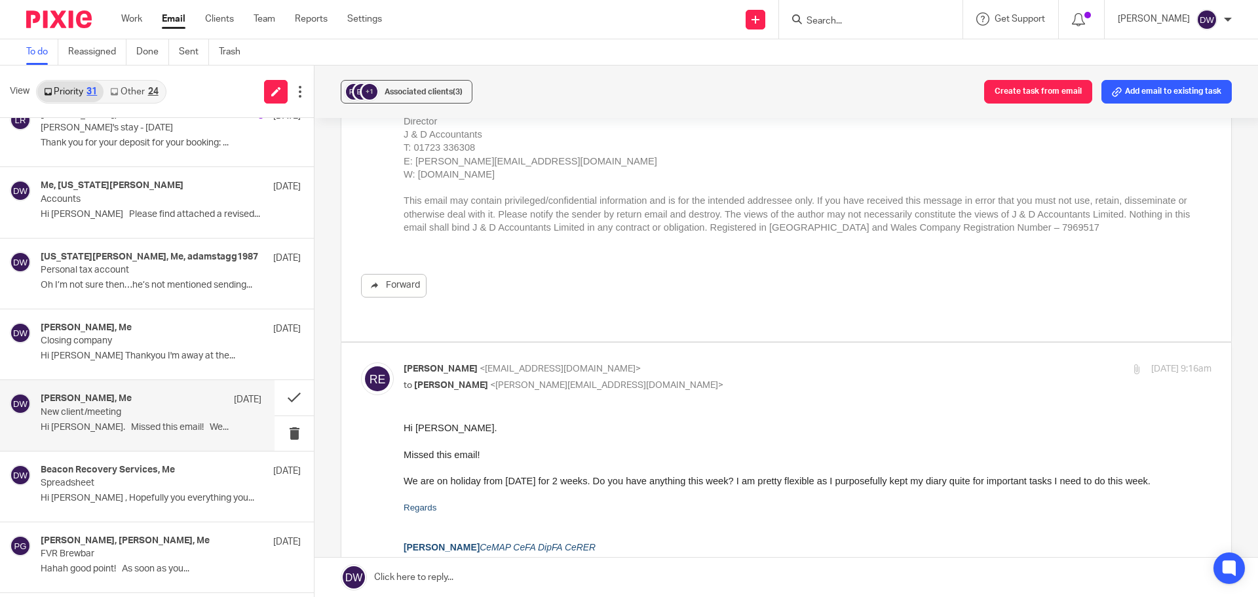
scroll to position [262, 0]
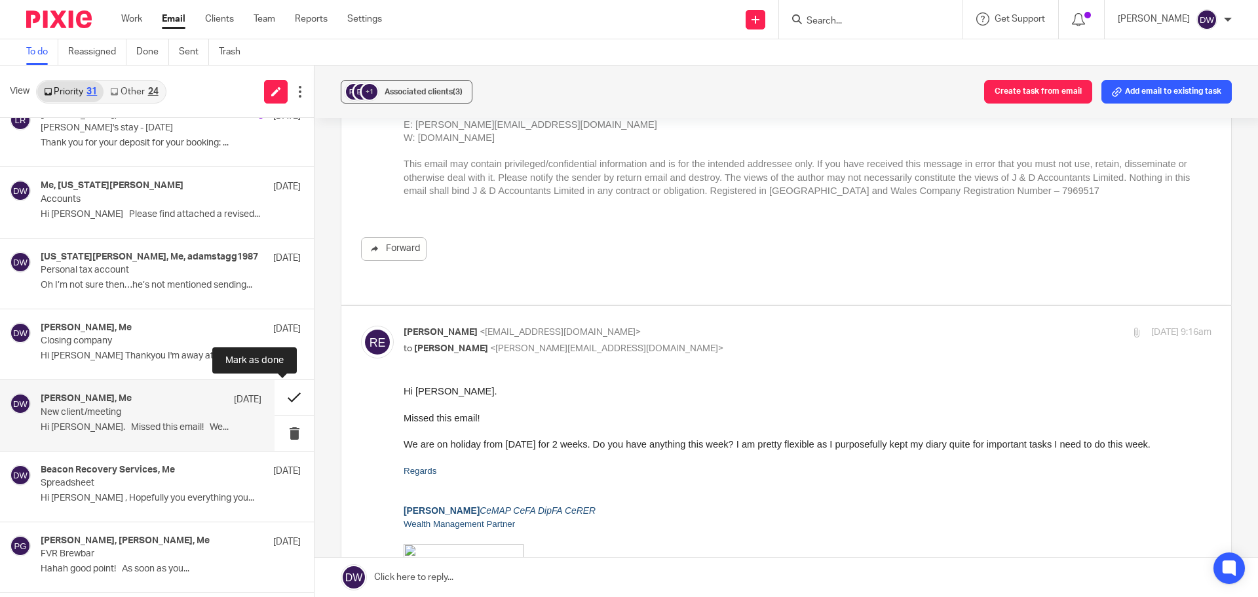
click at [293, 393] on button at bounding box center [293, 397] width 39 height 35
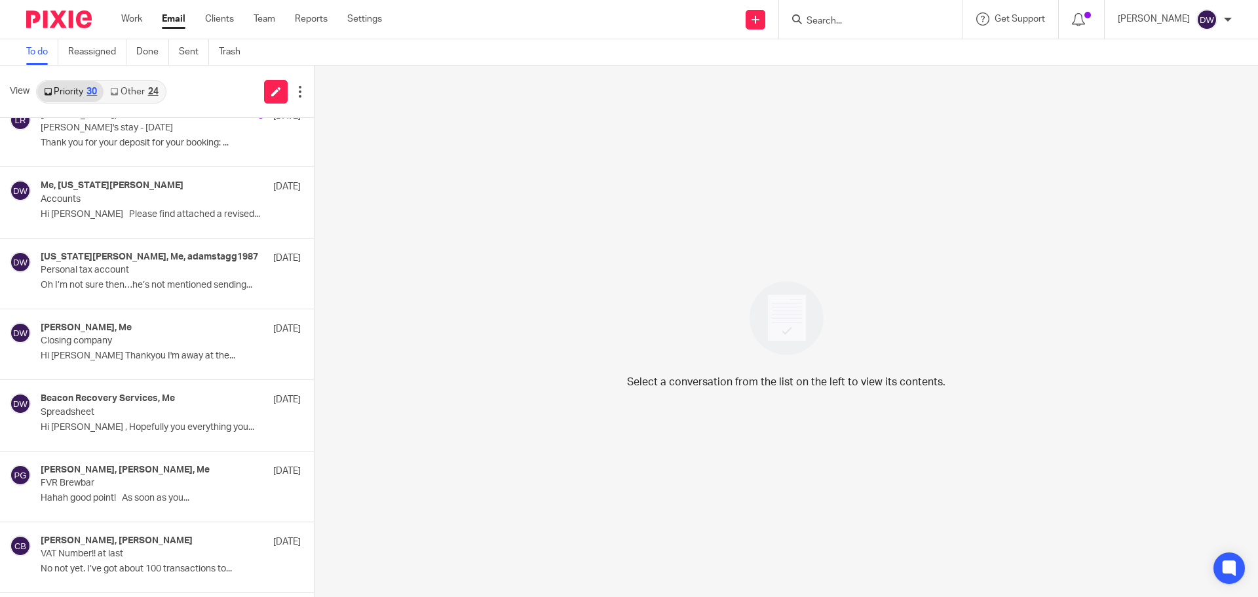
click at [110, 99] on link "Other 24" at bounding box center [134, 91] width 61 height 21
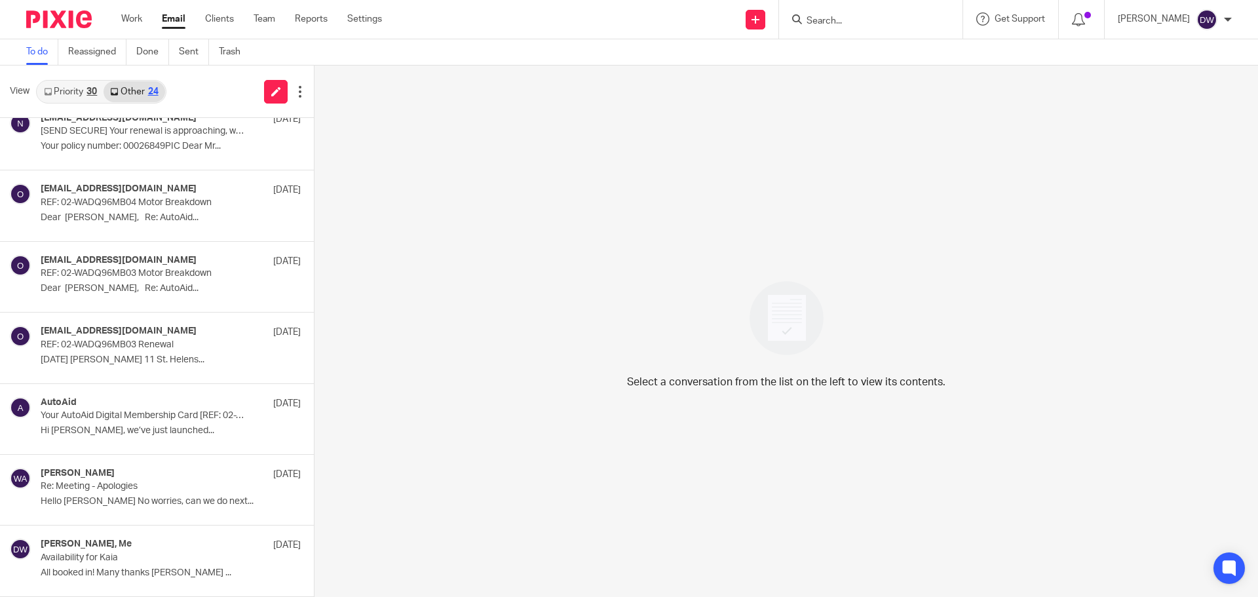
scroll to position [0, 0]
